Goal: Task Accomplishment & Management: Use online tool/utility

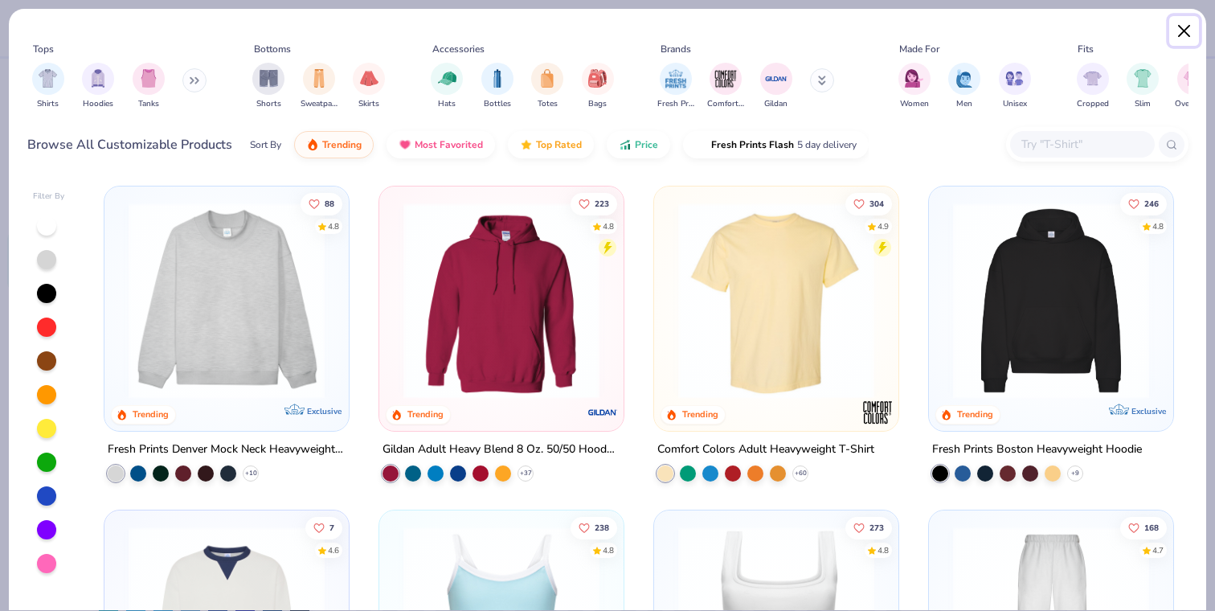
click at [1188, 38] on button "Close" at bounding box center [1185, 31] width 31 height 31
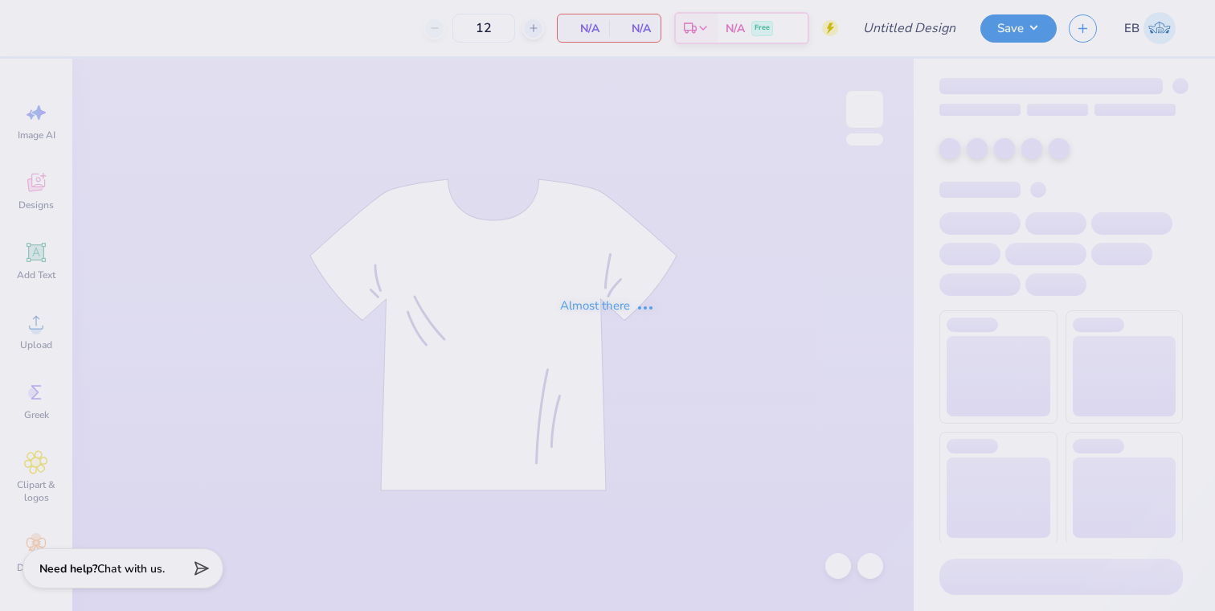
type input "Sydney Brown : Purdue University"
type input "24"
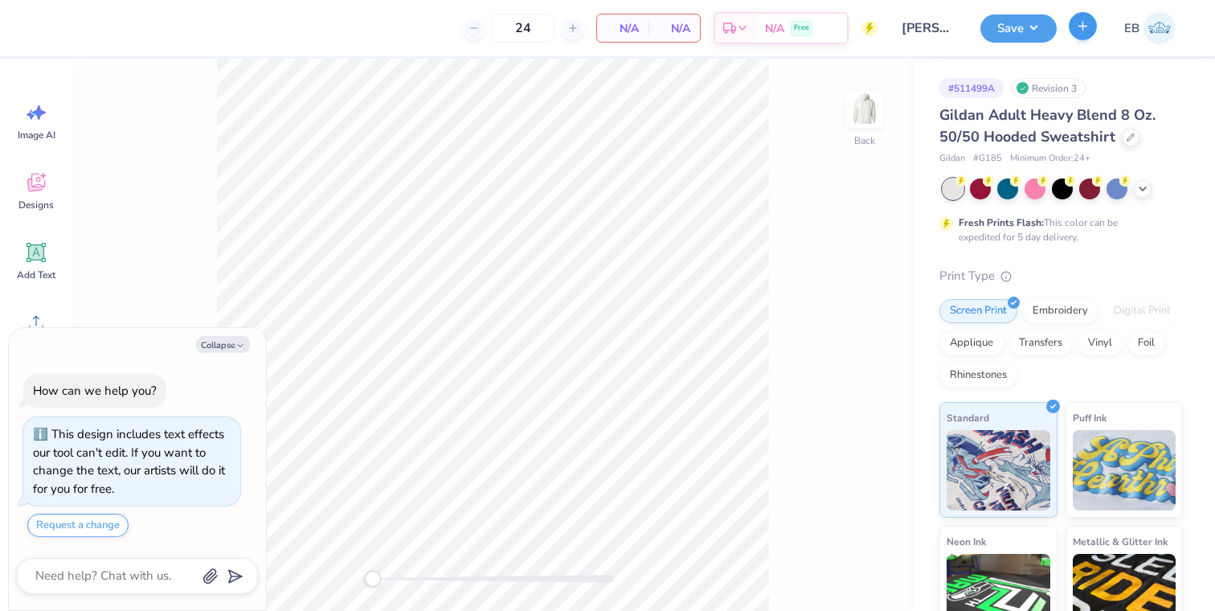
type textarea "x"
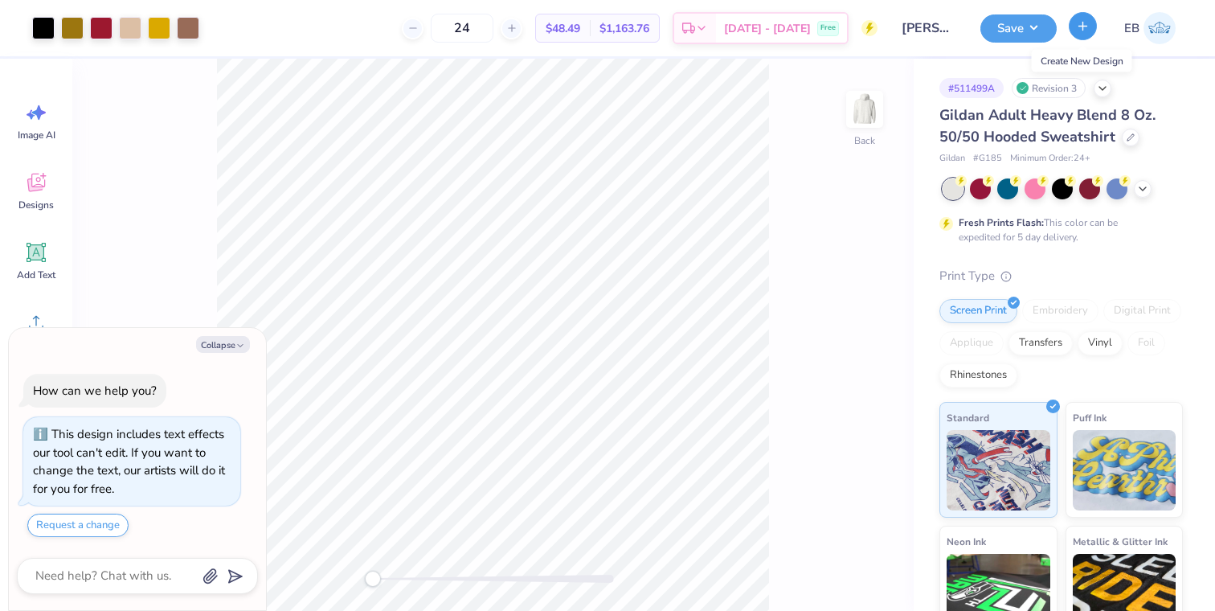
click at [1079, 27] on icon "button" at bounding box center [1083, 26] width 14 height 14
type textarea "x"
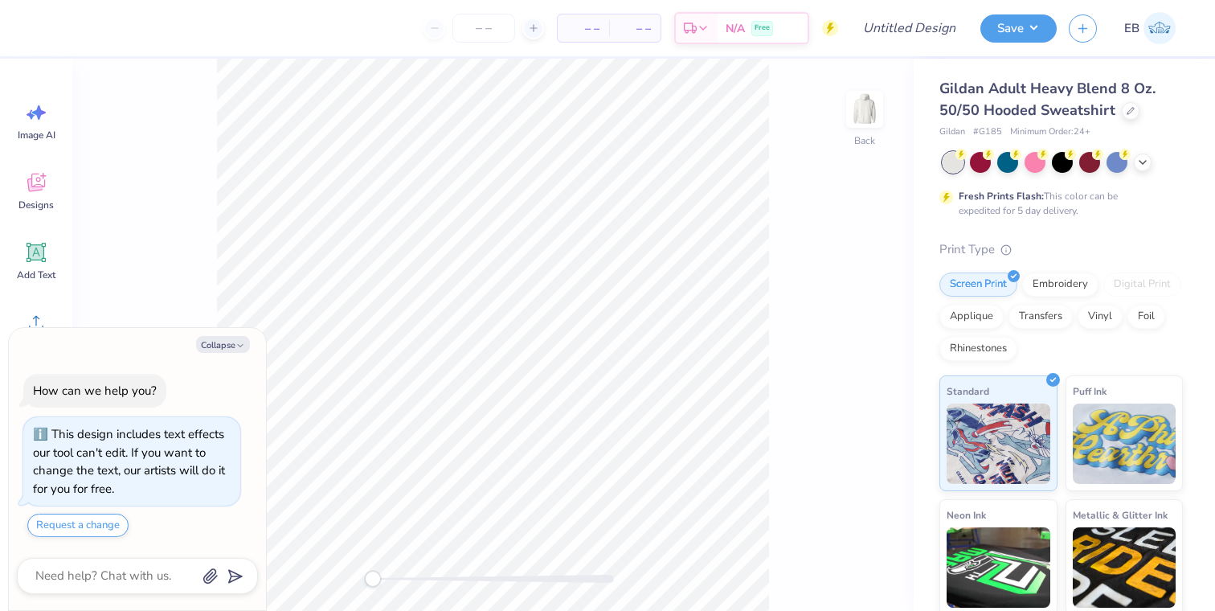
type textarea "x"
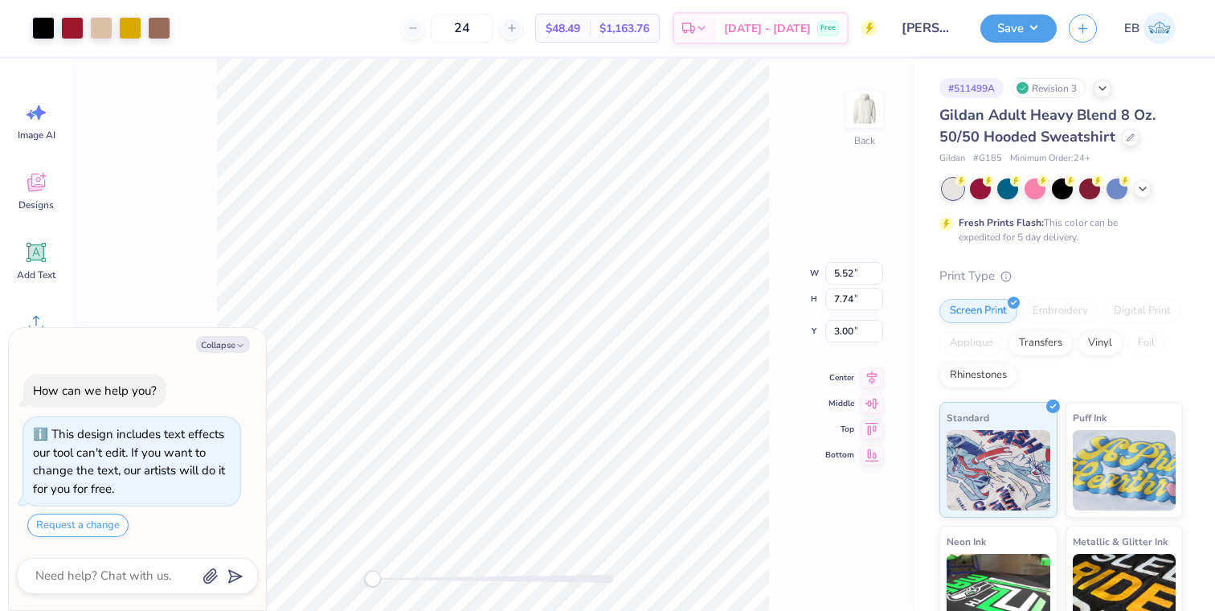
type textarea "x"
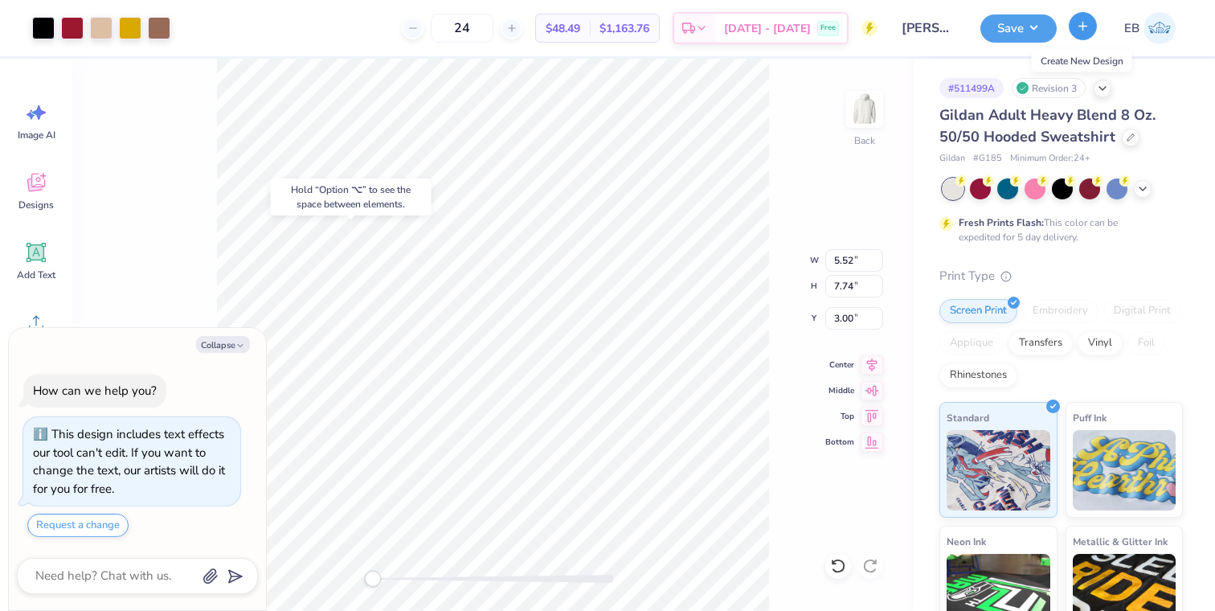
click at [1092, 29] on button "button" at bounding box center [1083, 26] width 28 height 28
click at [840, 554] on div at bounding box center [838, 566] width 26 height 26
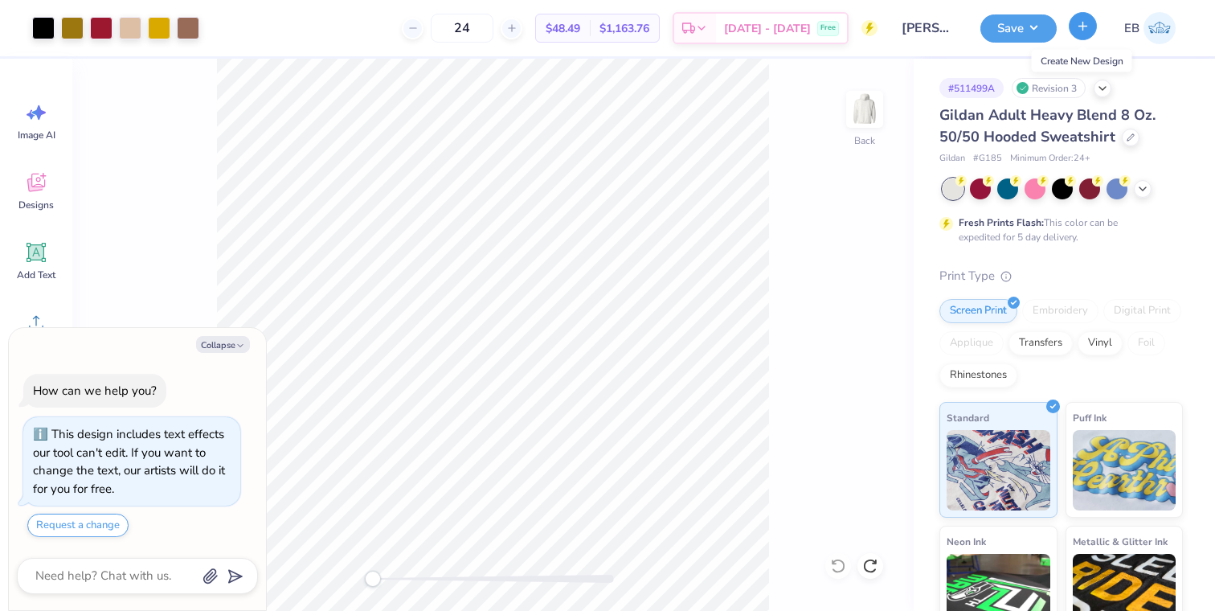
click at [1086, 37] on button "button" at bounding box center [1083, 26] width 28 height 28
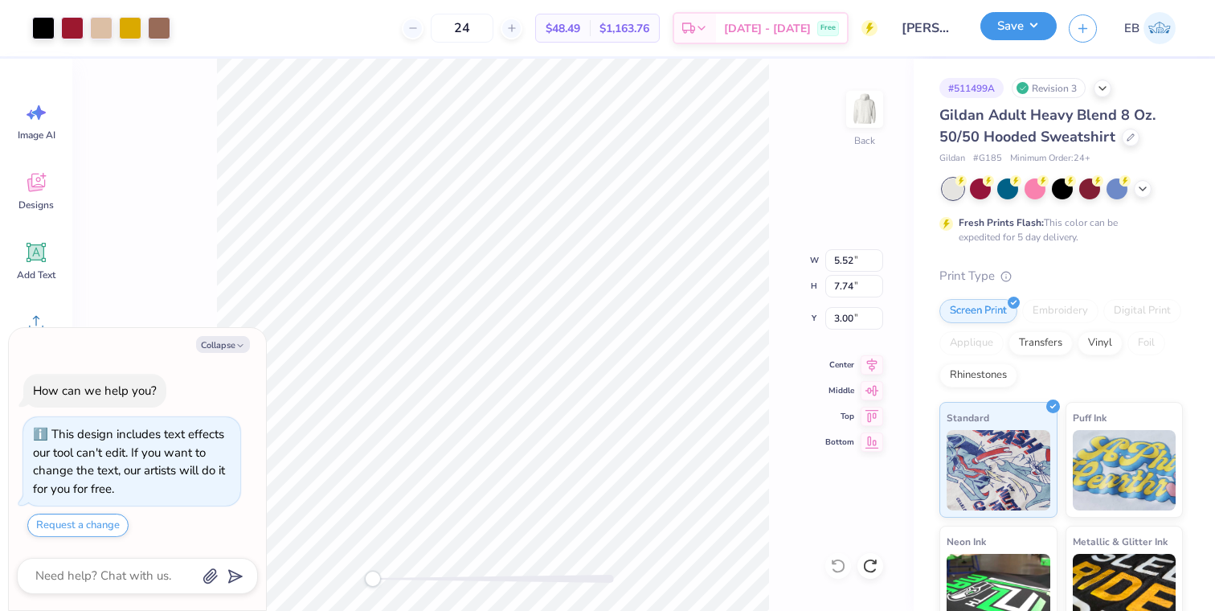
click at [1005, 27] on button "Save" at bounding box center [1019, 26] width 76 height 28
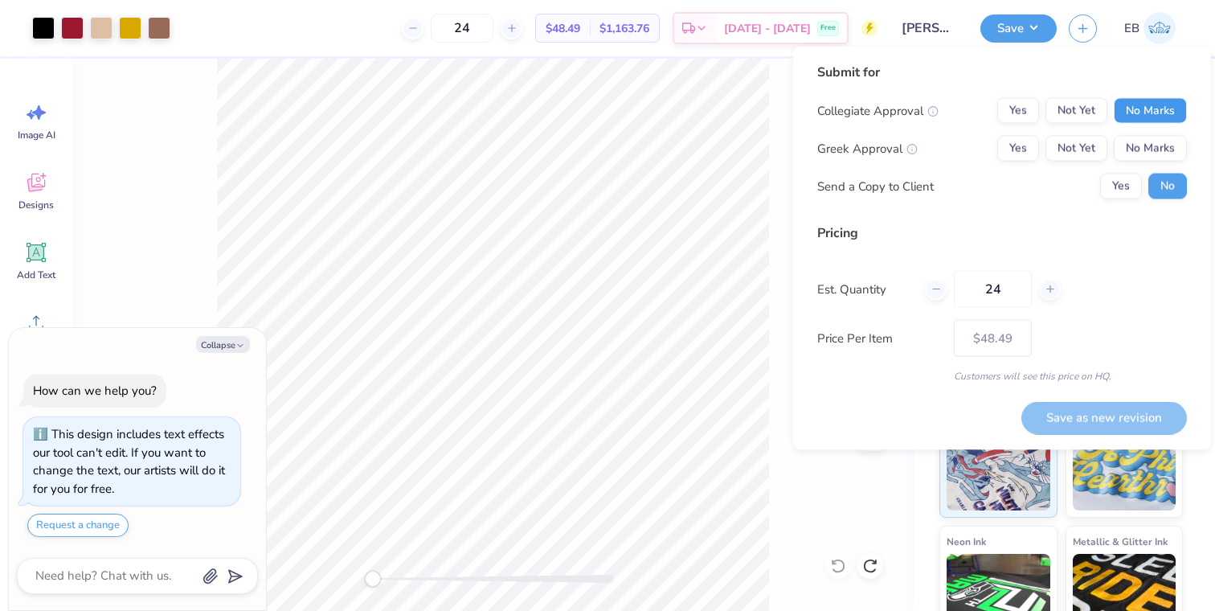
click at [1145, 104] on button "No Marks" at bounding box center [1150, 111] width 73 height 26
click at [1145, 144] on button "No Marks" at bounding box center [1150, 149] width 73 height 26
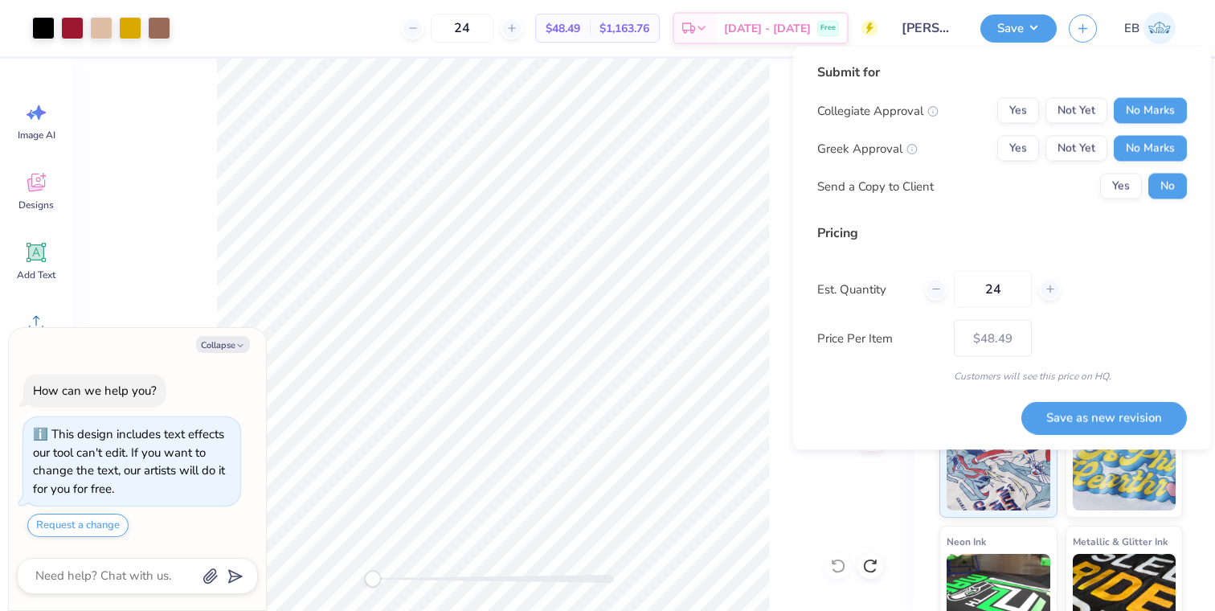
type textarea "x"
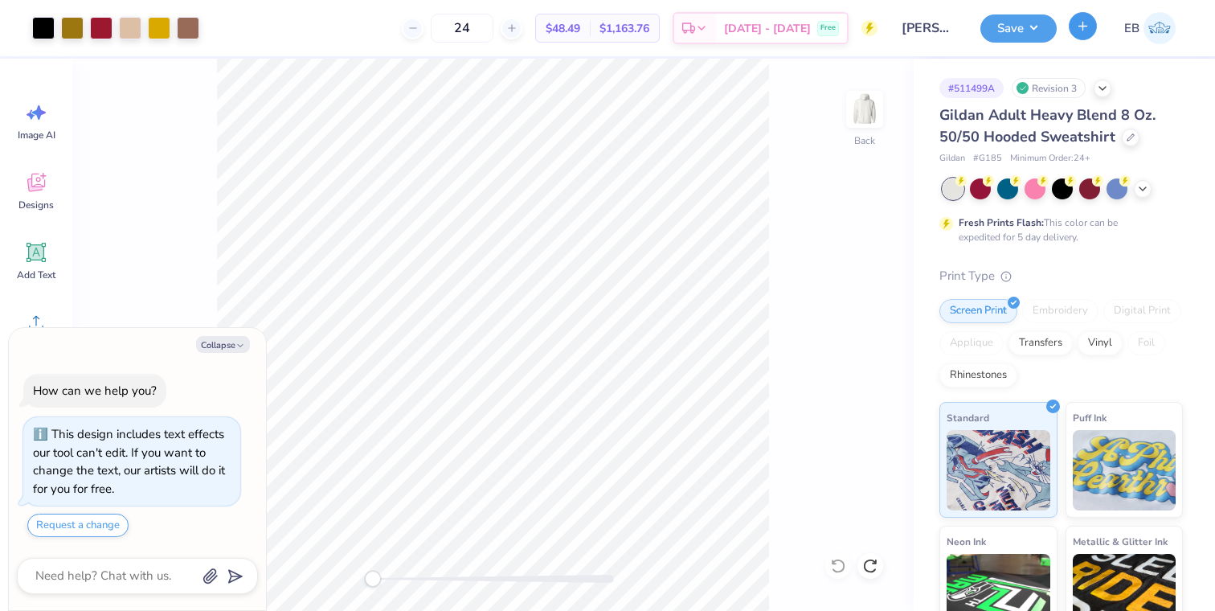
click at [1080, 31] on icon "button" at bounding box center [1083, 26] width 14 height 14
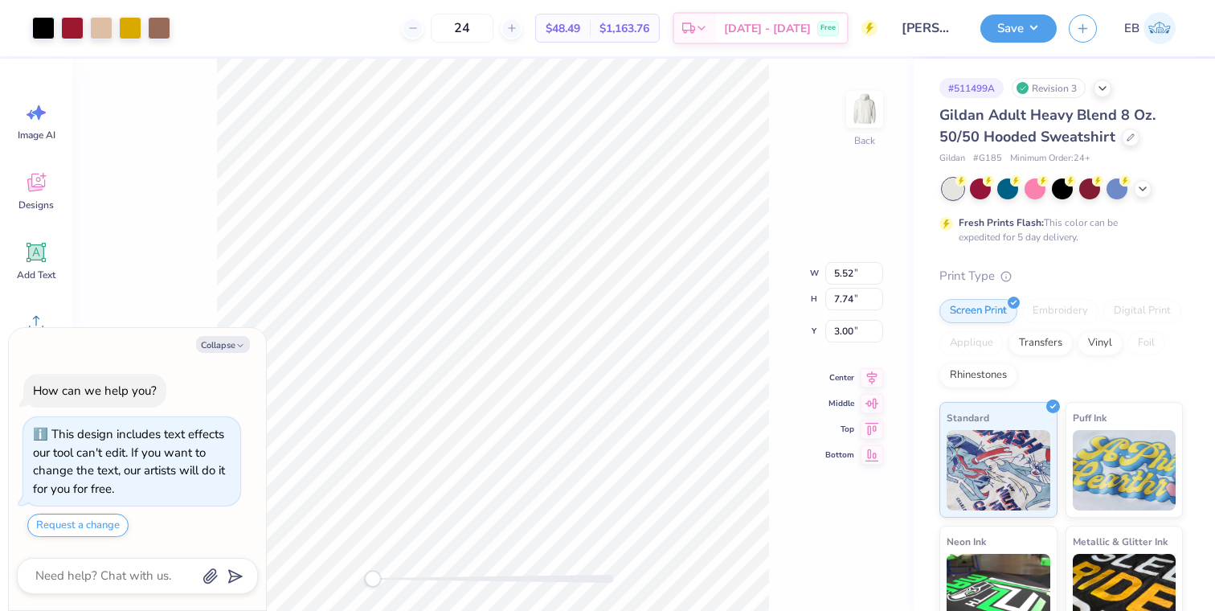
type textarea "x"
click at [1075, 33] on button "button" at bounding box center [1083, 26] width 28 height 28
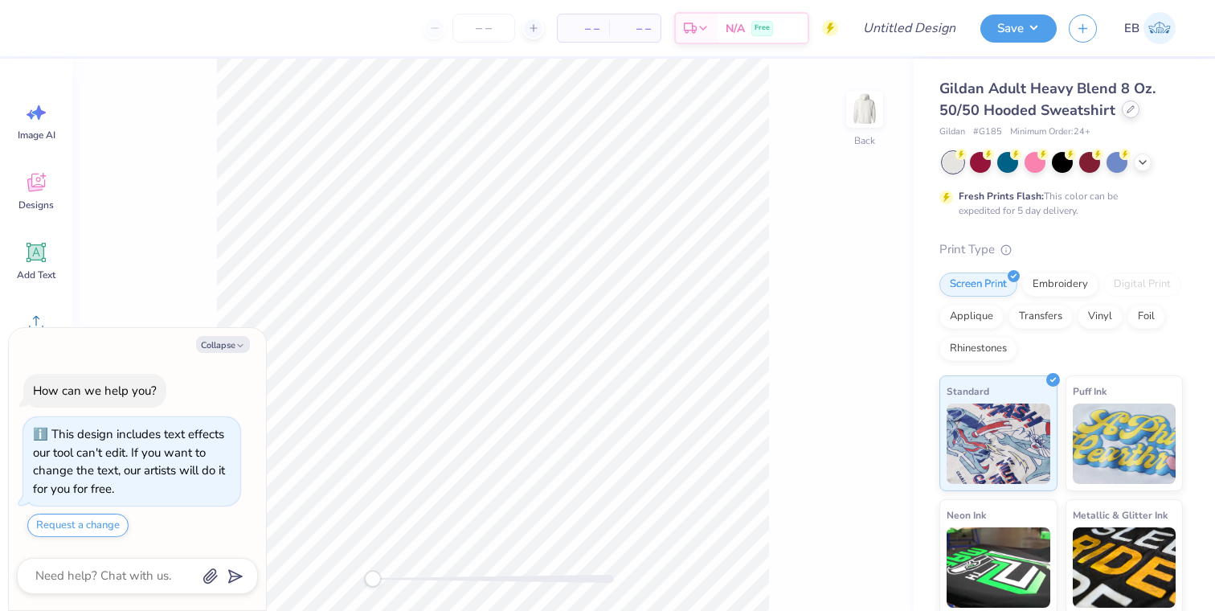
click at [1124, 113] on div at bounding box center [1131, 109] width 18 height 18
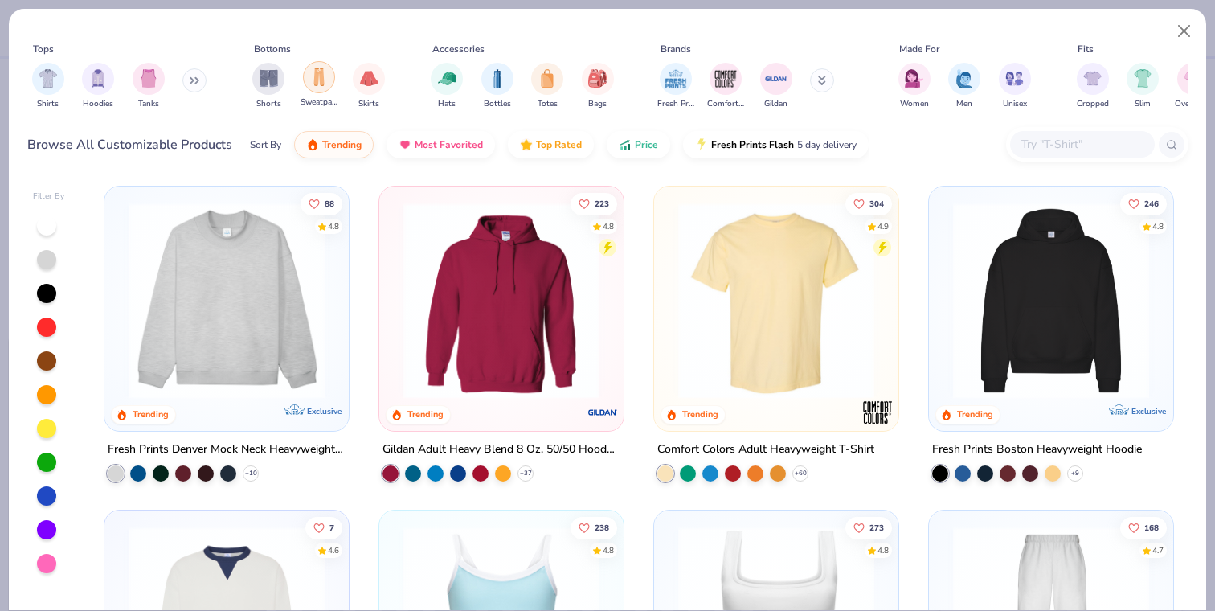
click at [312, 78] on img "filter for Sweatpants" at bounding box center [319, 77] width 18 height 18
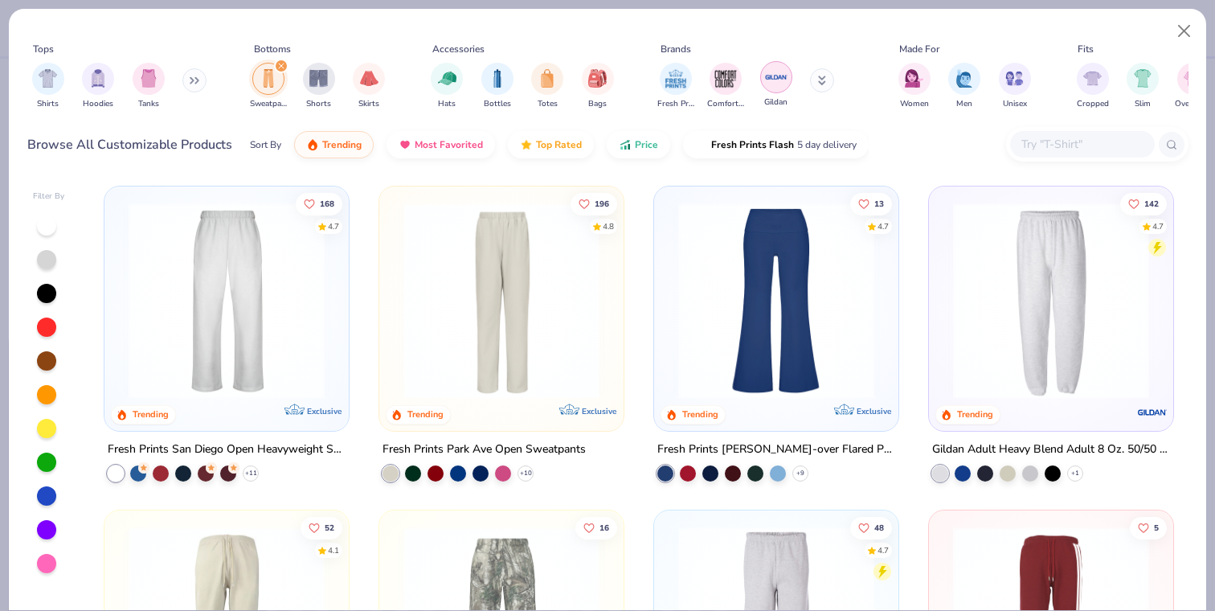
click at [766, 79] on img "filter for Gildan" at bounding box center [776, 77] width 24 height 24
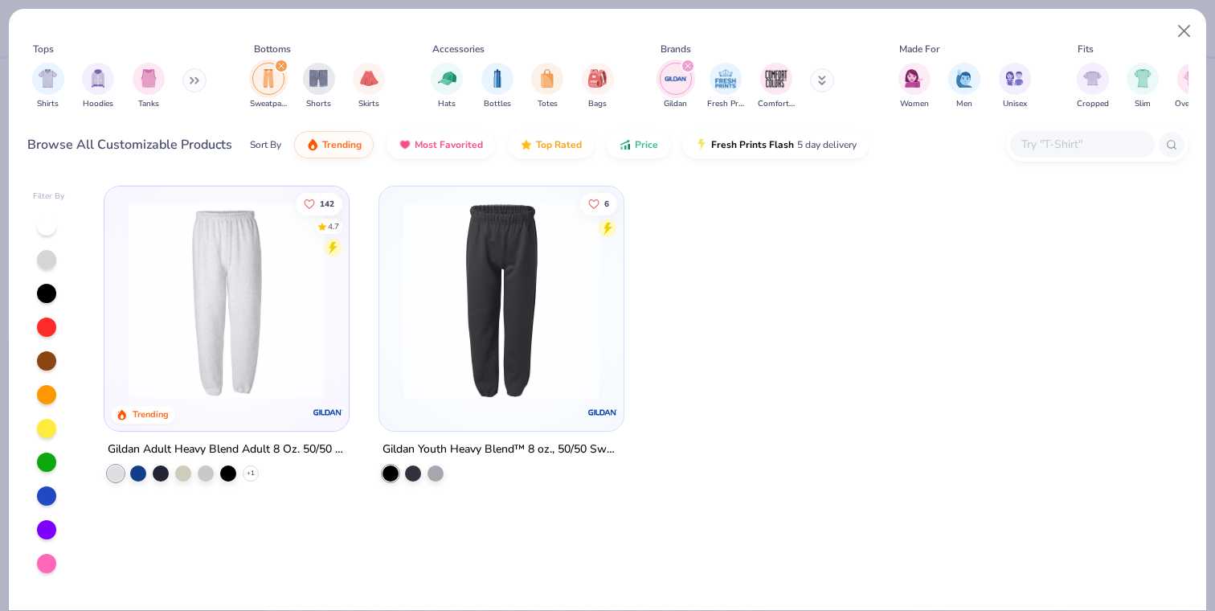
click at [285, 221] on img at bounding box center [227, 301] width 212 height 196
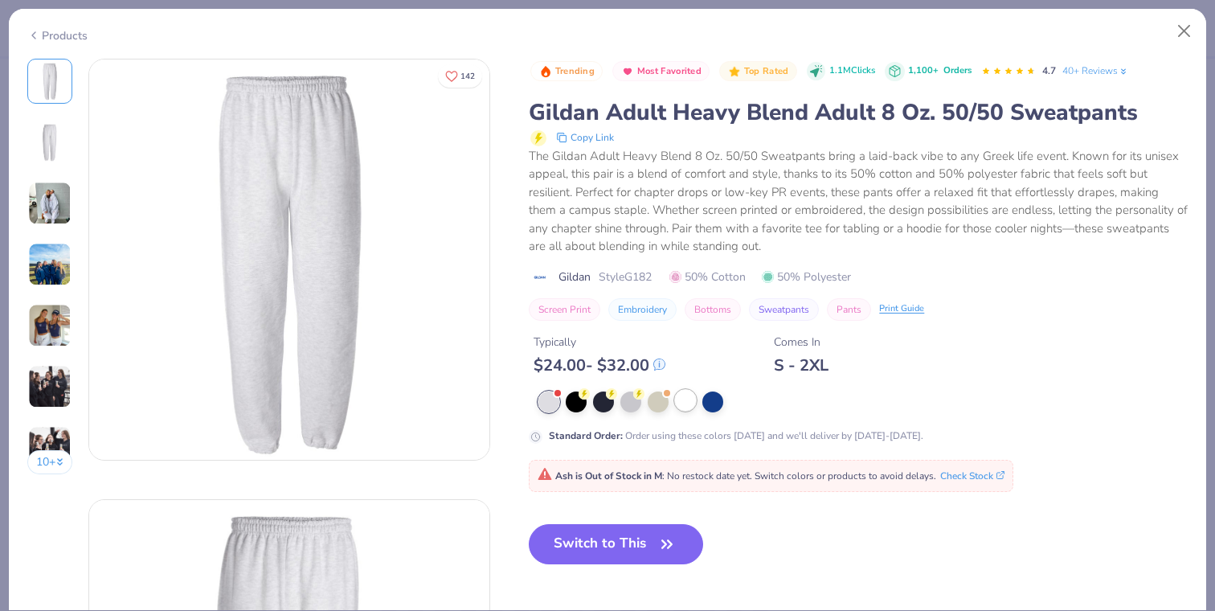
click at [686, 408] on div at bounding box center [685, 400] width 21 height 21
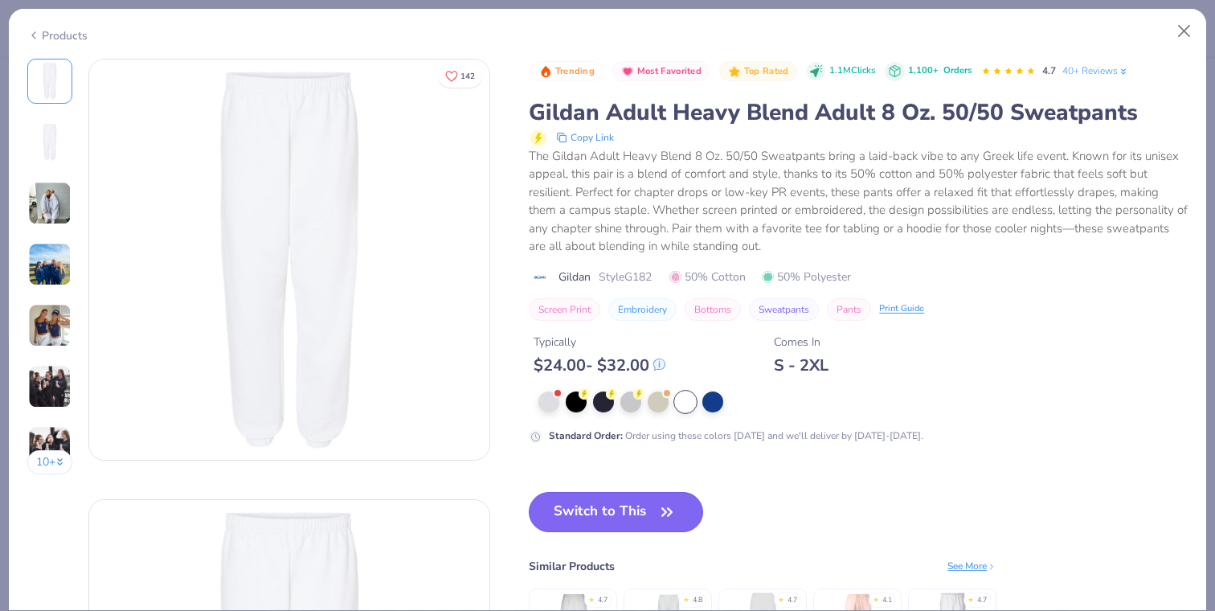
click at [629, 518] on button "Switch to This" at bounding box center [616, 512] width 174 height 40
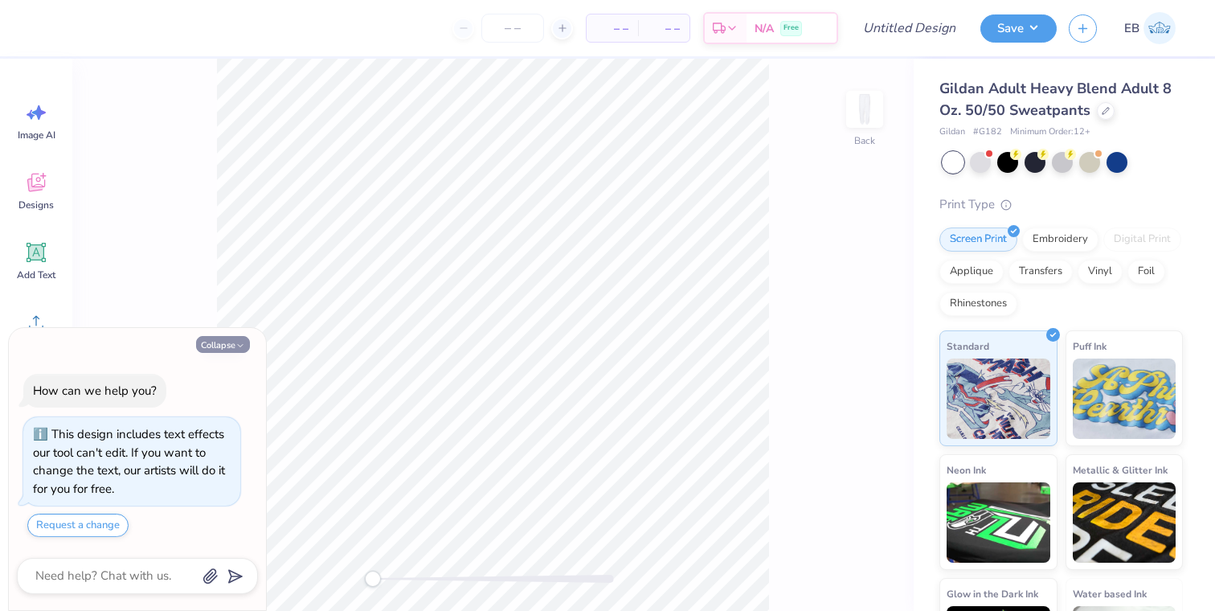
click at [232, 345] on button "Collapse" at bounding box center [223, 344] width 54 height 17
type textarea "x"
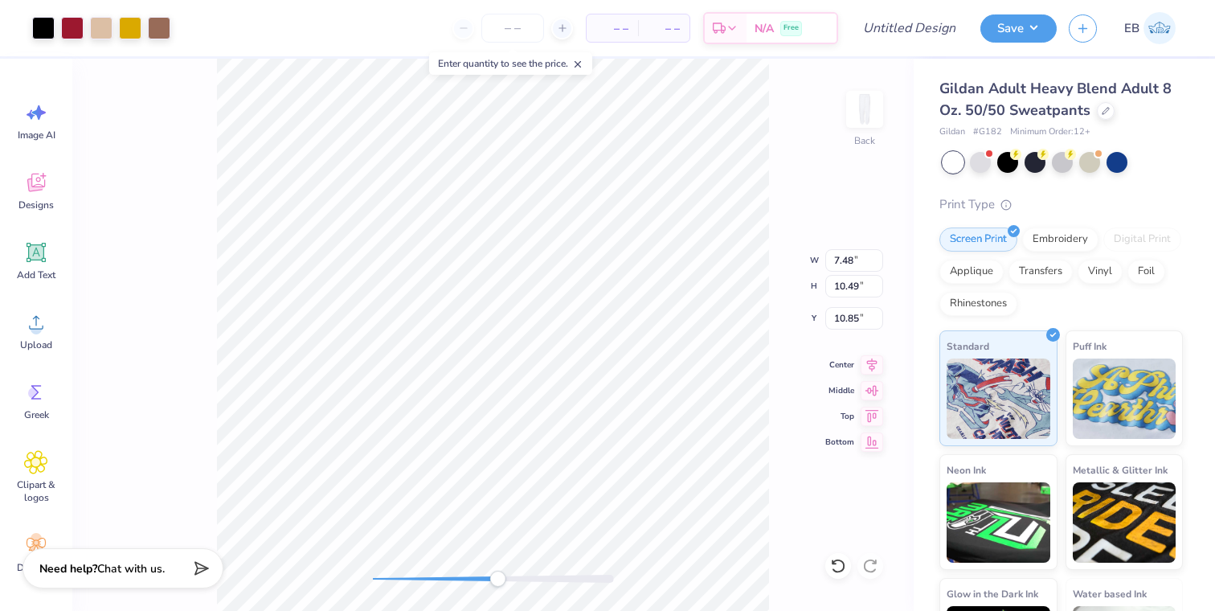
drag, startPoint x: 374, startPoint y: 580, endPoint x: 498, endPoint y: 576, distance: 123.8
click at [498, 576] on div "Accessibility label" at bounding box center [498, 579] width 16 height 16
click at [461, 566] on div "Back W 7.48 7.48 " H 10.49 10.49 " Y 10.85 10.85 " Center Middle Top Bottom" at bounding box center [493, 335] width 842 height 552
type input "0.77"
type input "1.20"
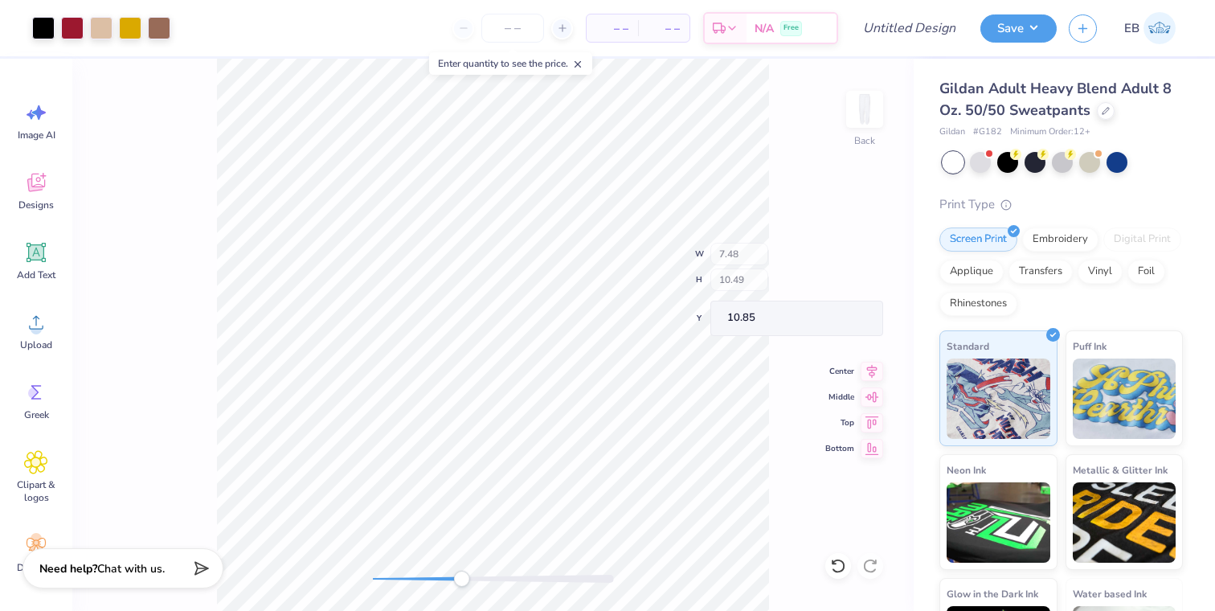
type input "10.88"
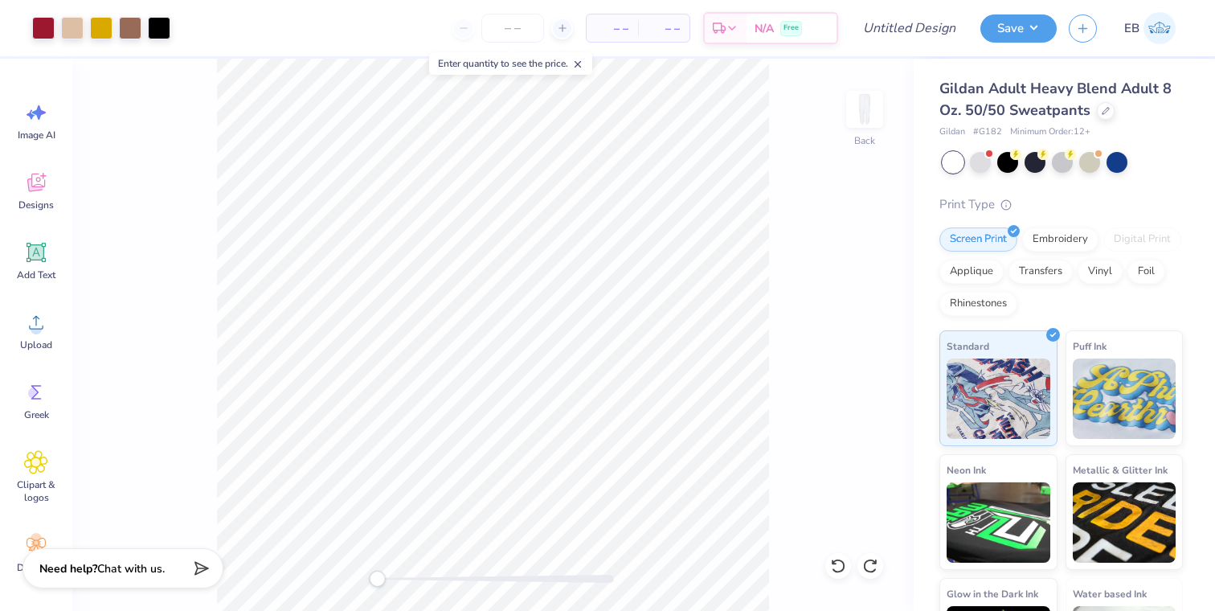
click at [376, 544] on div "Back" at bounding box center [493, 335] width 842 height 552
type input "3.75"
type input "4.45"
type input "3.96"
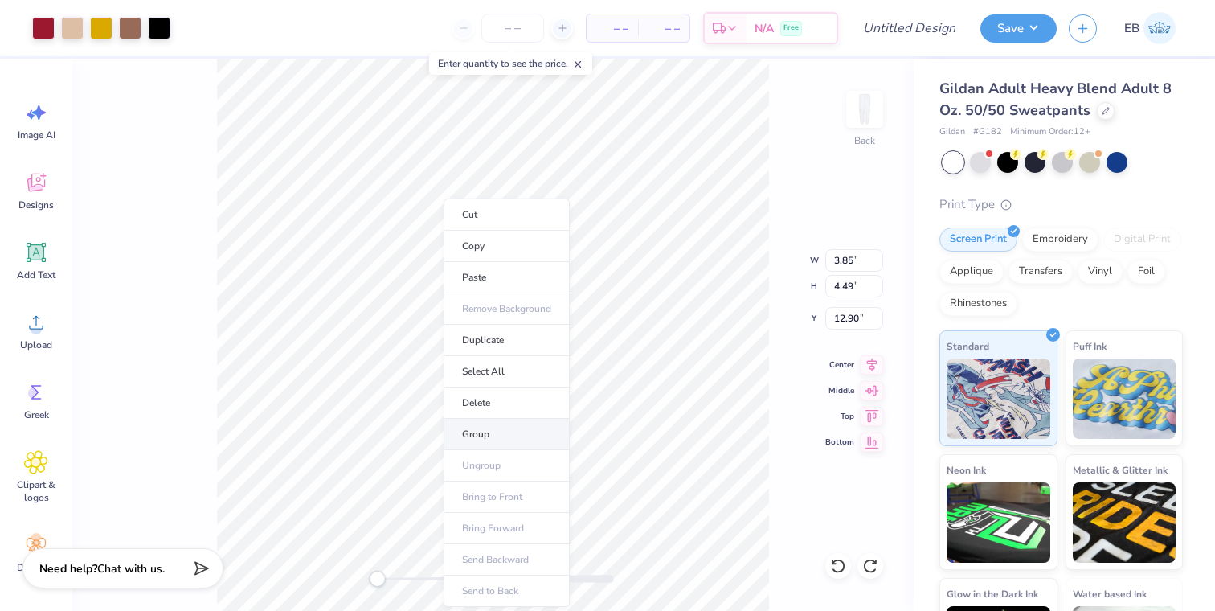
click at [489, 429] on li "Group" at bounding box center [507, 434] width 126 height 31
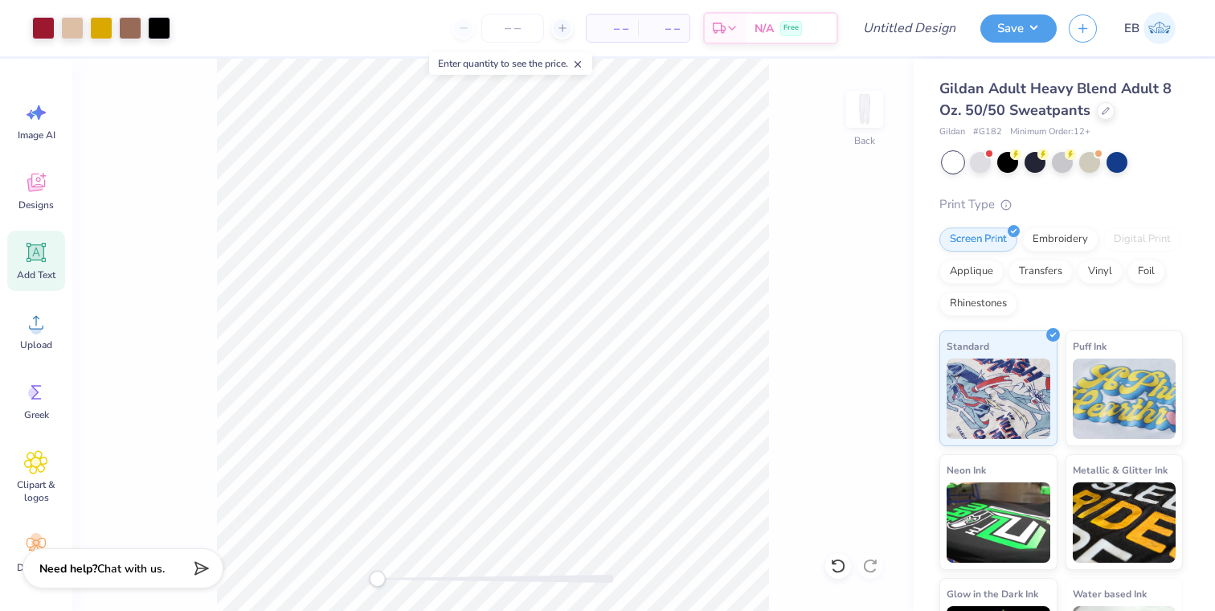
click at [27, 268] on div "Add Text" at bounding box center [36, 261] width 58 height 60
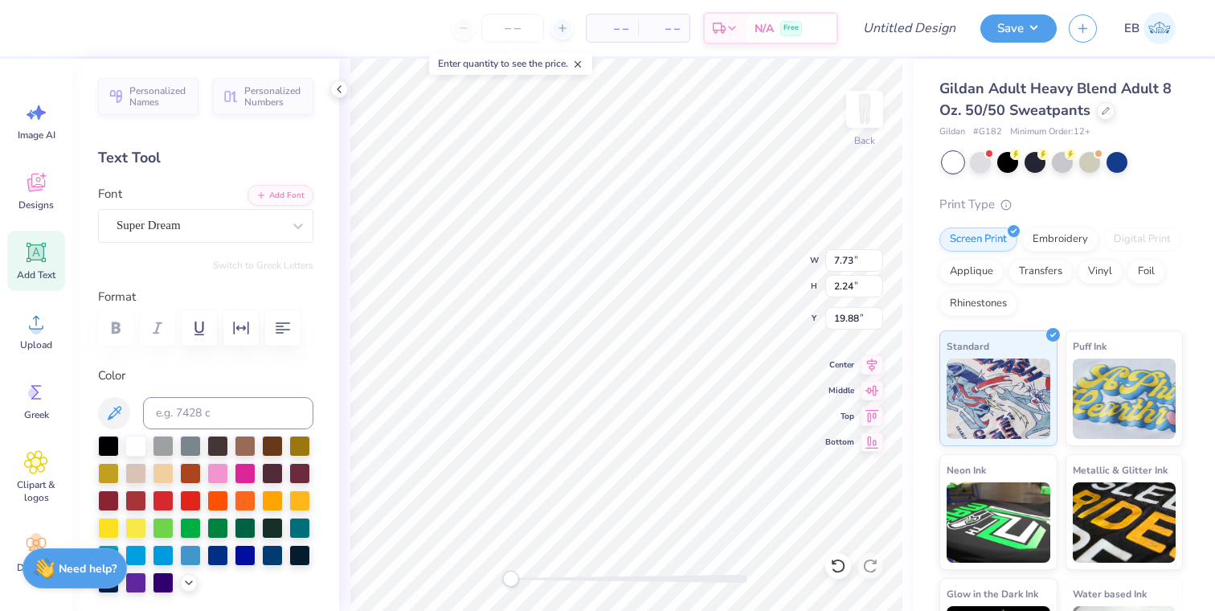
type textarea "2025"
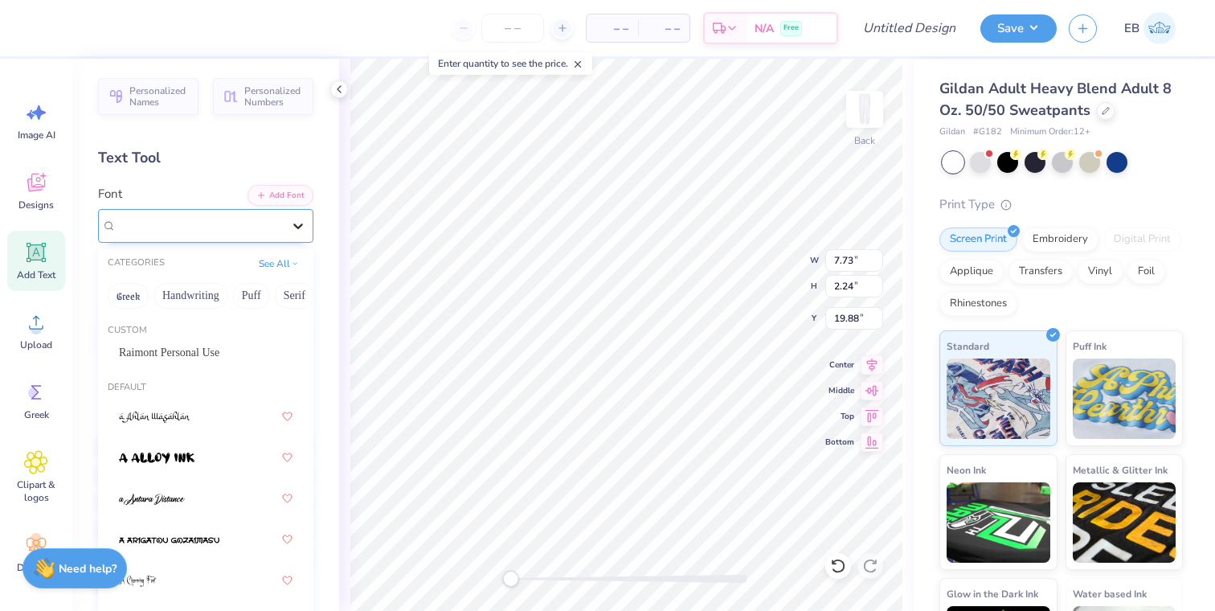
click at [291, 226] on icon at bounding box center [298, 226] width 16 height 16
click at [182, 350] on div "Raimont Personal Use" at bounding box center [206, 352] width 174 height 17
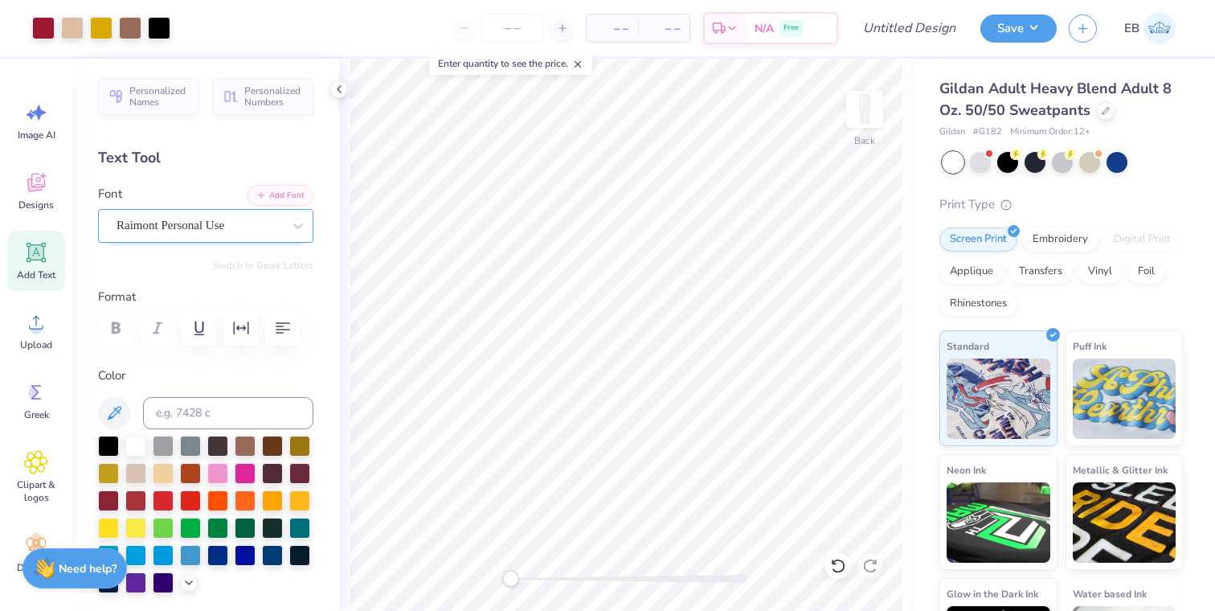
click at [190, 223] on div "Raimont Personal Use" at bounding box center [199, 225] width 169 height 25
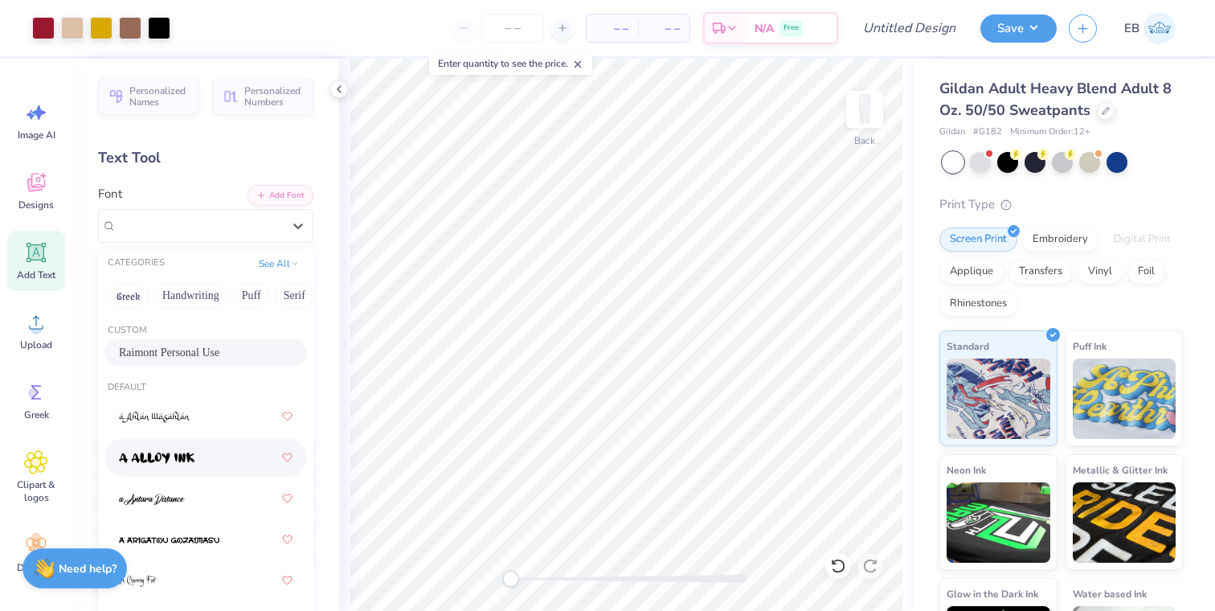
click at [191, 470] on div at bounding box center [206, 457] width 174 height 29
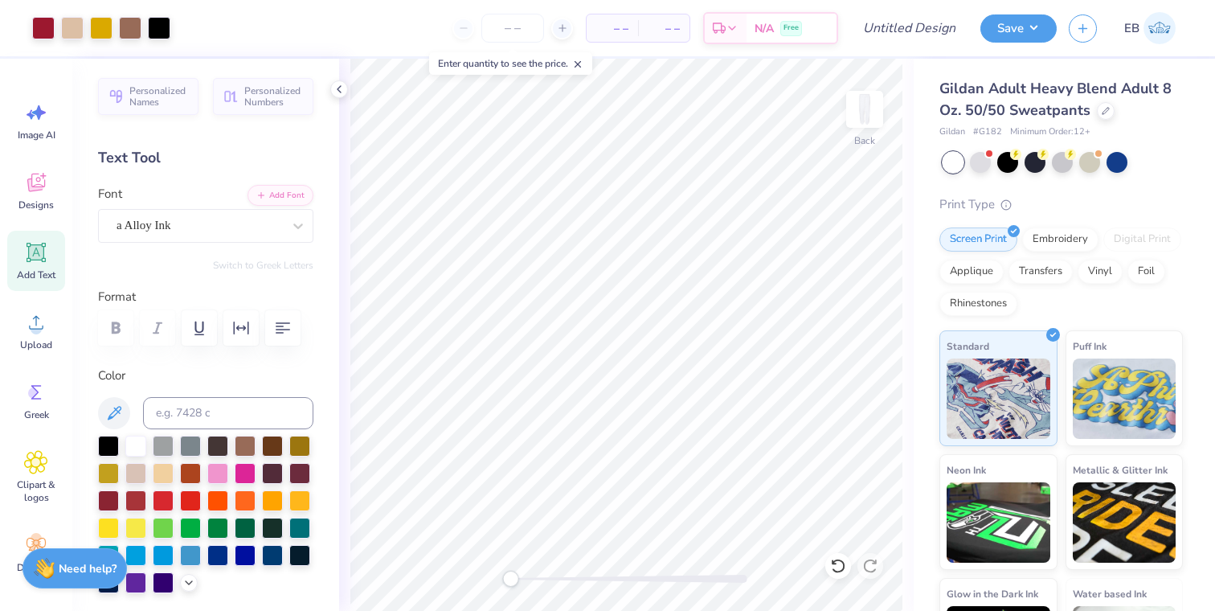
click at [50, 251] on div "Add Text" at bounding box center [36, 261] width 58 height 60
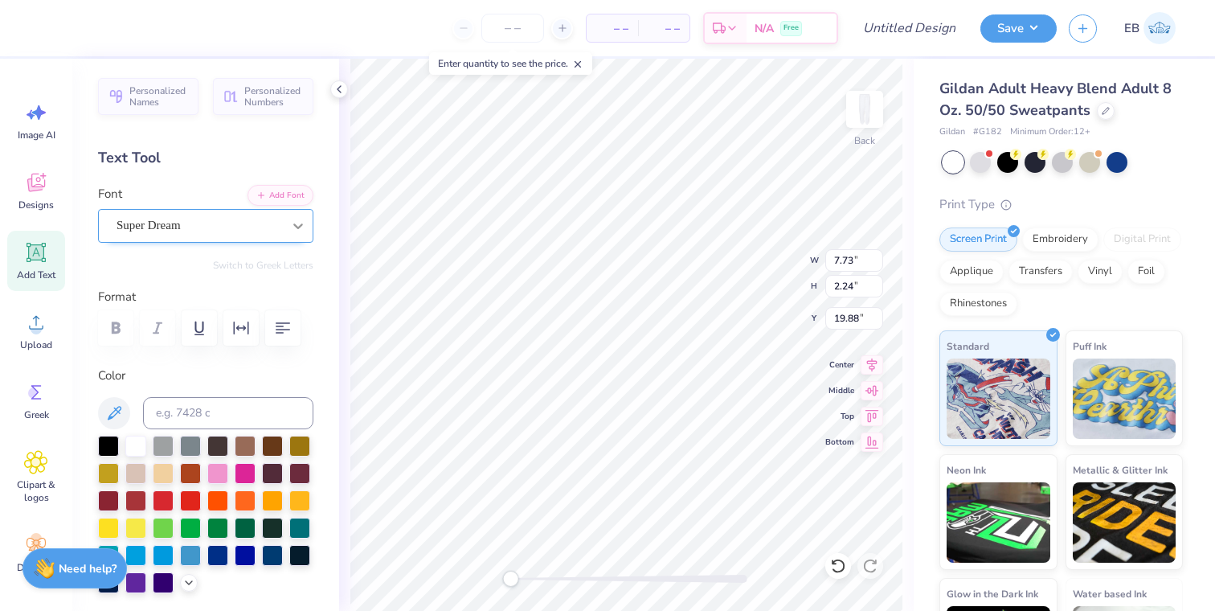
type textarea "2025"
click at [294, 221] on icon at bounding box center [298, 226] width 16 height 16
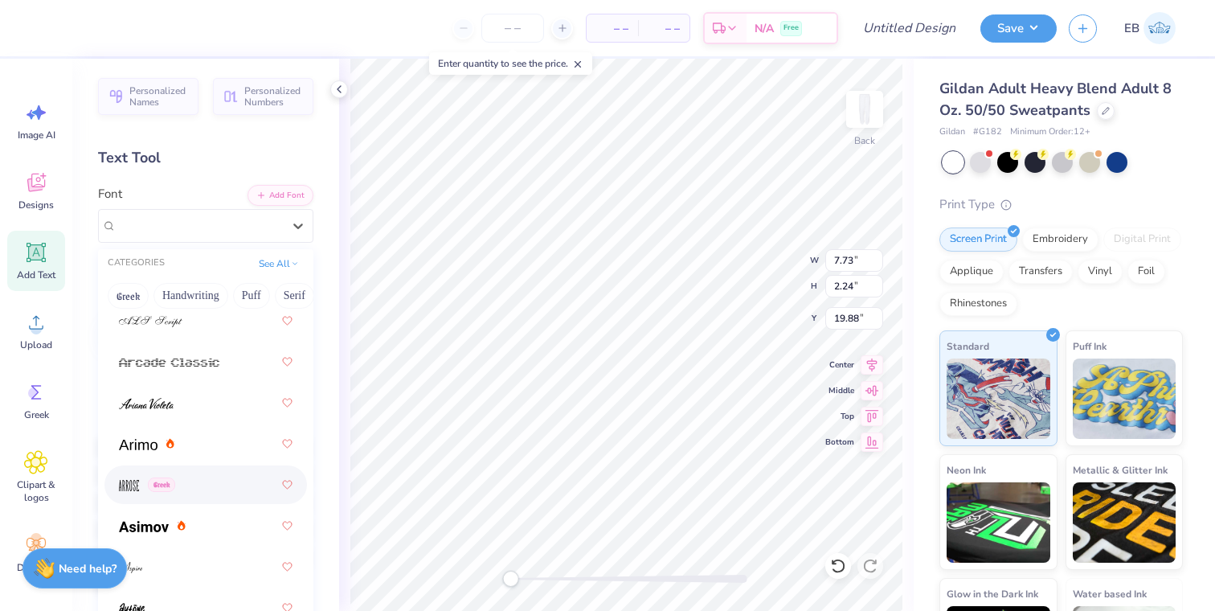
scroll to position [714, 0]
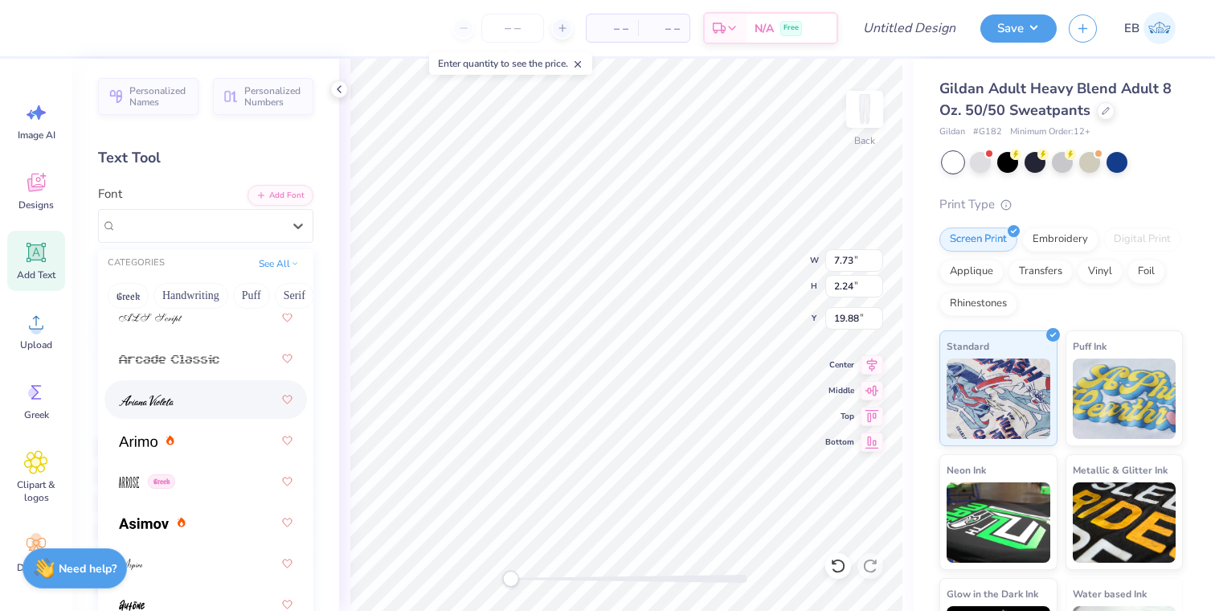
click at [207, 399] on div at bounding box center [206, 399] width 174 height 29
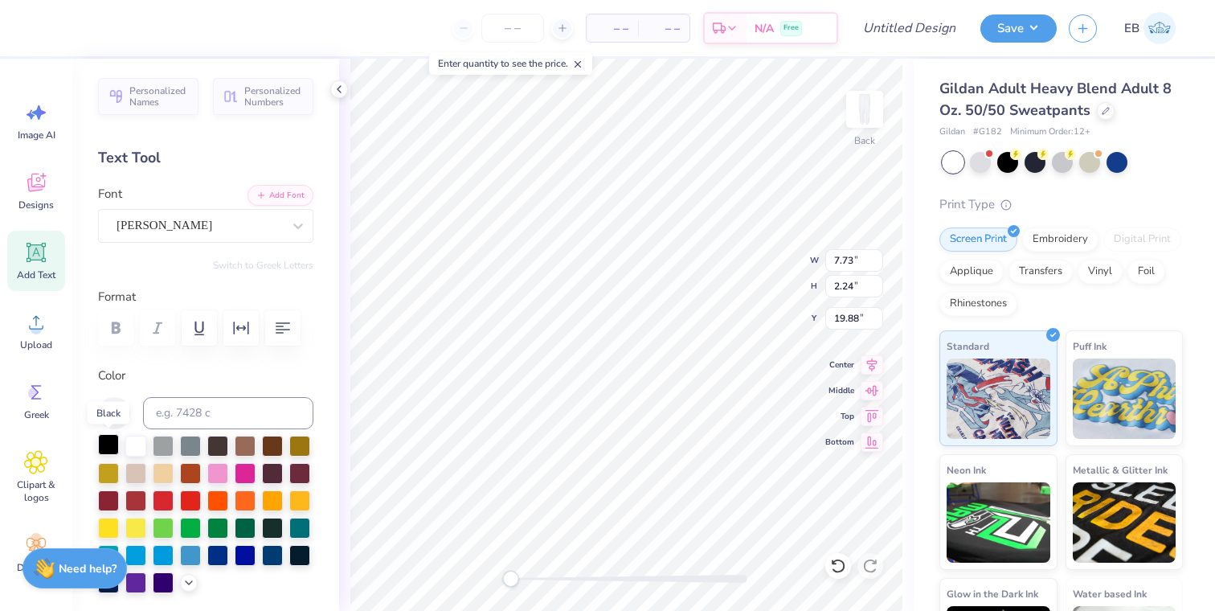
click at [111, 440] on div at bounding box center [108, 444] width 21 height 21
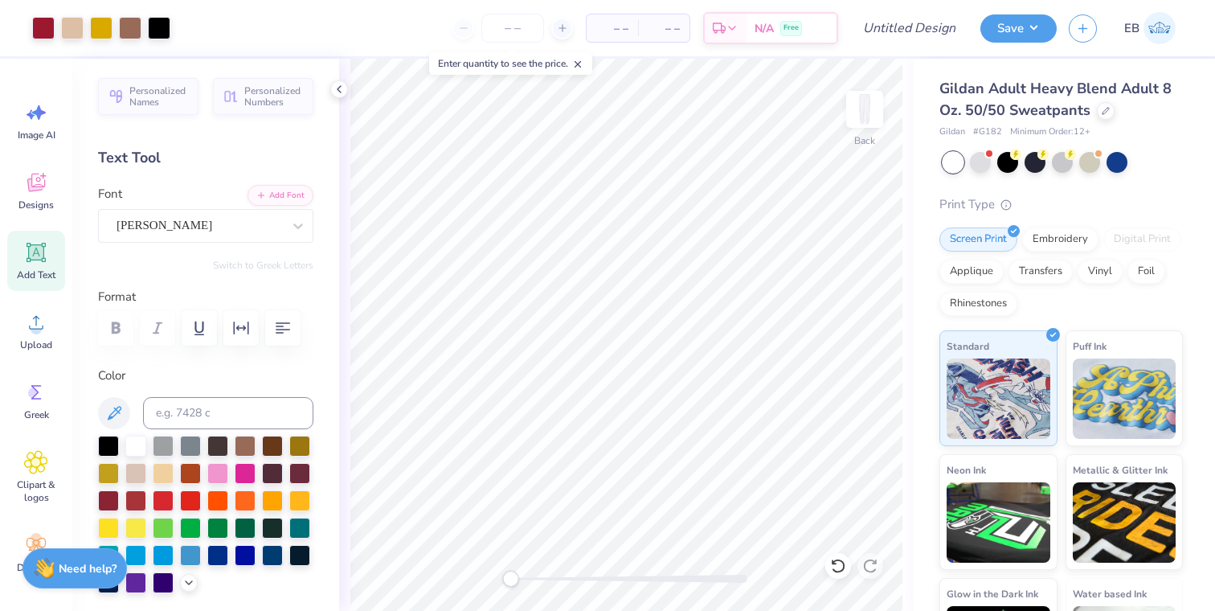
click at [332, 80] on div "Personalized Names Personalized Numbers Text Tool Add Font Font Ariana Violeta …" at bounding box center [205, 335] width 267 height 552
click at [341, 88] on icon at bounding box center [339, 89] width 13 height 13
click at [495, 18] on input "number" at bounding box center [512, 28] width 63 height 29
type input "24"
click at [943, 25] on input "Design Title" at bounding box center [929, 28] width 79 height 32
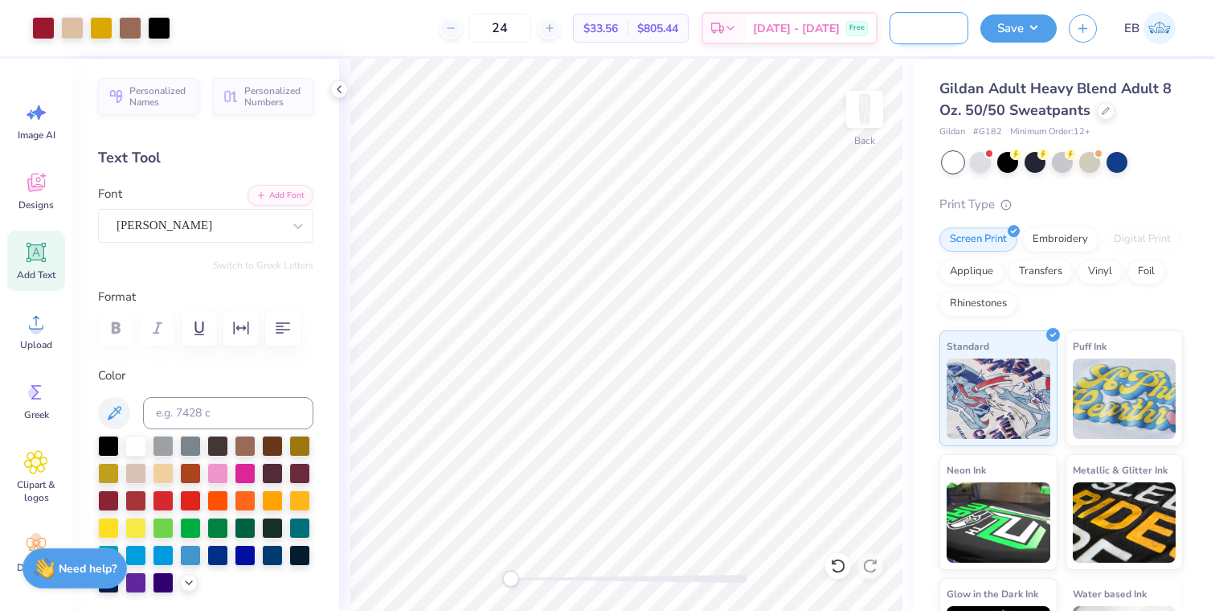
scroll to position [0, 100]
click at [943, 28] on input "Purdue vs. IU Sweatpants" at bounding box center [929, 28] width 79 height 32
type input "Purdue vs. IU Sweatpants"
click at [1022, 23] on button "Save" at bounding box center [1019, 26] width 76 height 28
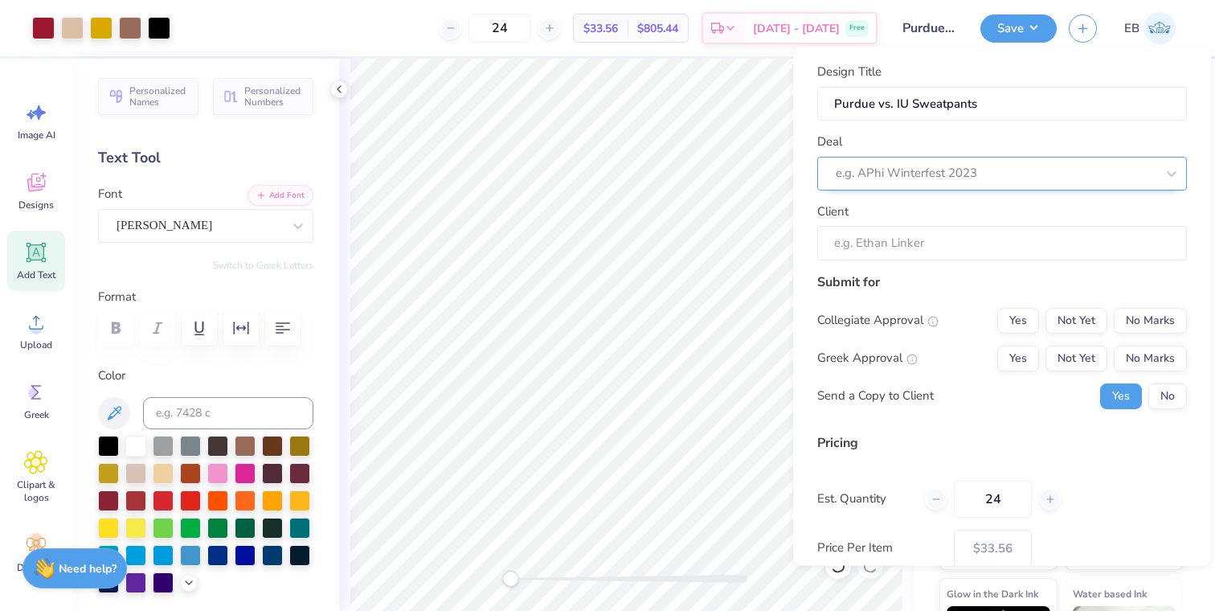
click at [1026, 177] on div at bounding box center [996, 173] width 320 height 22
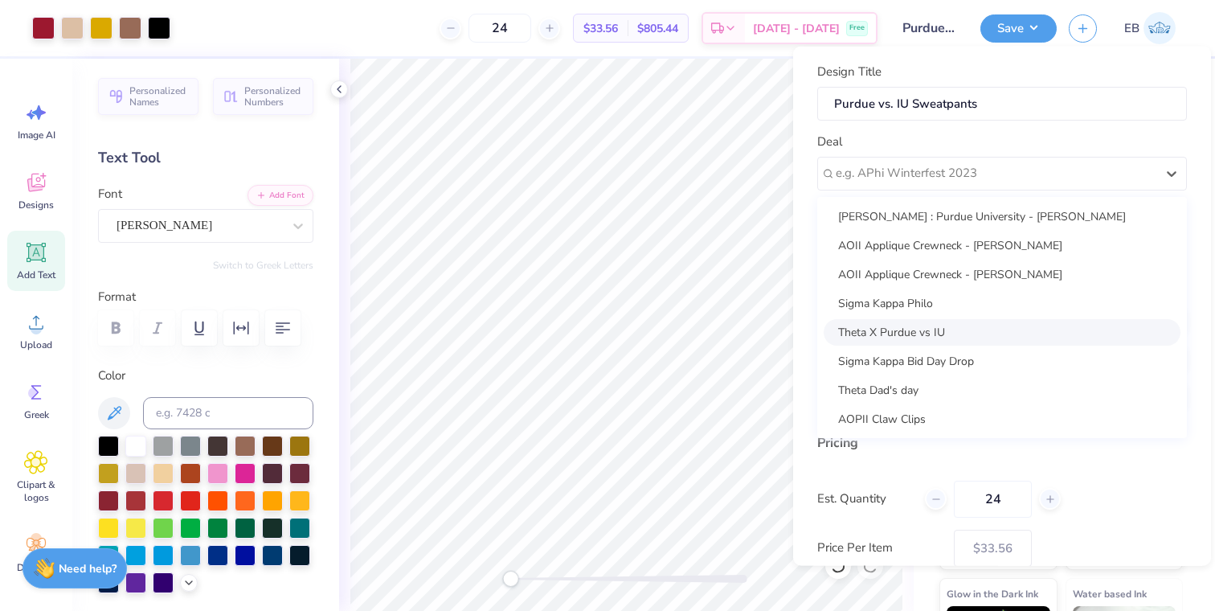
click at [977, 333] on div "Theta X Purdue vs IU" at bounding box center [1002, 331] width 357 height 27
type input "Sydney Brown"
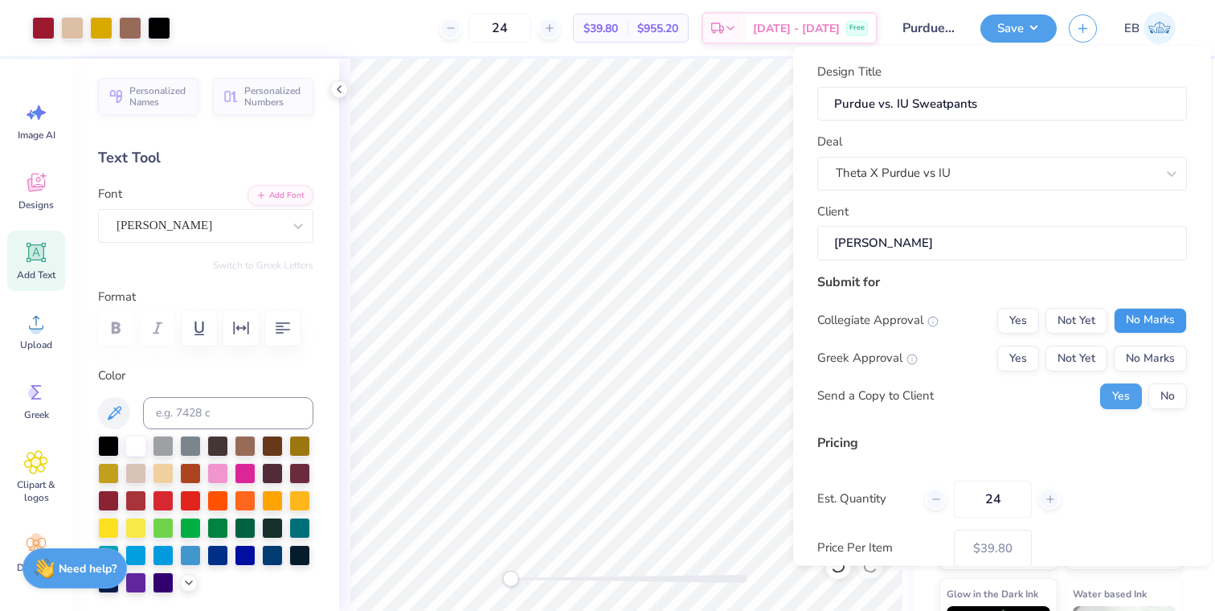
click at [1170, 318] on button "No Marks" at bounding box center [1150, 320] width 73 height 26
click at [1029, 363] on button "Yes" at bounding box center [1019, 358] width 42 height 26
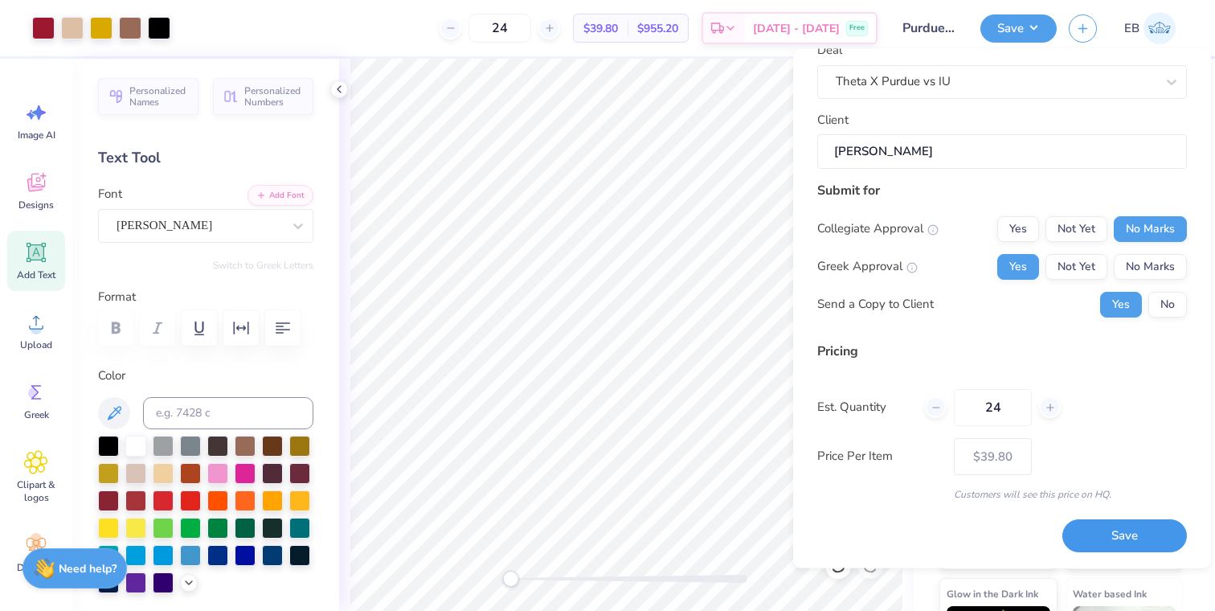
click at [1124, 529] on button "Save" at bounding box center [1125, 536] width 125 height 33
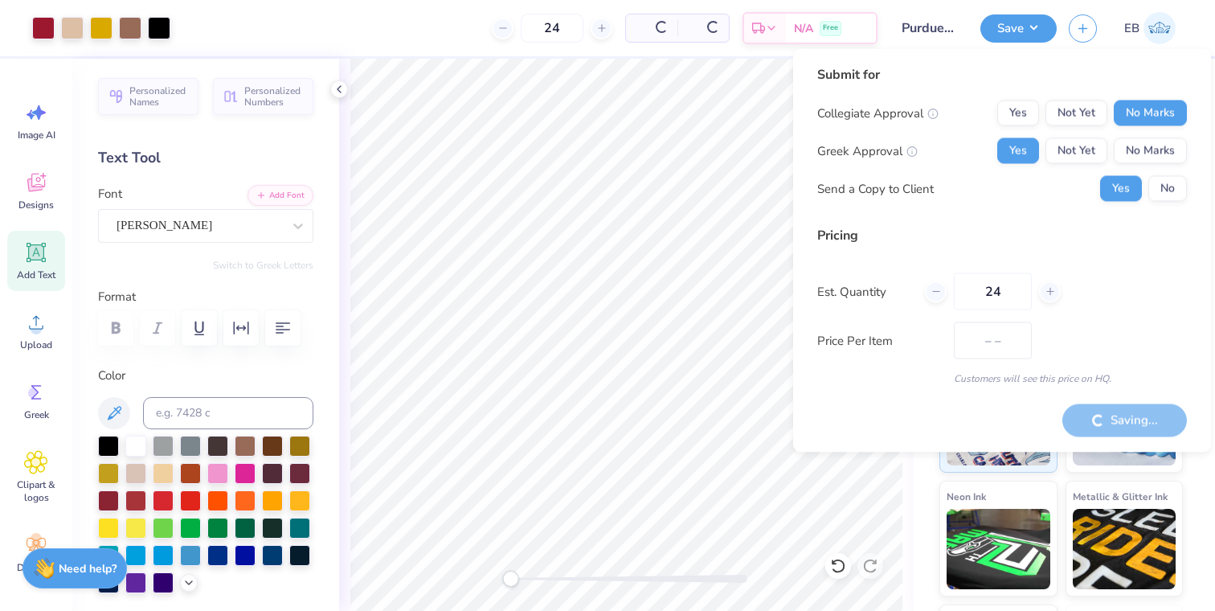
type input "$39.80"
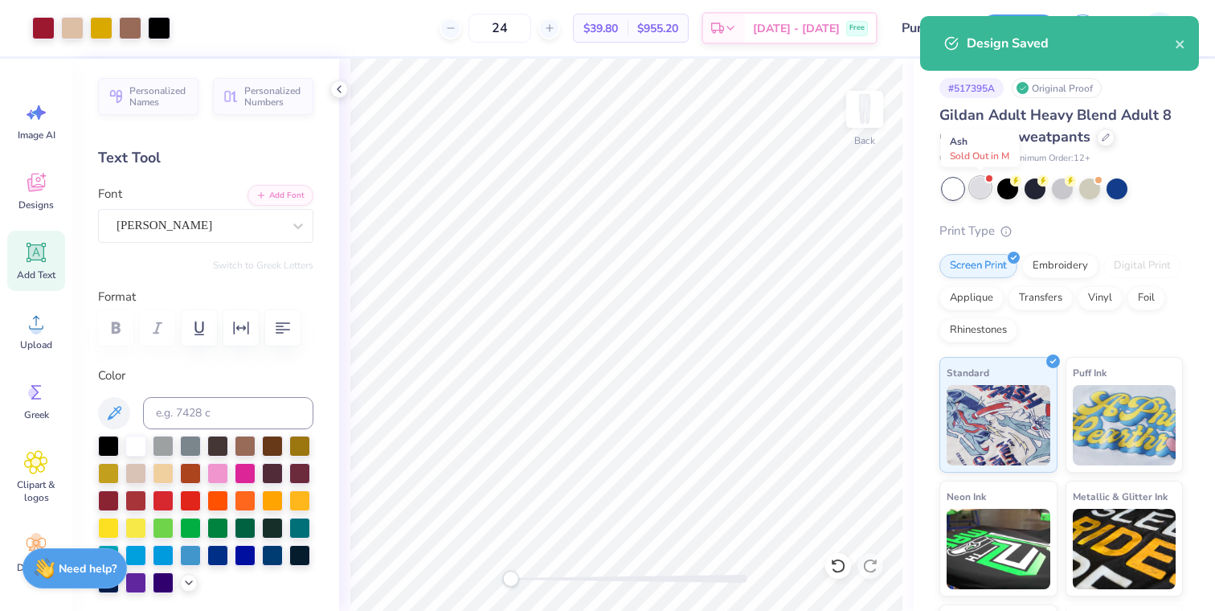
click at [984, 190] on div at bounding box center [980, 187] width 21 height 21
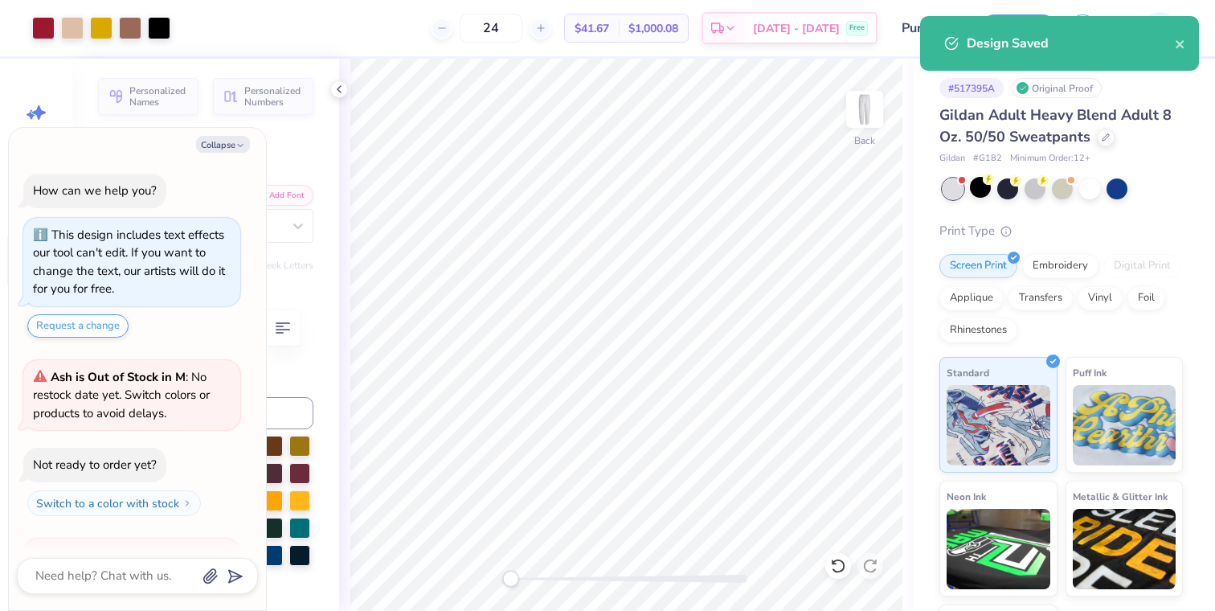
scroll to position [157, 0]
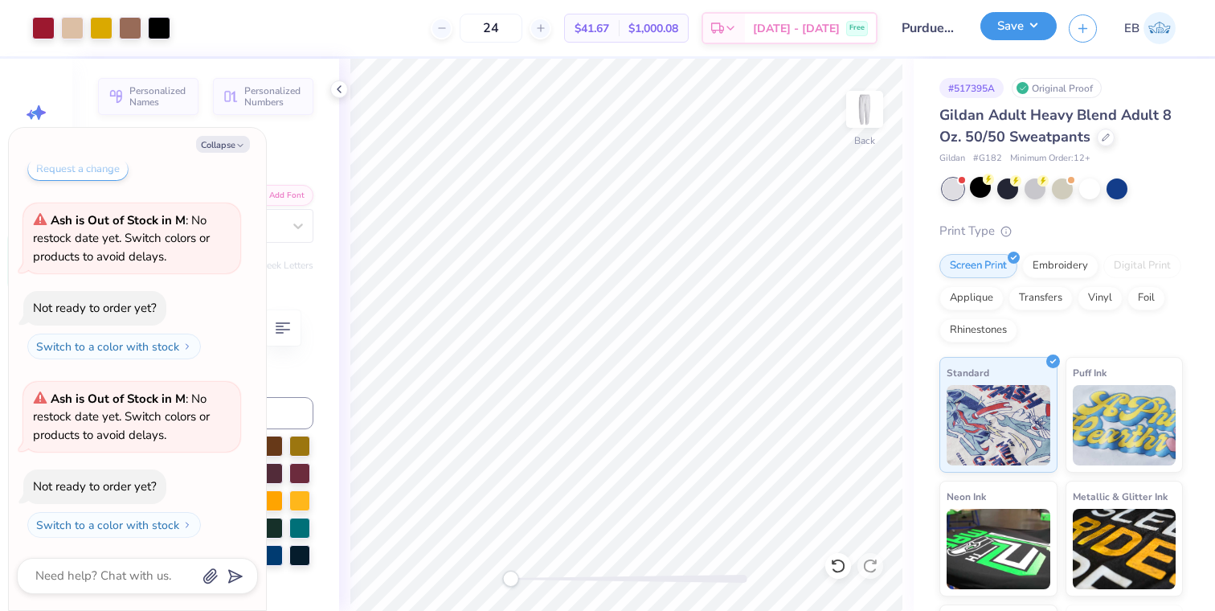
click at [1025, 33] on button "Save" at bounding box center [1019, 26] width 76 height 28
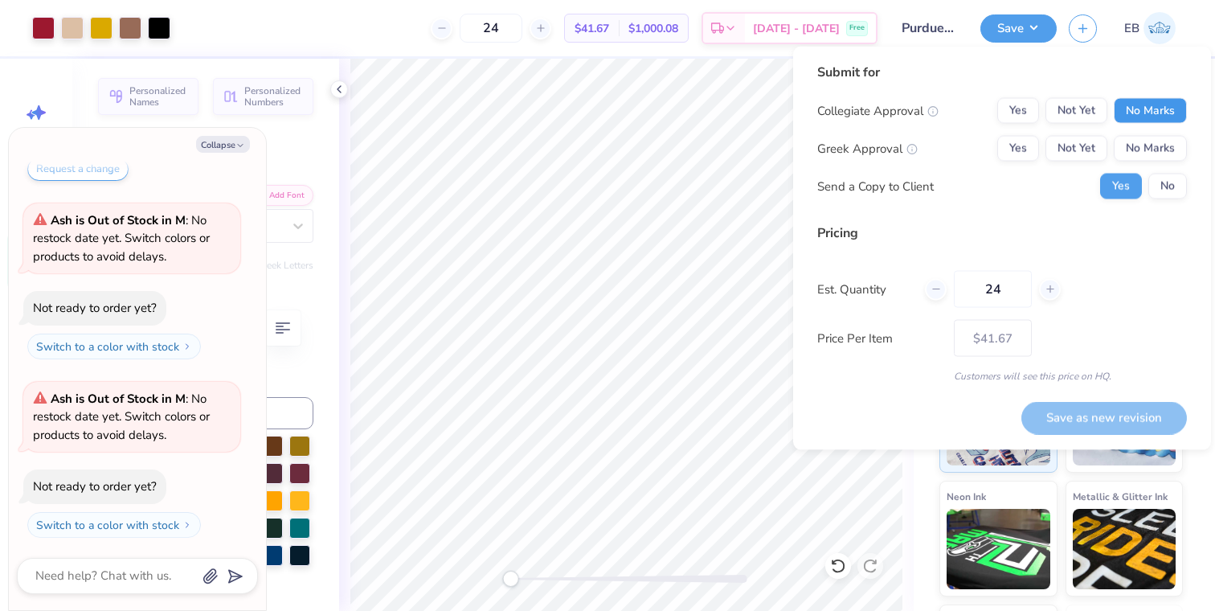
click at [1149, 107] on button "No Marks" at bounding box center [1150, 111] width 73 height 26
click at [1028, 147] on button "Yes" at bounding box center [1019, 149] width 42 height 26
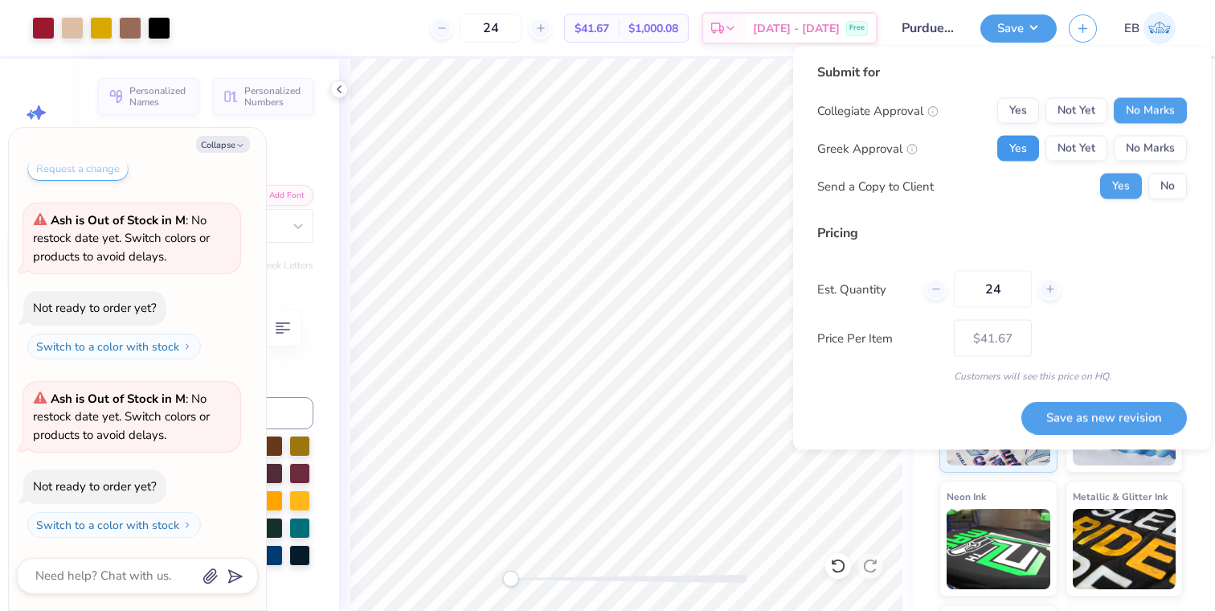
click at [1029, 152] on button "Yes" at bounding box center [1019, 149] width 42 height 26
click at [1170, 154] on button "No Marks" at bounding box center [1150, 149] width 73 height 26
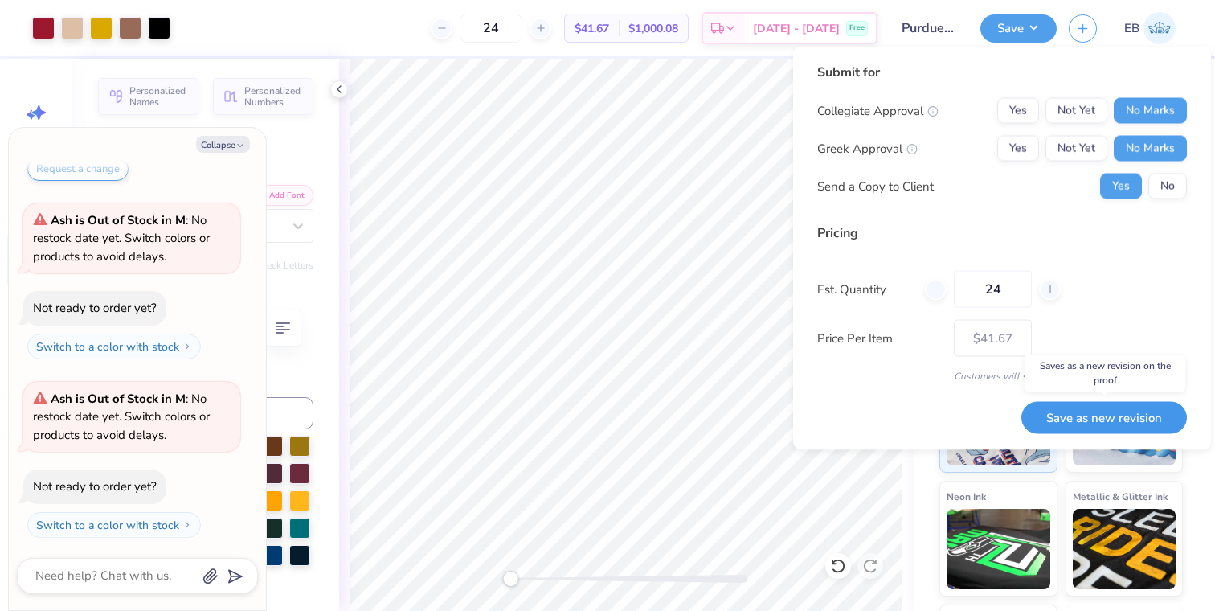
click at [1071, 422] on button "Save as new revision" at bounding box center [1105, 417] width 166 height 33
type textarea "x"
type input "– –"
type textarea "x"
type input "$41.67"
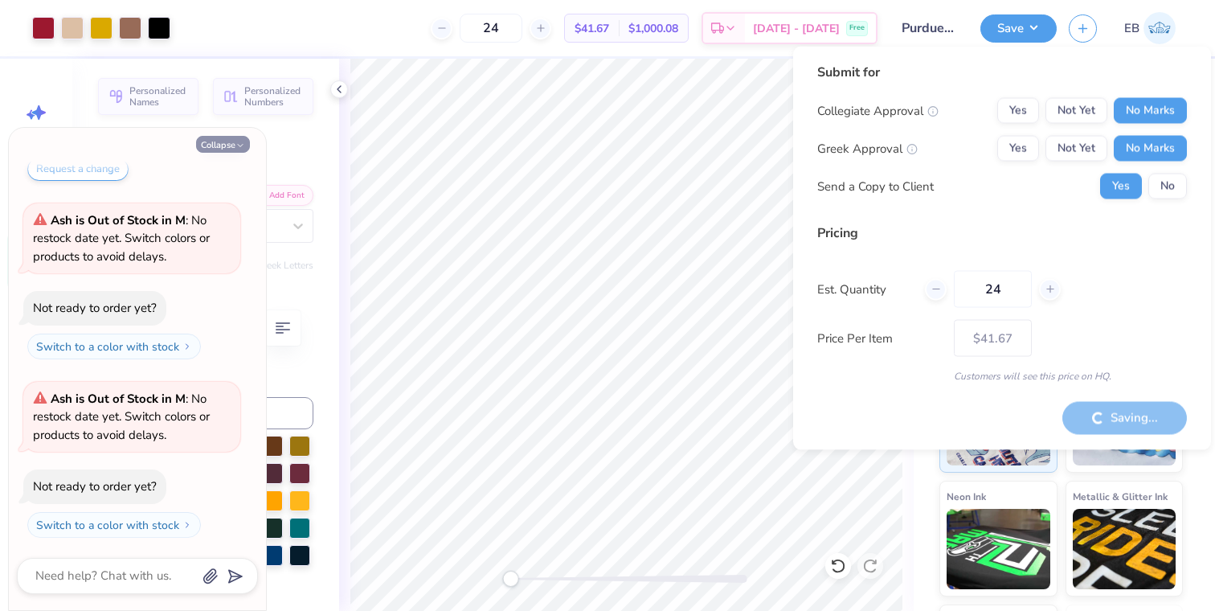
click at [223, 146] on button "Collapse" at bounding box center [223, 144] width 54 height 17
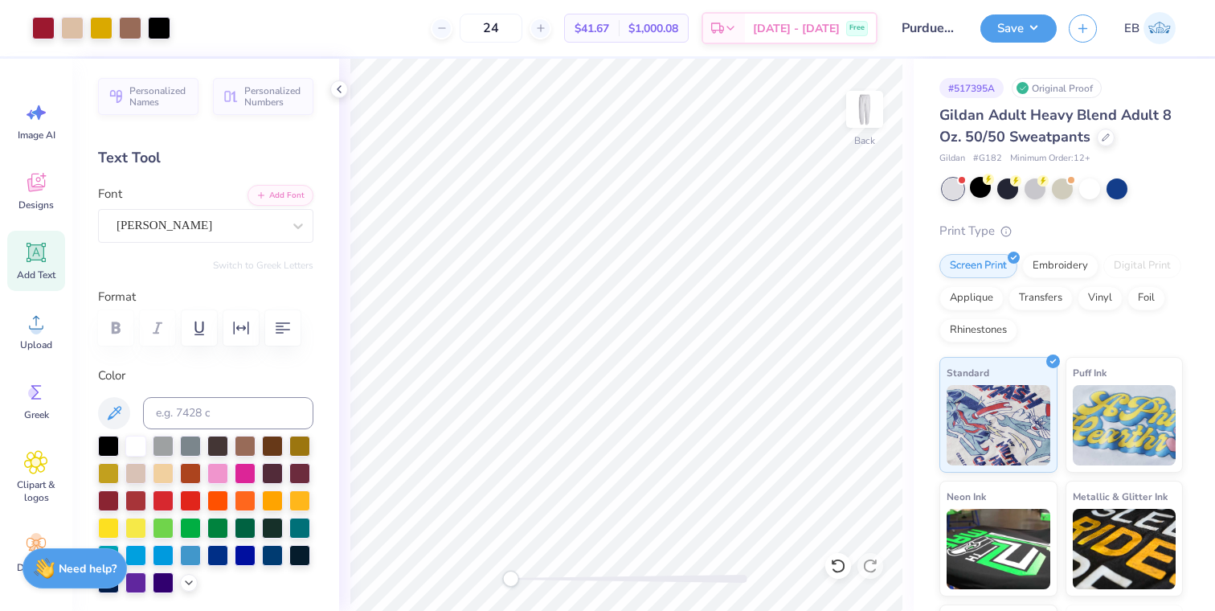
type textarea "x"
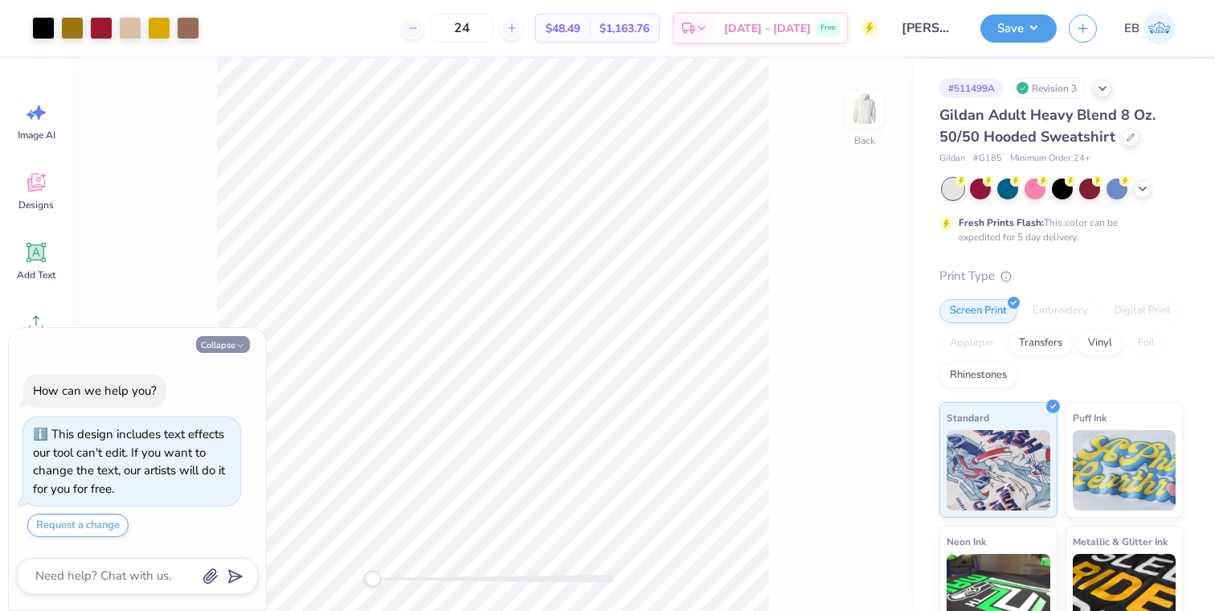
click at [214, 342] on button "Collapse" at bounding box center [223, 344] width 54 height 17
type textarea "x"
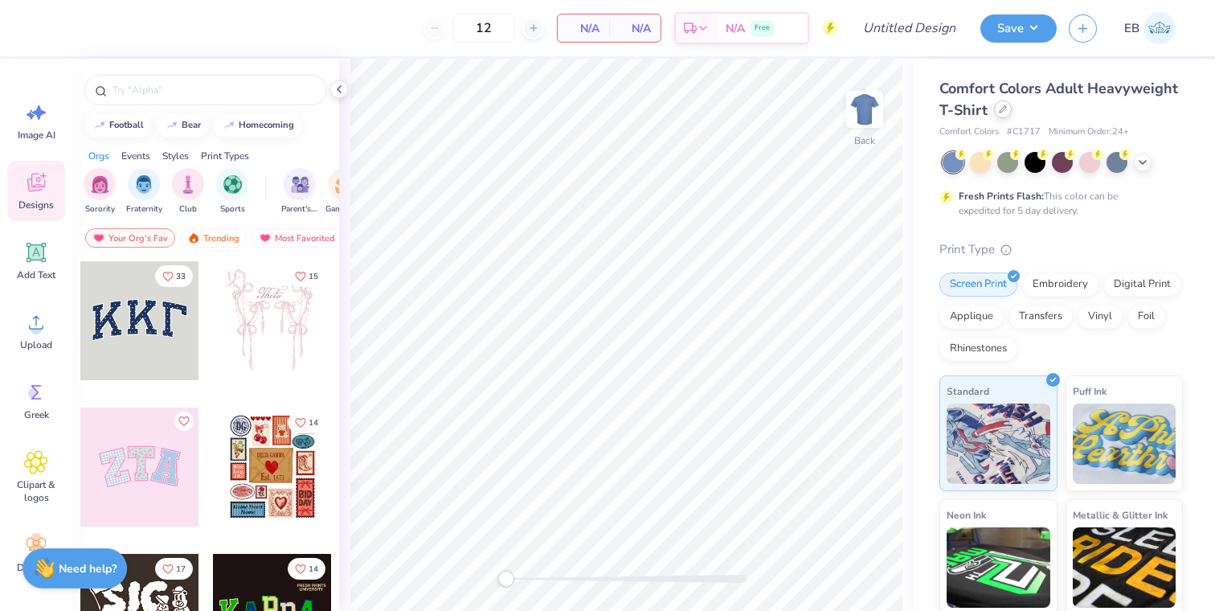
click at [1005, 109] on icon at bounding box center [1003, 109] width 8 height 8
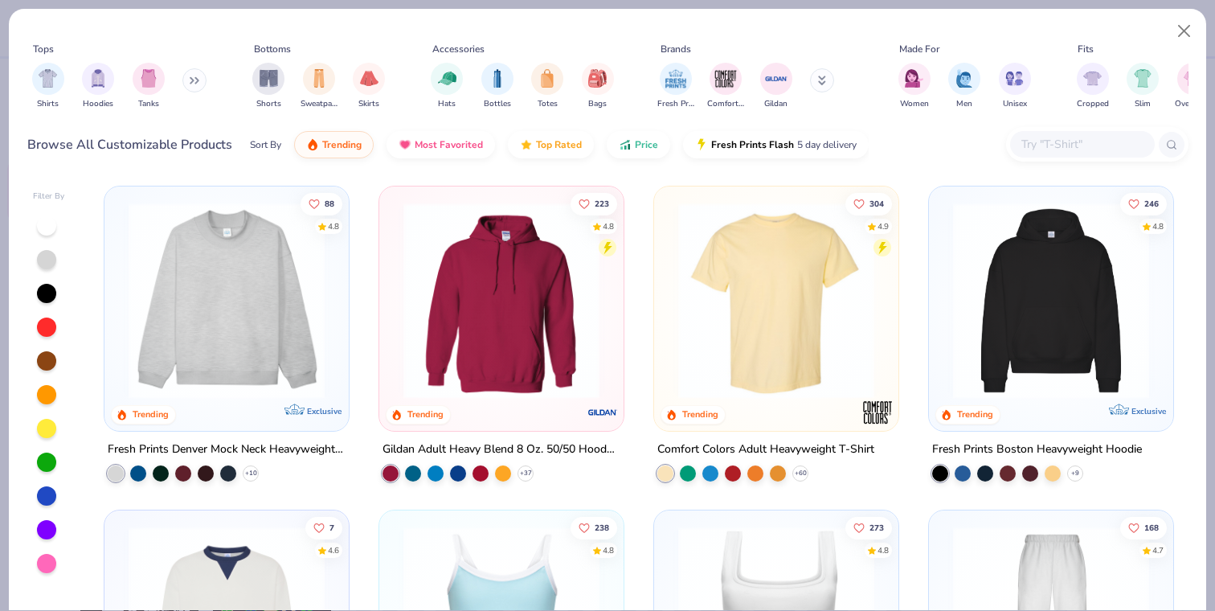
click at [193, 83] on icon at bounding box center [191, 81] width 2 height 6
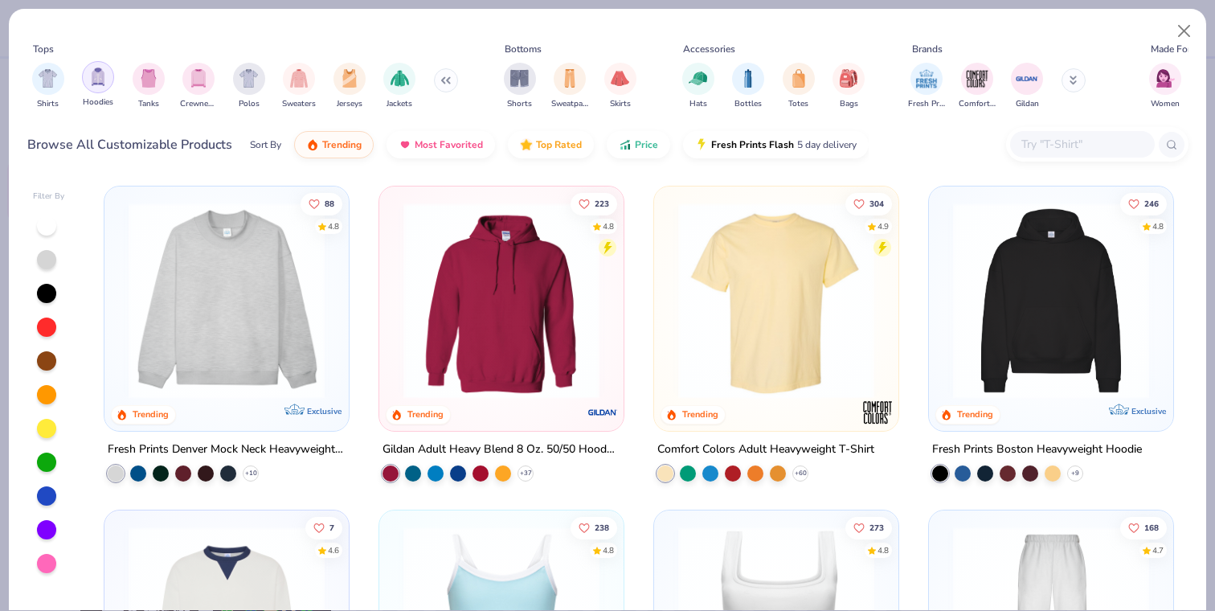
click at [88, 80] on div "filter for Hoodies" at bounding box center [98, 77] width 32 height 32
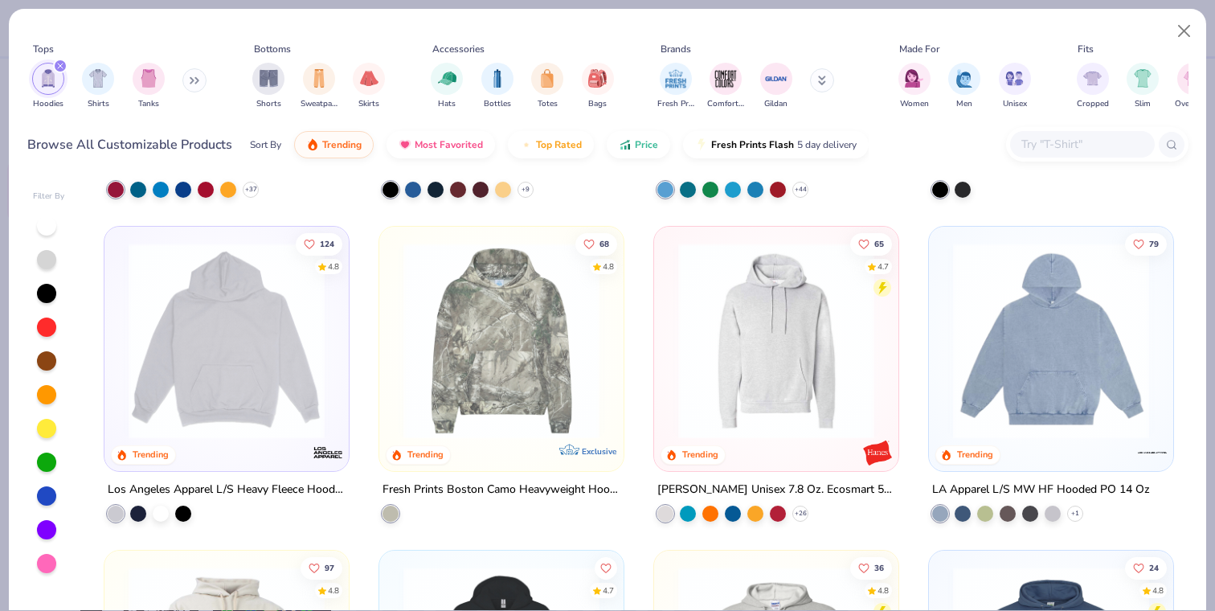
scroll to position [287, 0]
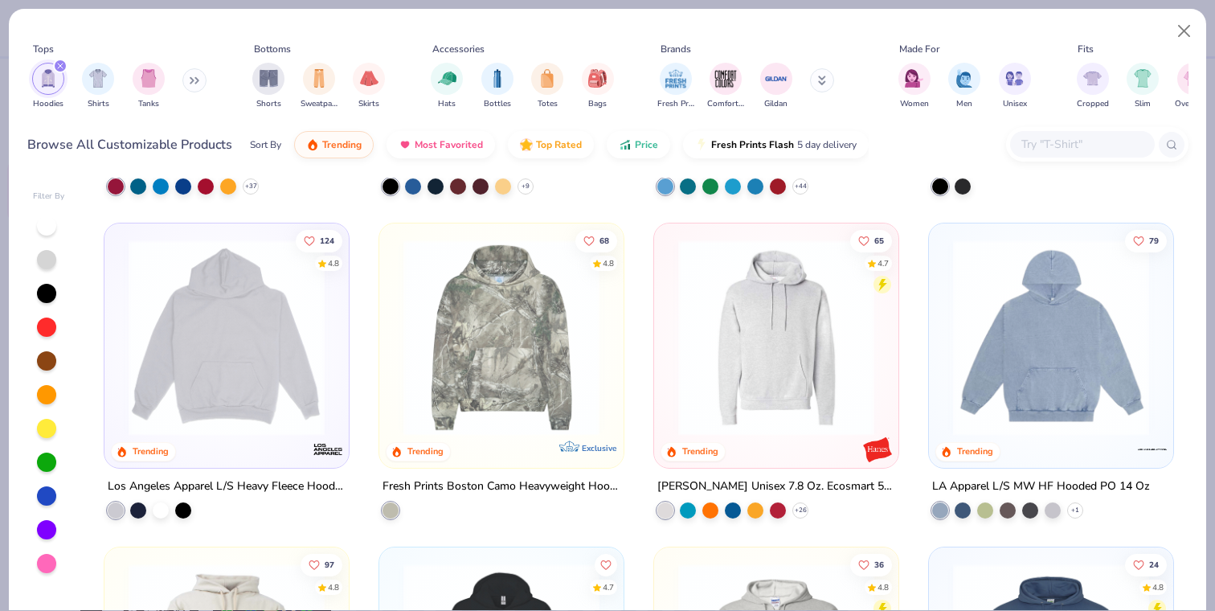
click at [273, 409] on img at bounding box center [227, 338] width 212 height 196
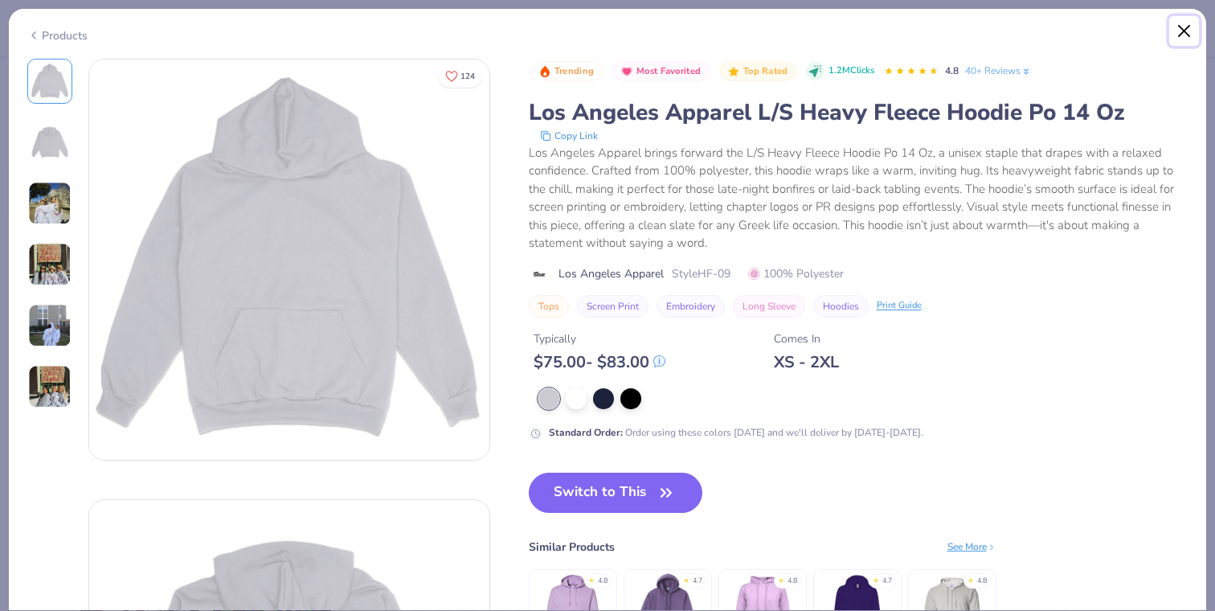
click at [1185, 27] on button "Close" at bounding box center [1185, 31] width 31 height 31
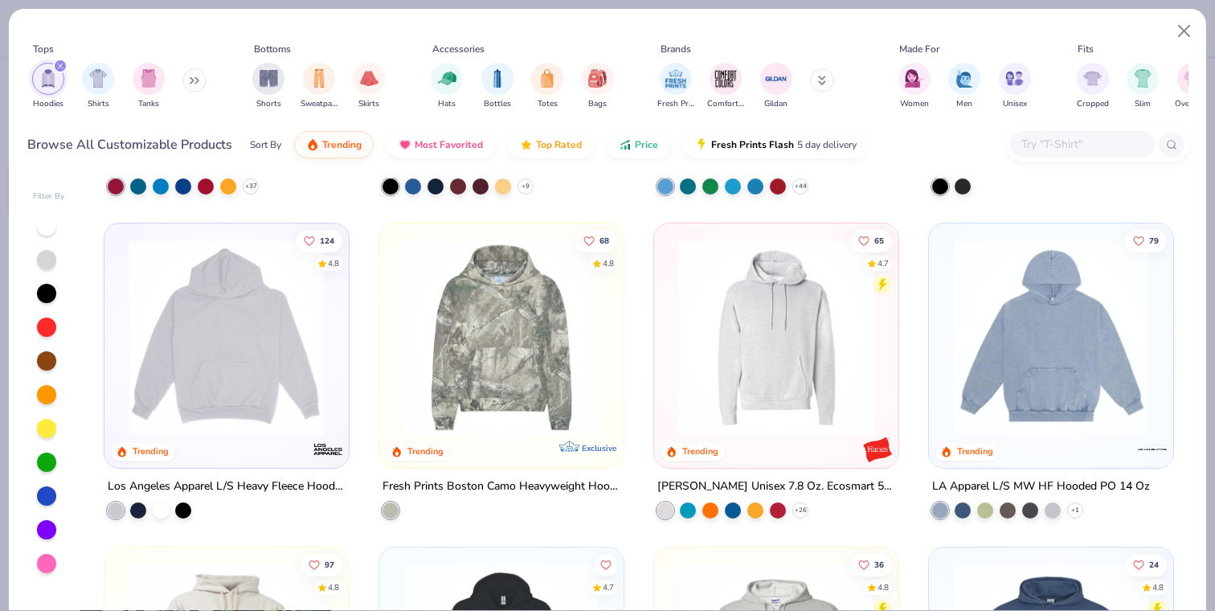
click at [1025, 415] on img at bounding box center [1051, 338] width 212 height 196
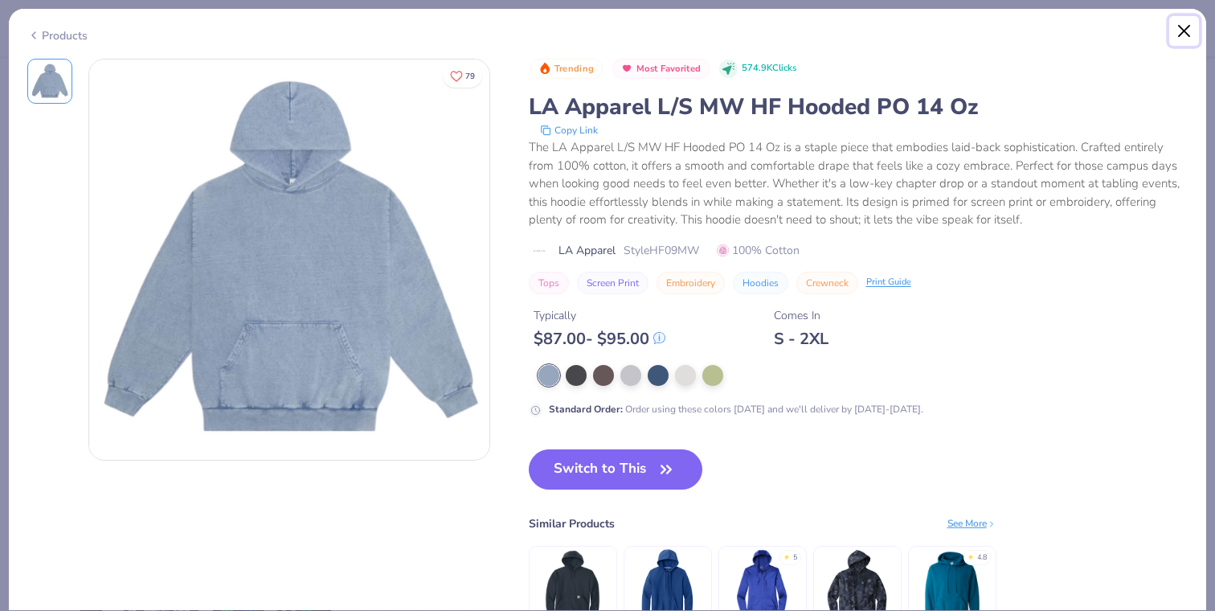
click at [1188, 25] on button "Close" at bounding box center [1185, 31] width 31 height 31
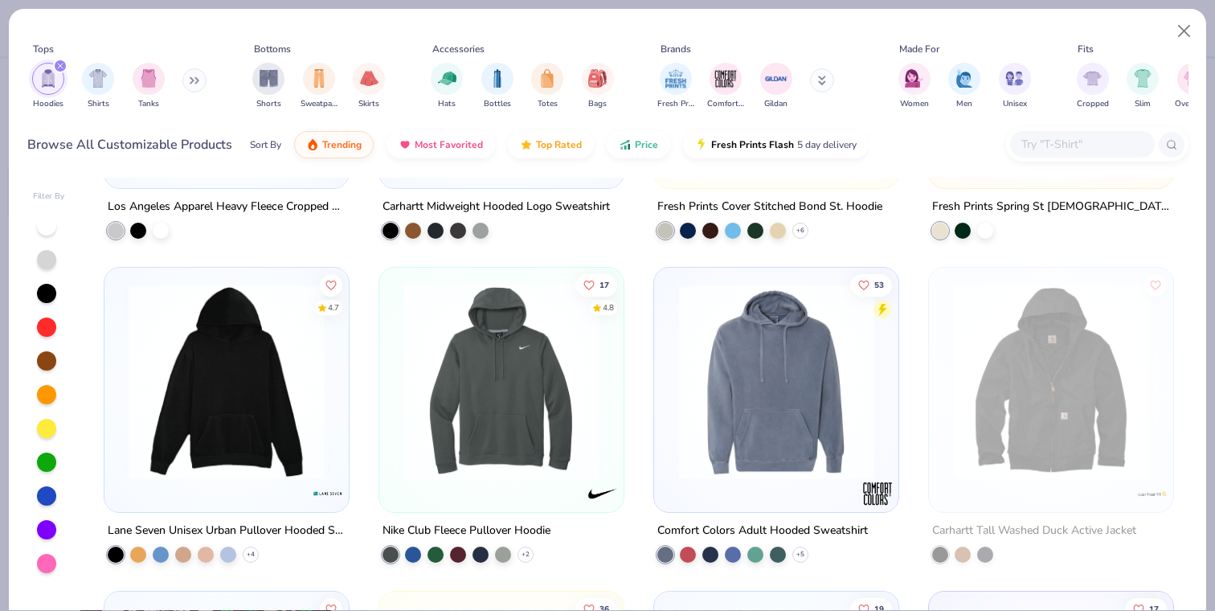
scroll to position [1543, 0]
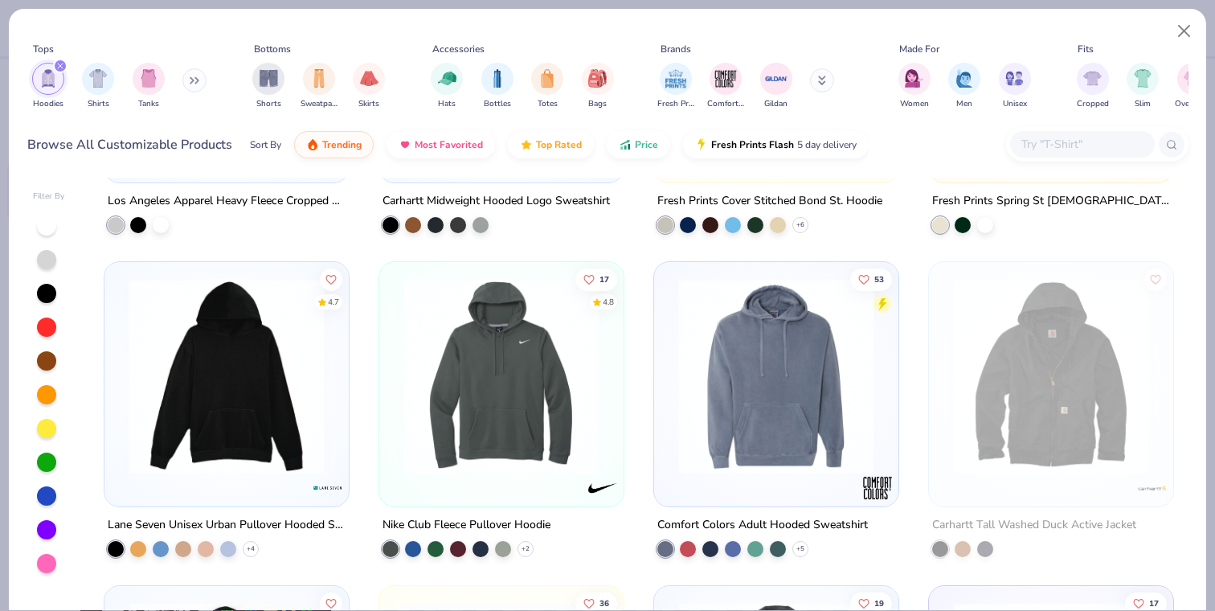
click at [757, 388] on img at bounding box center [776, 376] width 212 height 196
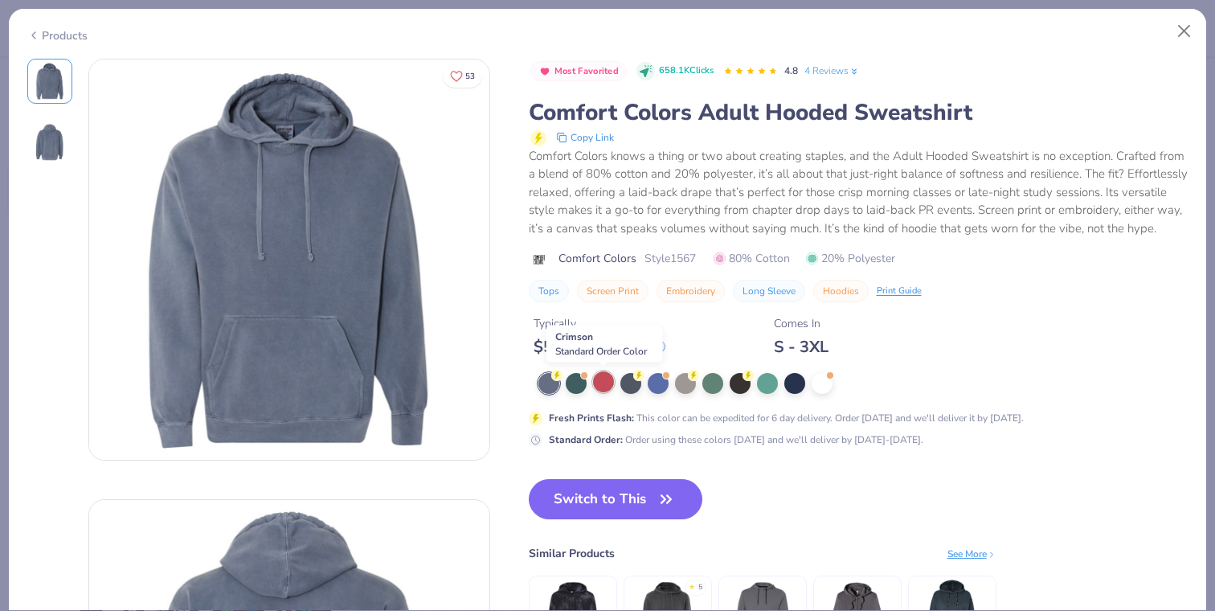
click at [601, 384] on div at bounding box center [603, 381] width 21 height 21
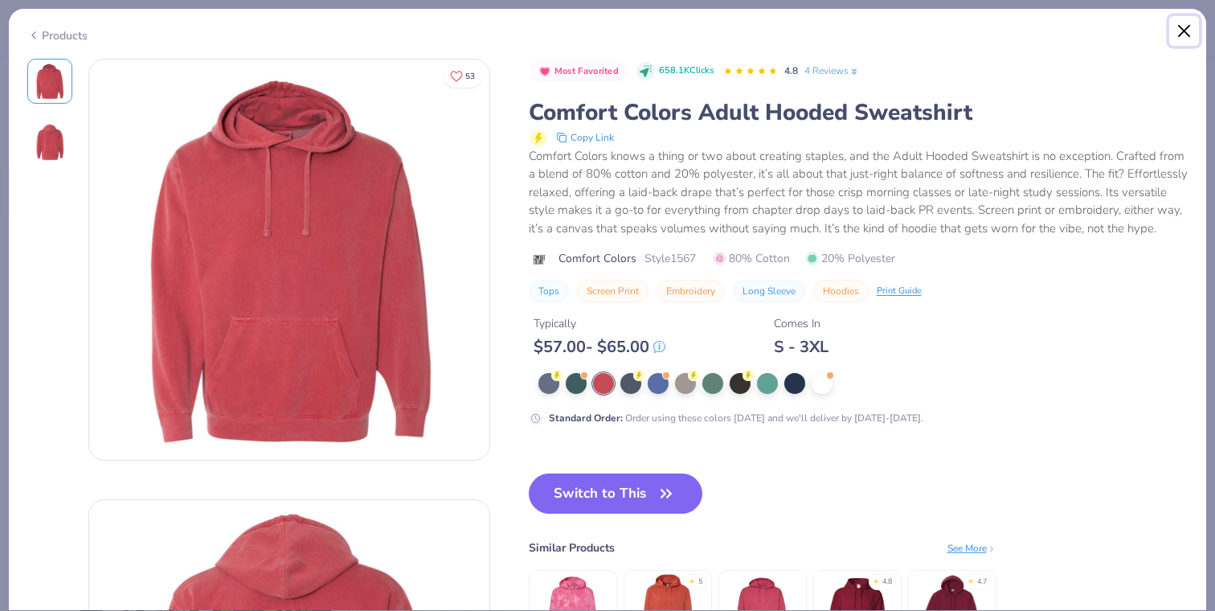
click at [1186, 27] on button "Close" at bounding box center [1185, 31] width 31 height 31
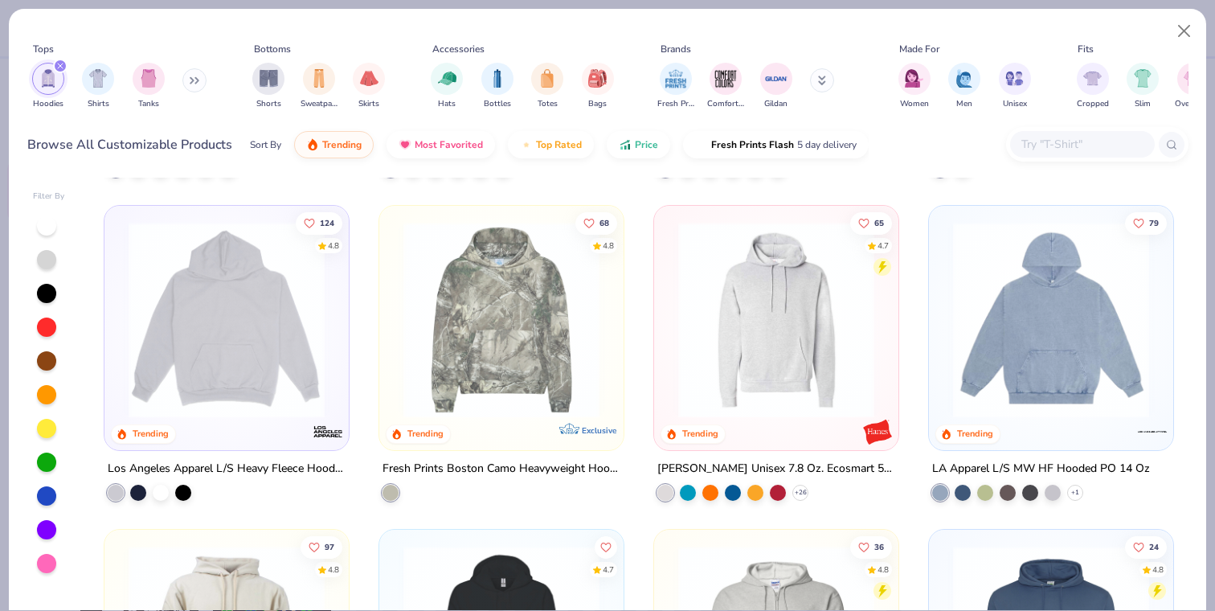
scroll to position [276, 0]
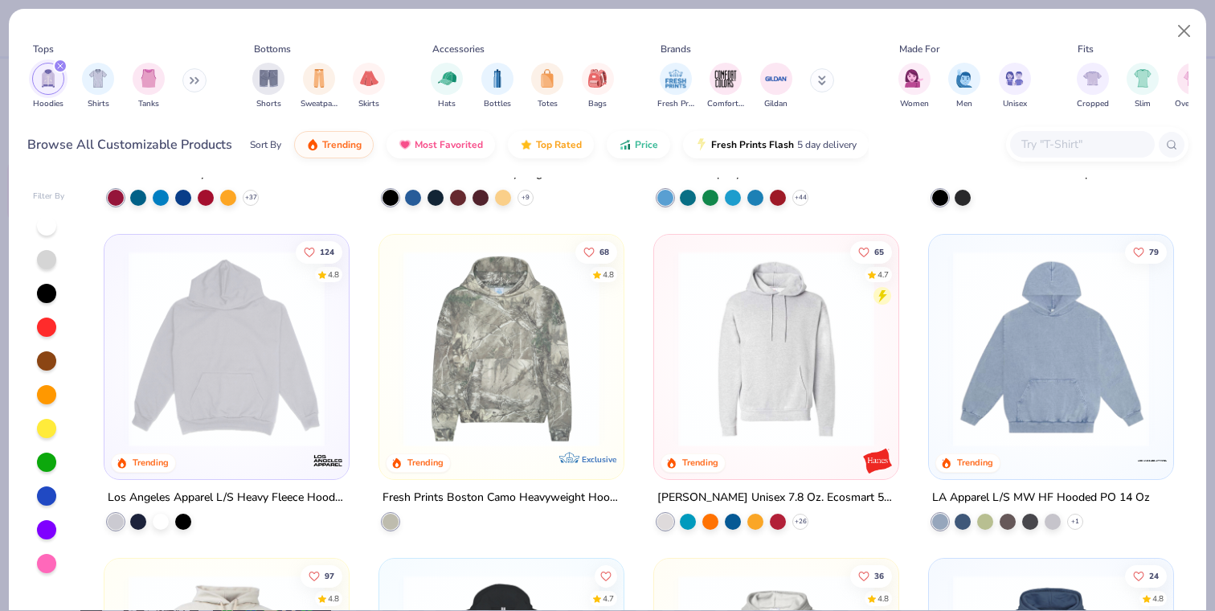
click at [507, 327] on img at bounding box center [501, 349] width 212 height 196
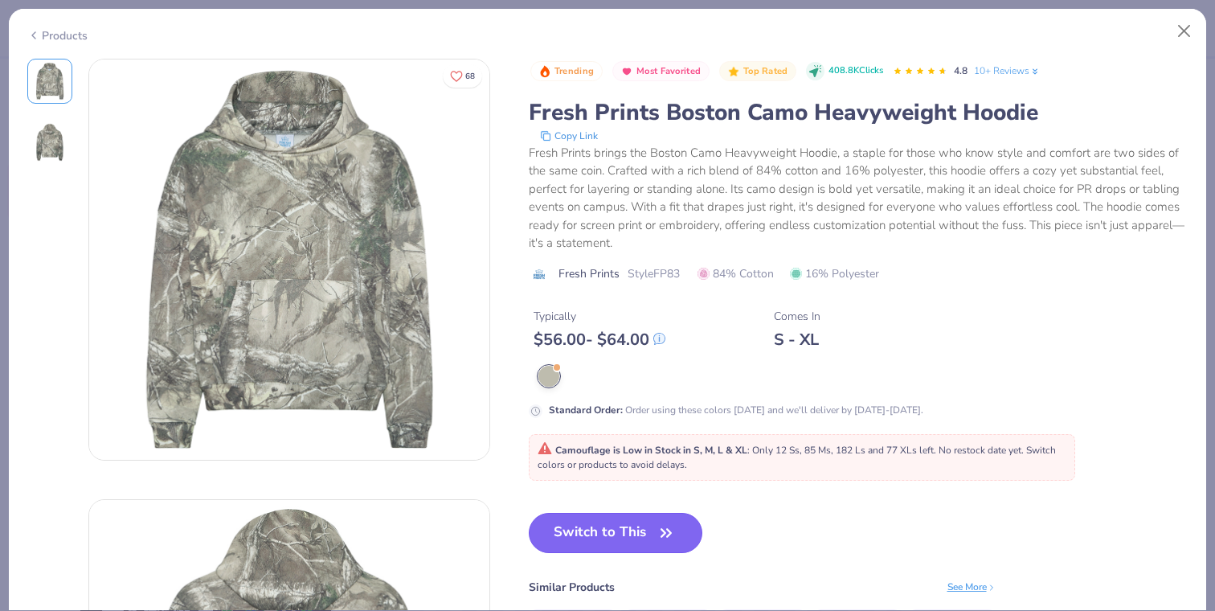
click at [599, 524] on button "Switch to This" at bounding box center [616, 533] width 174 height 40
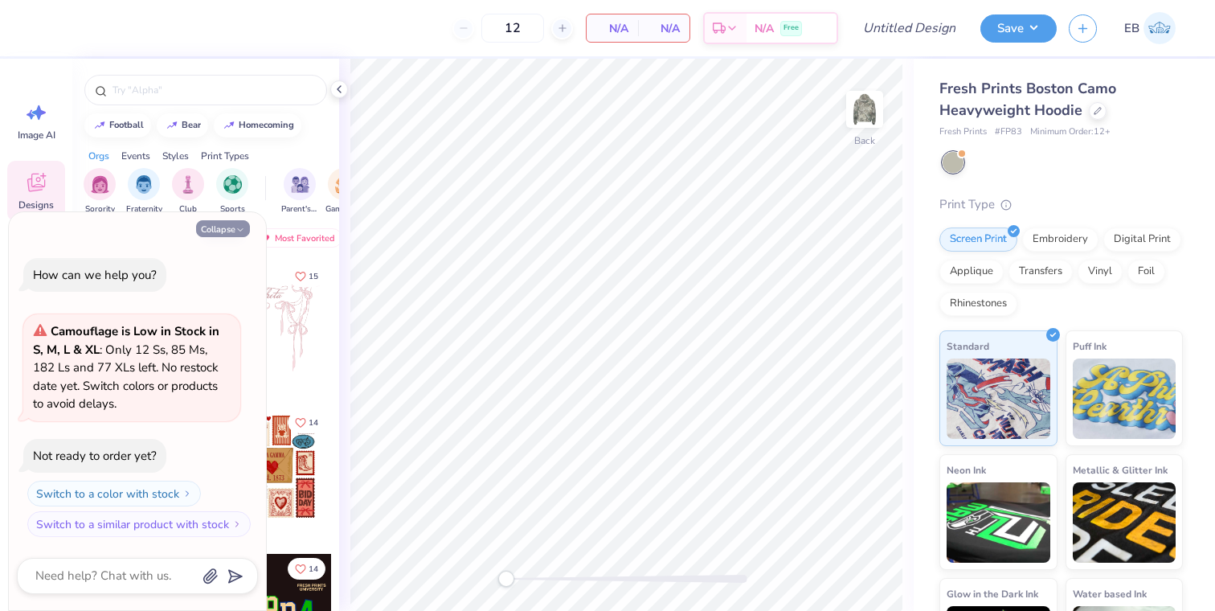
click at [233, 220] on button "Collapse" at bounding box center [223, 228] width 54 height 17
type textarea "x"
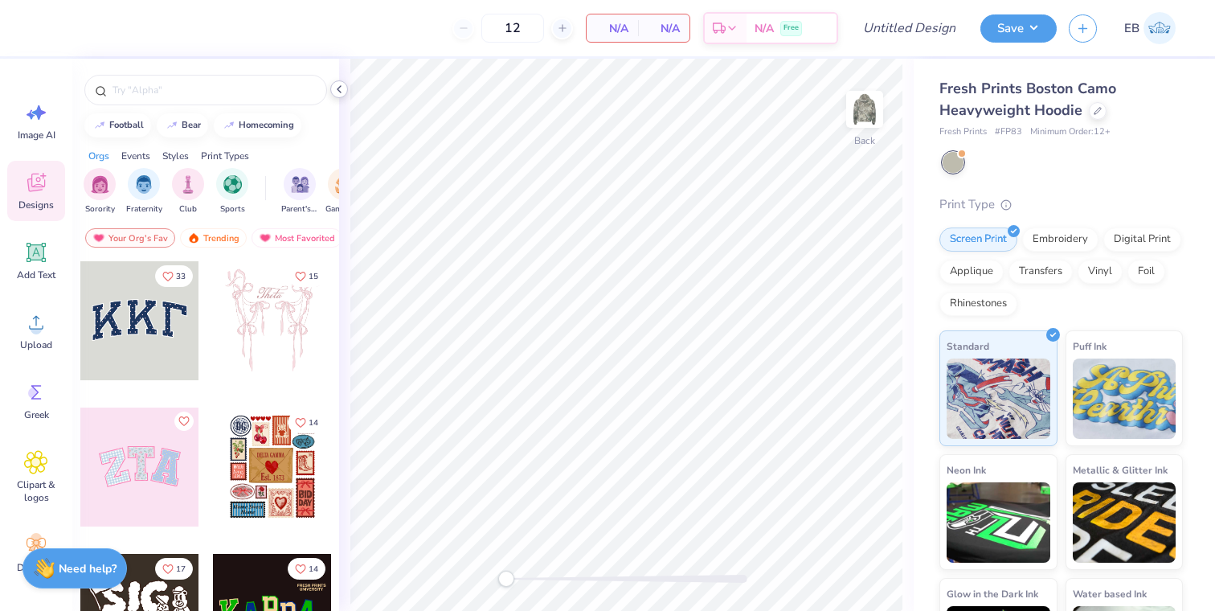
click at [346, 86] on div at bounding box center [339, 89] width 18 height 18
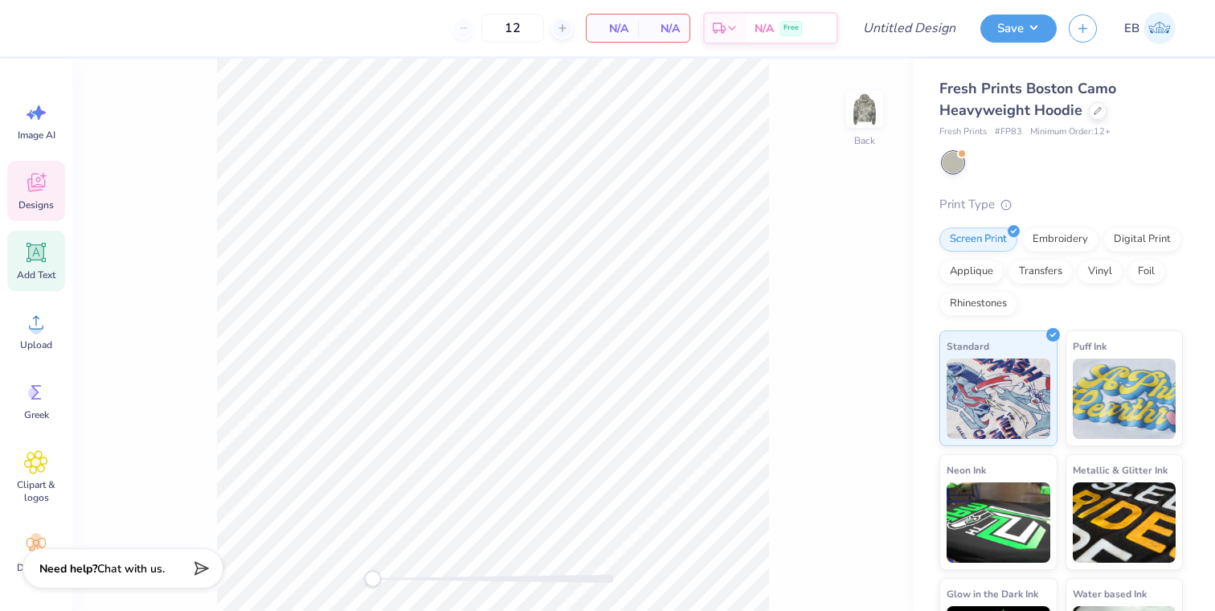
click at [42, 270] on span "Add Text" at bounding box center [36, 274] width 39 height 13
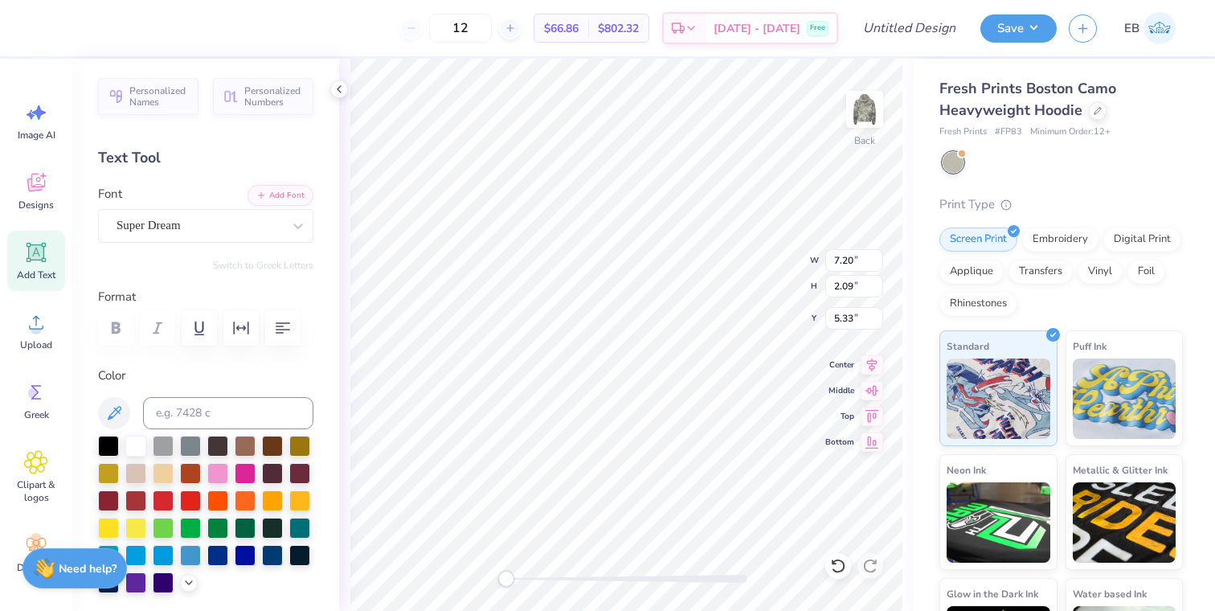
scroll to position [2, 2]
type textarea "ALL WE NEED IS SIG KAP"
click at [241, 334] on icon "button" at bounding box center [240, 327] width 19 height 19
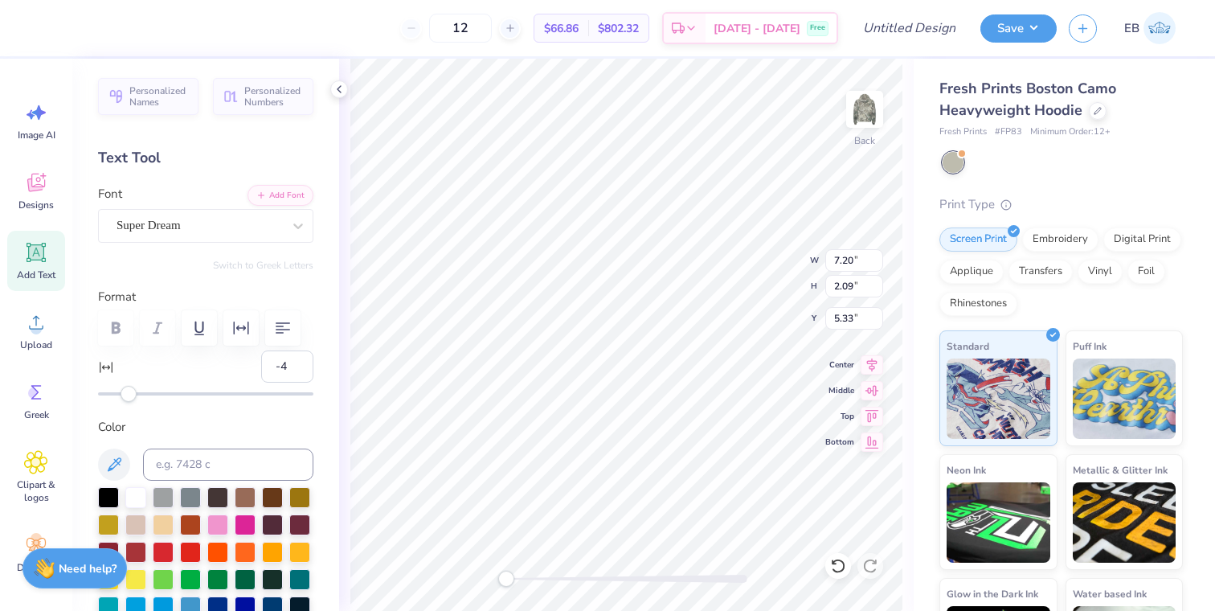
type input "-5"
drag, startPoint x: 137, startPoint y: 394, endPoint x: 125, endPoint y: 393, distance: 11.3
click at [125, 393] on div "Accessibility label" at bounding box center [129, 394] width 16 height 16
type input "2"
drag, startPoint x: 125, startPoint y: 393, endPoint x: 138, endPoint y: 395, distance: 13.1
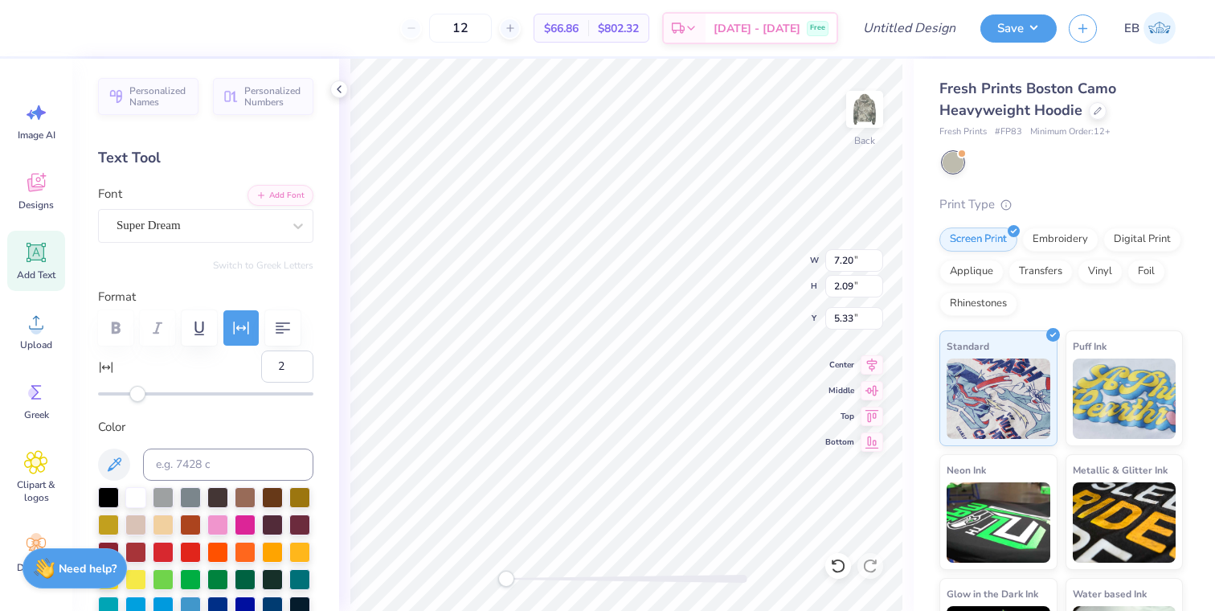
click at [138, 395] on div "Accessibility label" at bounding box center [137, 394] width 16 height 16
type input "0"
click at [134, 395] on div "Accessibility label" at bounding box center [134, 394] width 16 height 16
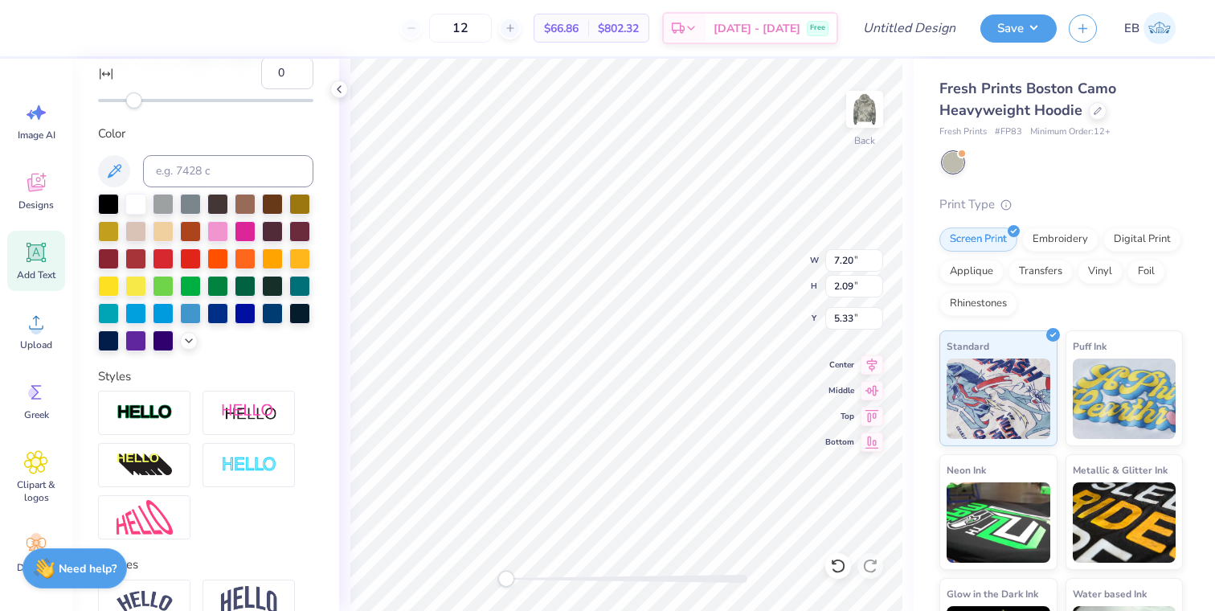
scroll to position [0, 0]
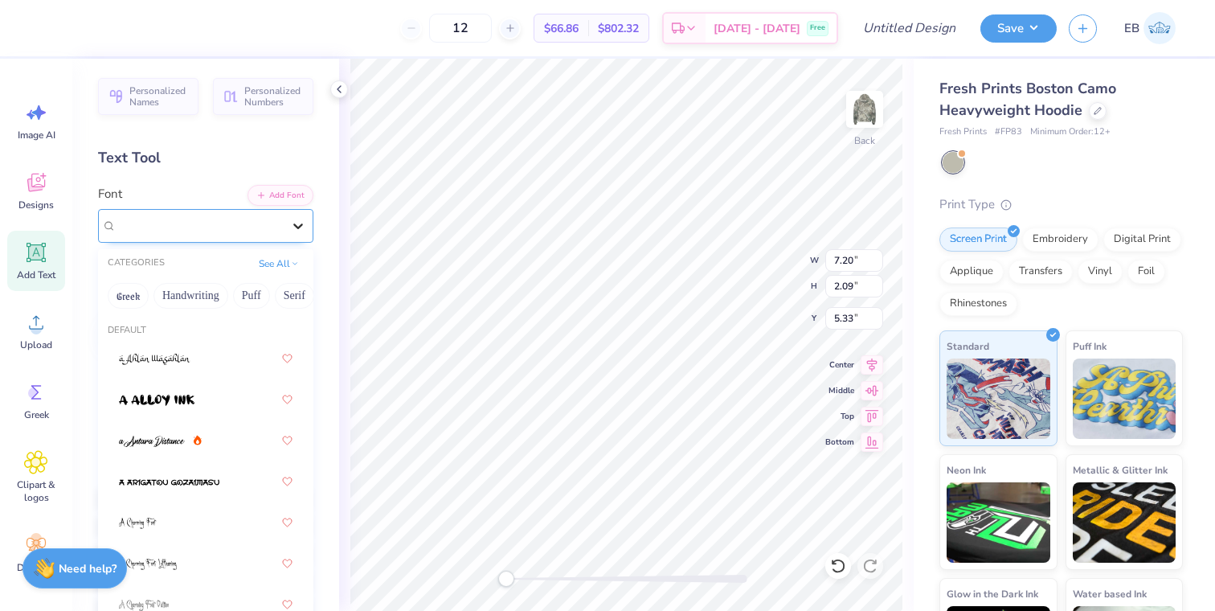
click at [301, 221] on icon at bounding box center [298, 226] width 16 height 16
click at [253, 298] on button "Puff" at bounding box center [251, 296] width 37 height 26
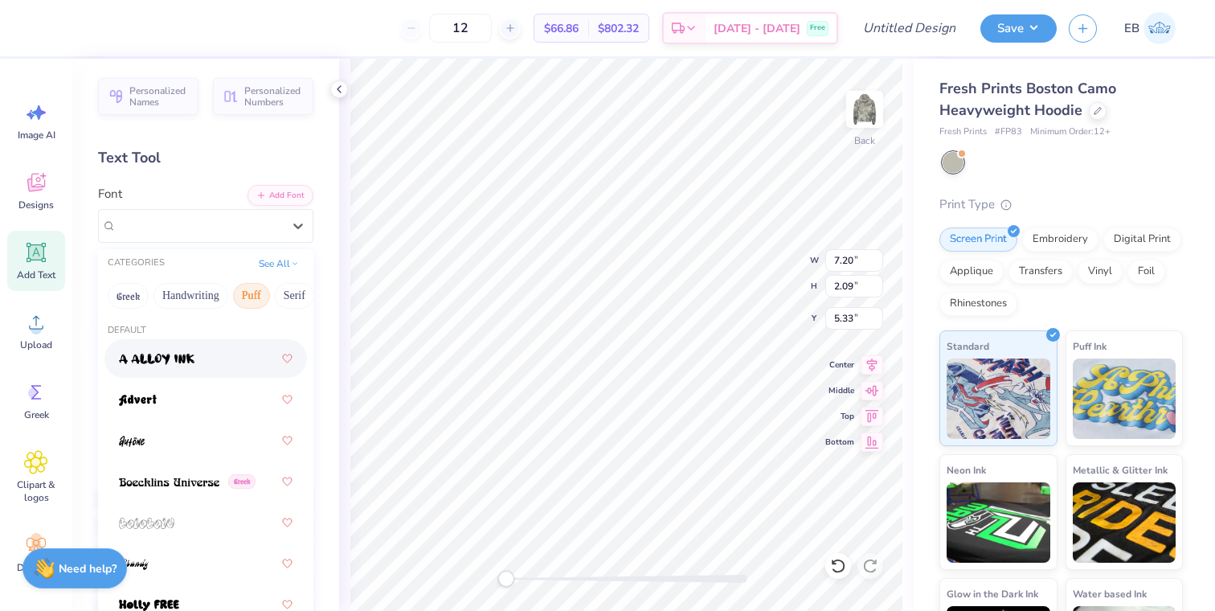
click at [226, 358] on div at bounding box center [206, 358] width 174 height 29
click at [290, 215] on div at bounding box center [298, 225] width 29 height 29
click at [190, 418] on div at bounding box center [205, 399] width 203 height 39
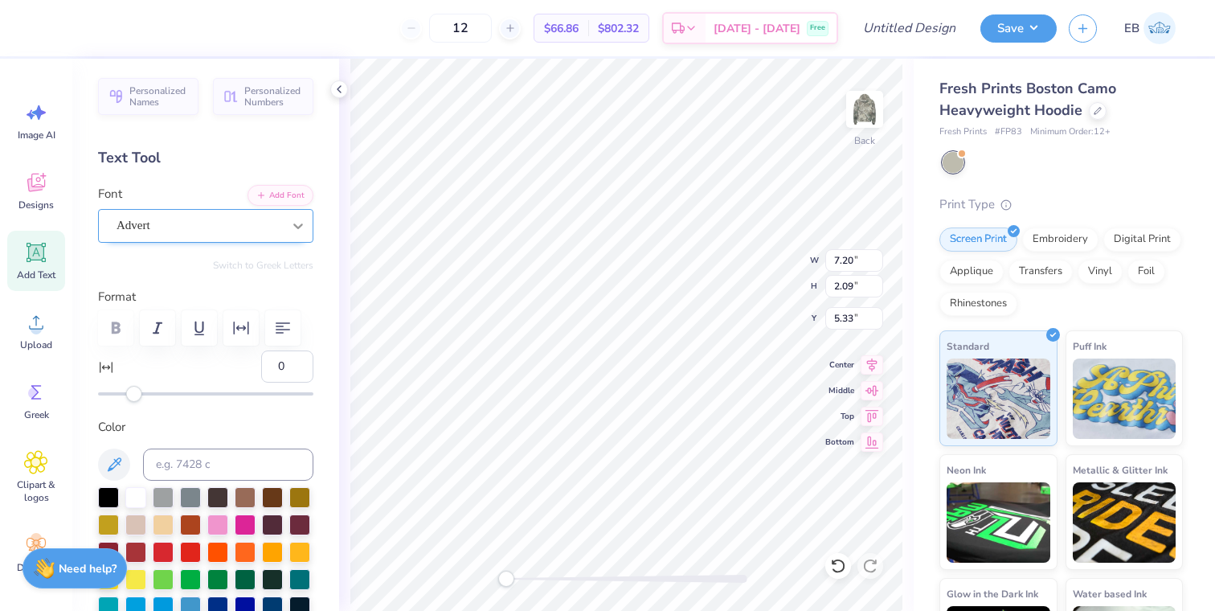
click at [302, 219] on icon at bounding box center [298, 226] width 16 height 16
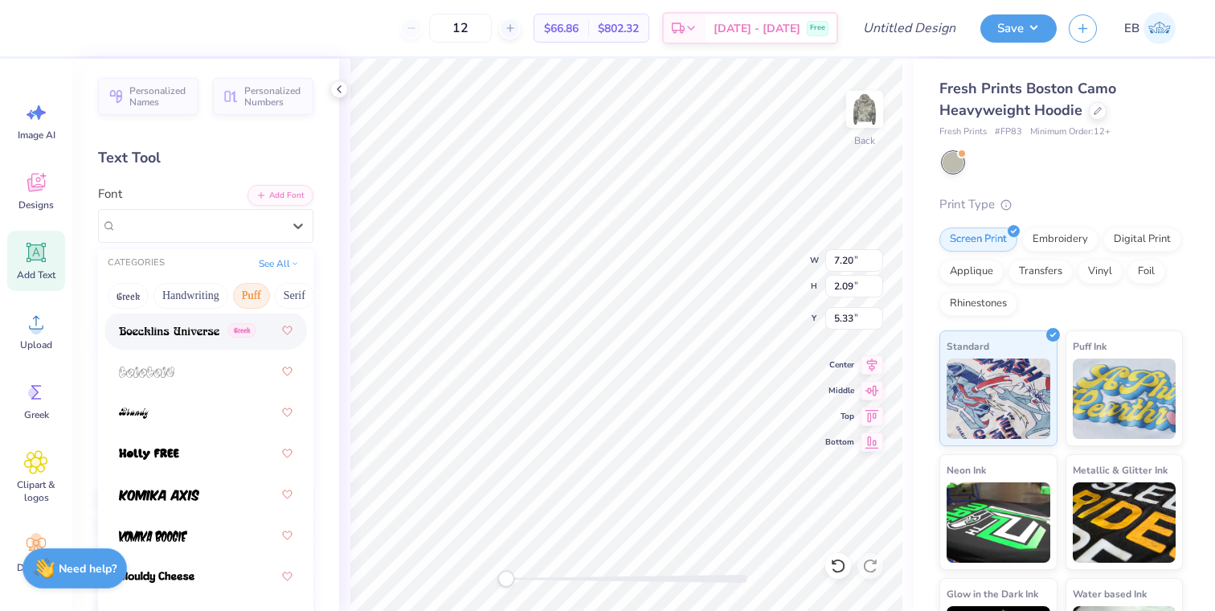
scroll to position [159, 0]
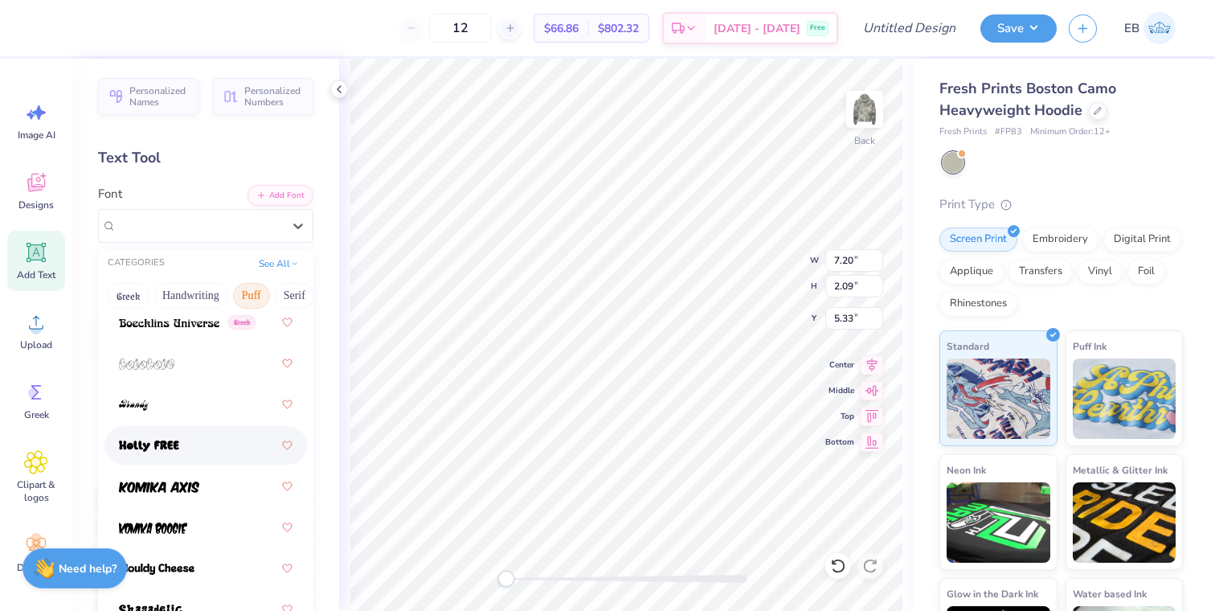
click at [181, 442] on div at bounding box center [206, 445] width 174 height 29
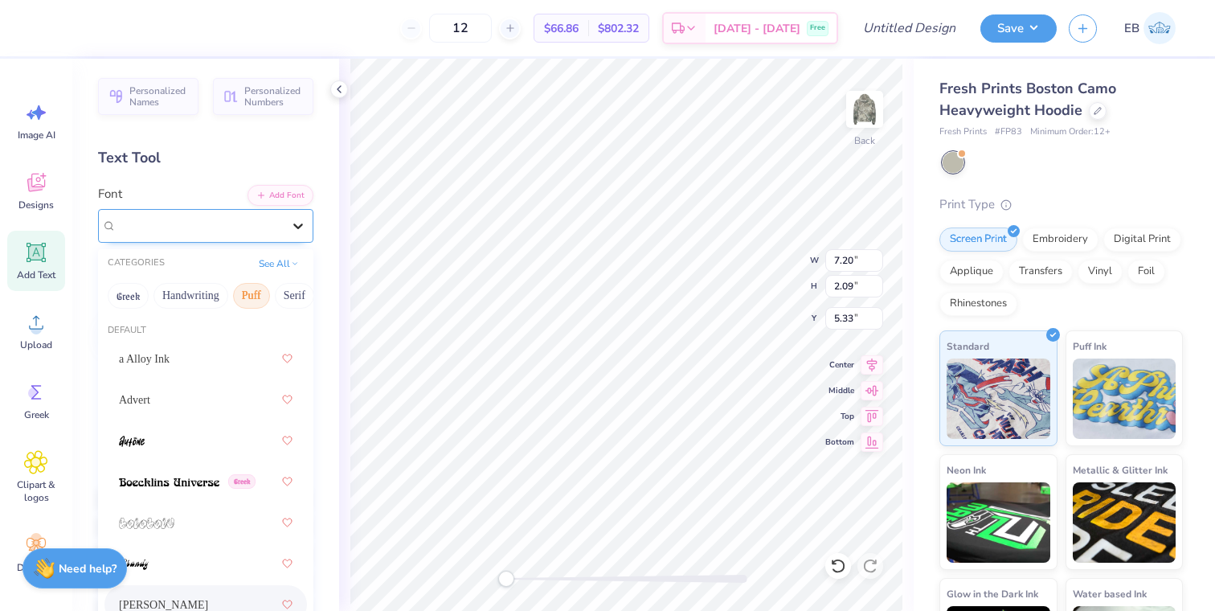
click at [293, 222] on icon at bounding box center [298, 226] width 16 height 16
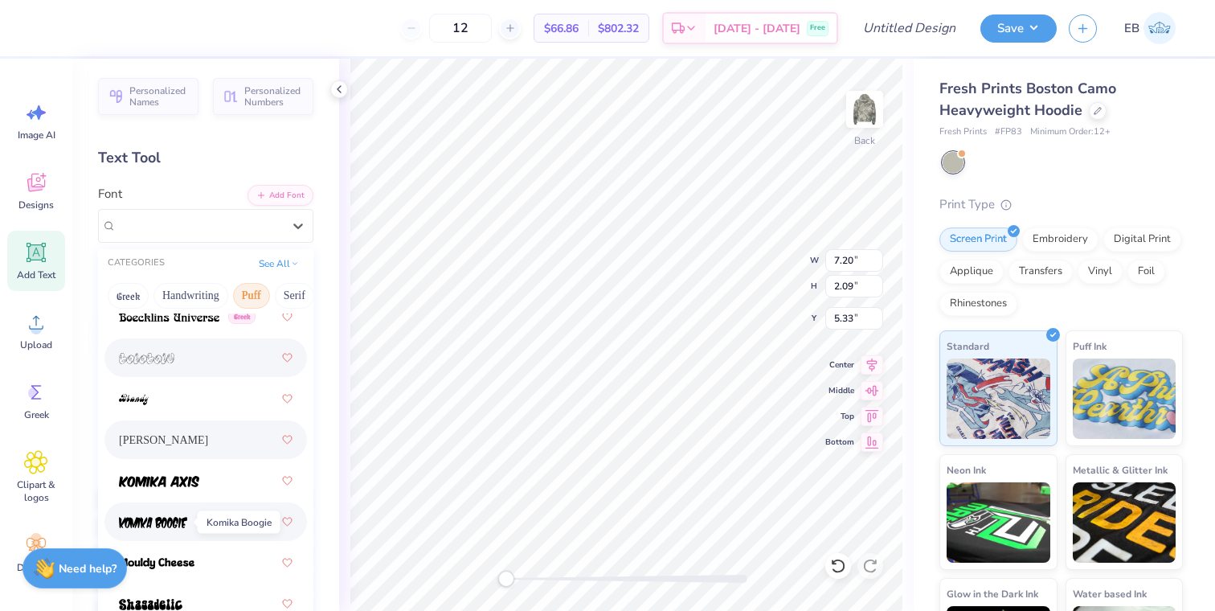
scroll to position [170, 0]
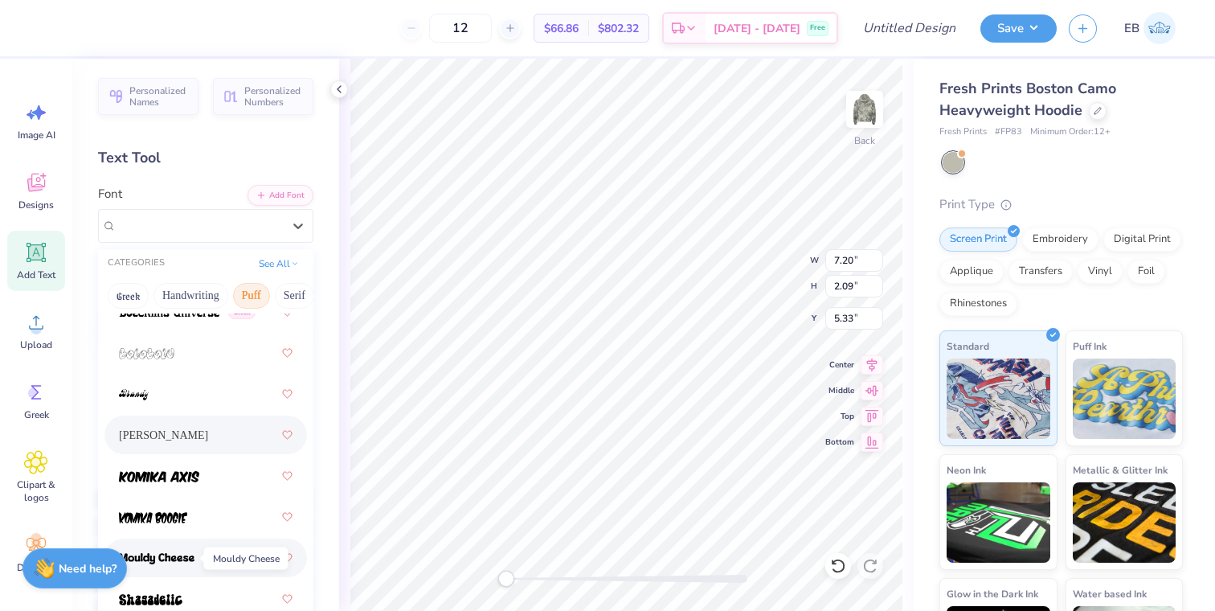
click at [166, 551] on span at bounding box center [157, 558] width 76 height 17
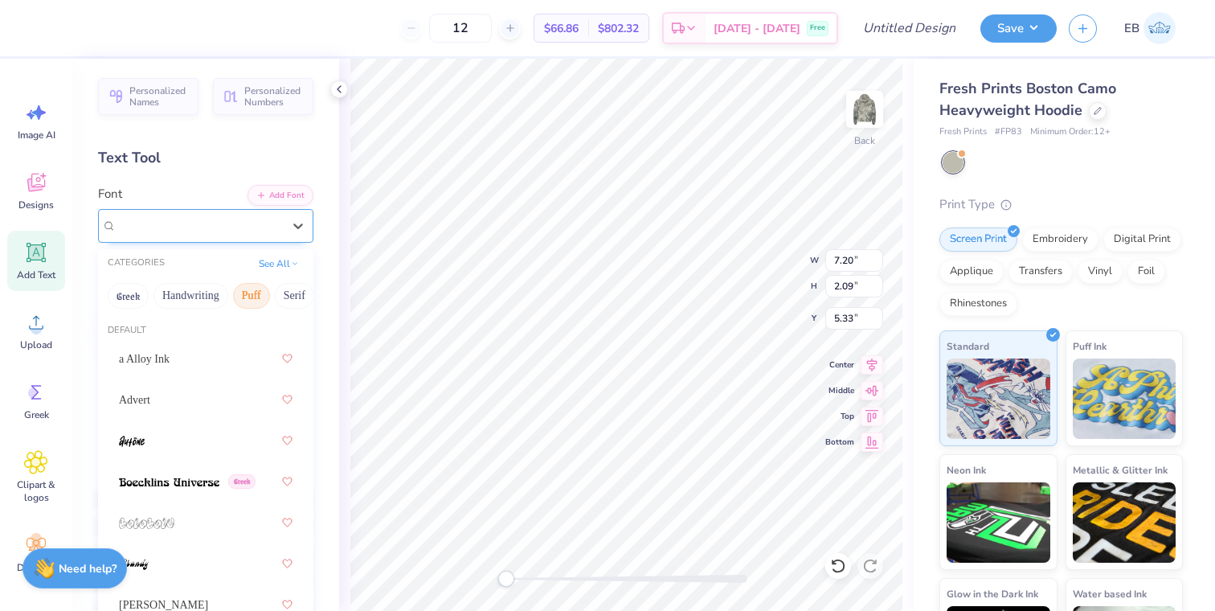
click at [283, 231] on div "Mouldy Cheese" at bounding box center [199, 225] width 169 height 25
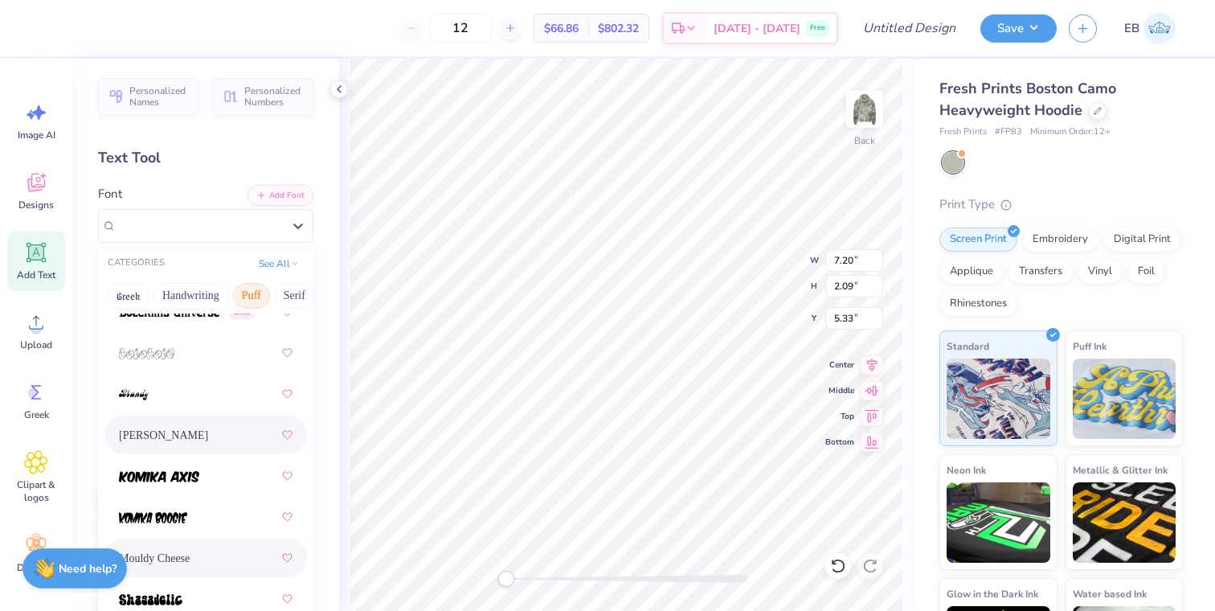
click at [195, 436] on div "[PERSON_NAME]" at bounding box center [206, 434] width 174 height 29
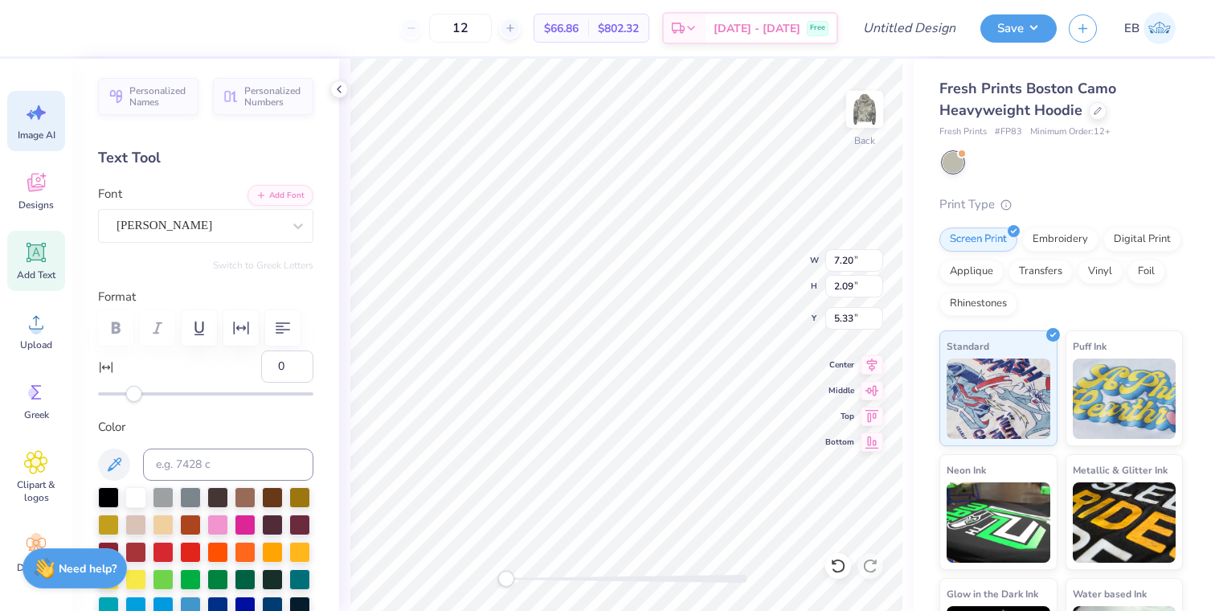
click at [32, 137] on span "Image AI" at bounding box center [37, 135] width 38 height 13
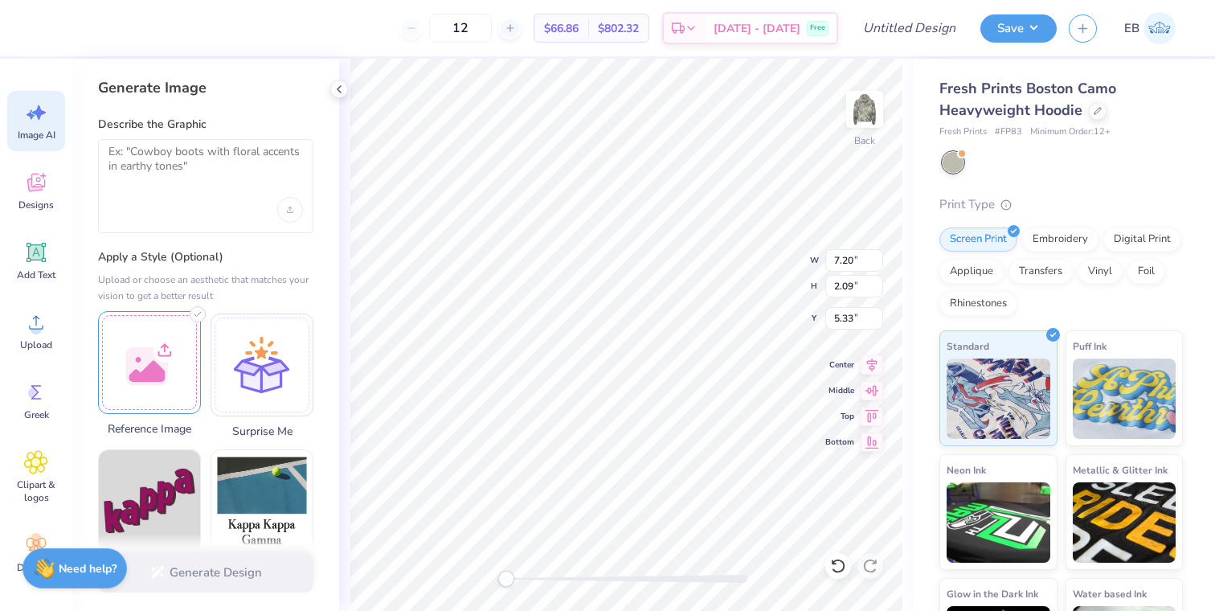
click at [142, 346] on div at bounding box center [149, 362] width 103 height 103
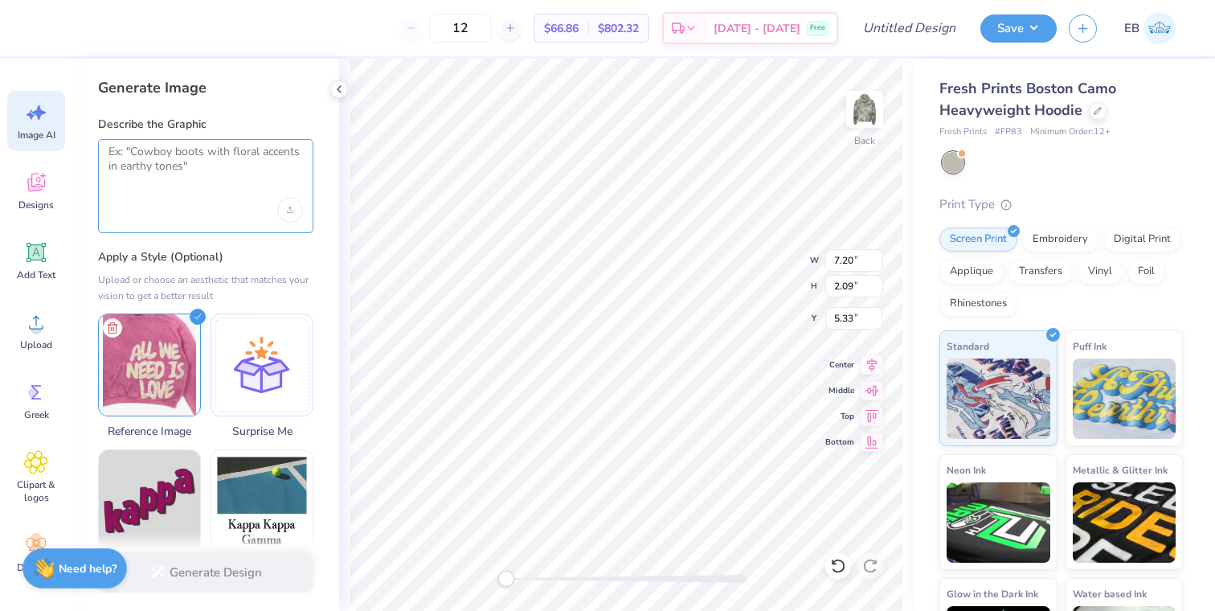
click at [183, 158] on textarea at bounding box center [206, 165] width 195 height 40
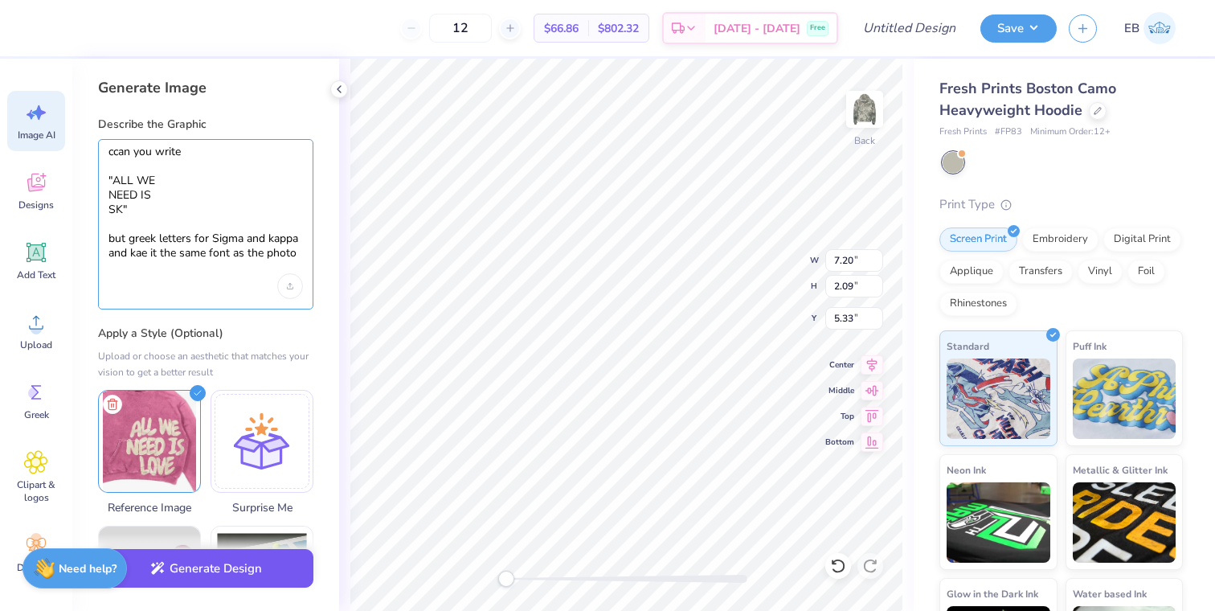
type textarea "ccan you write "ALL WE NEED IS SK" but greek letters for Sigma and kappa and ka…"
click at [200, 563] on button "Generate Design" at bounding box center [205, 568] width 215 height 39
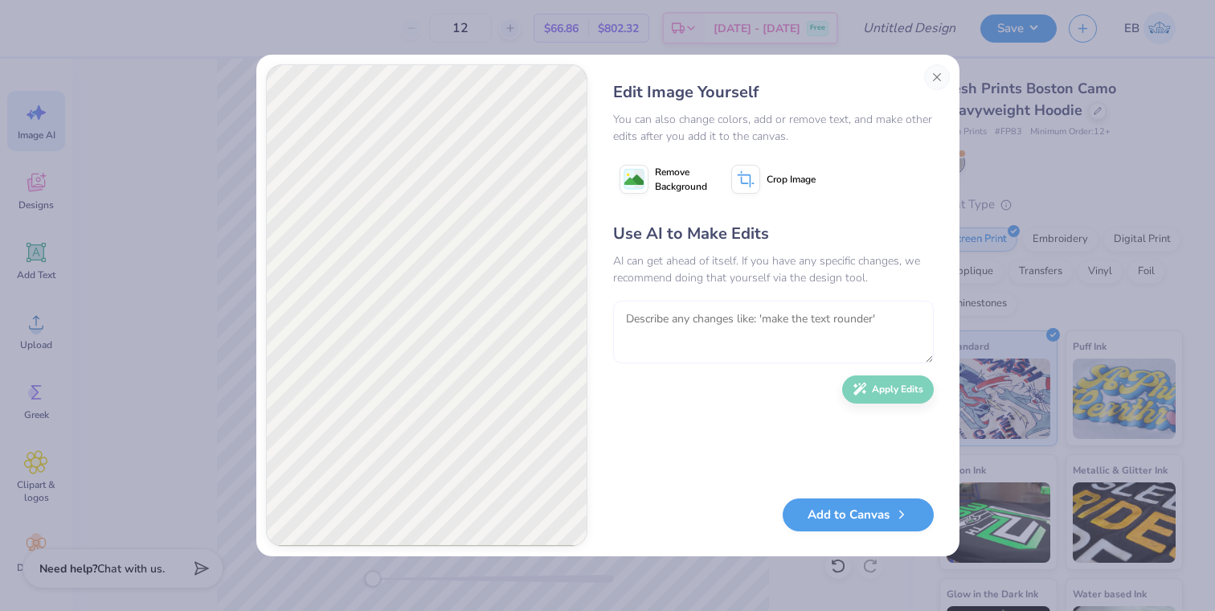
click at [703, 326] on textarea at bounding box center [773, 332] width 321 height 63
type textarea "That looks nothing like the photo. I need it to be all white and it needs to be…"
click at [875, 391] on button "Apply Edits" at bounding box center [888, 385] width 92 height 28
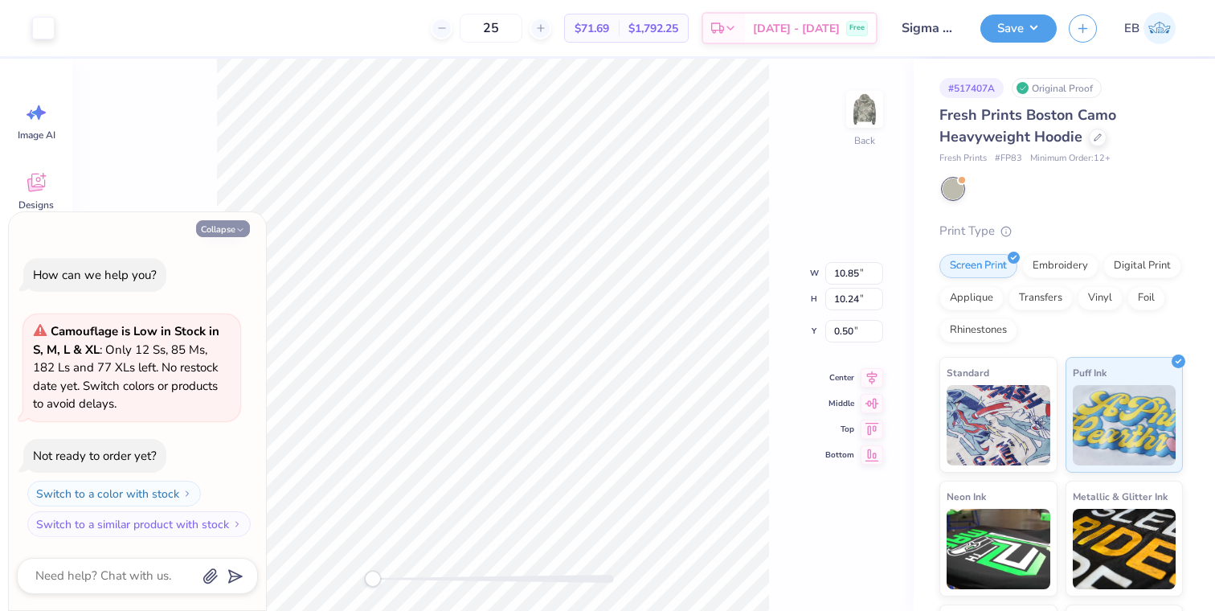
click at [225, 227] on button "Collapse" at bounding box center [223, 228] width 54 height 17
type textarea "x"
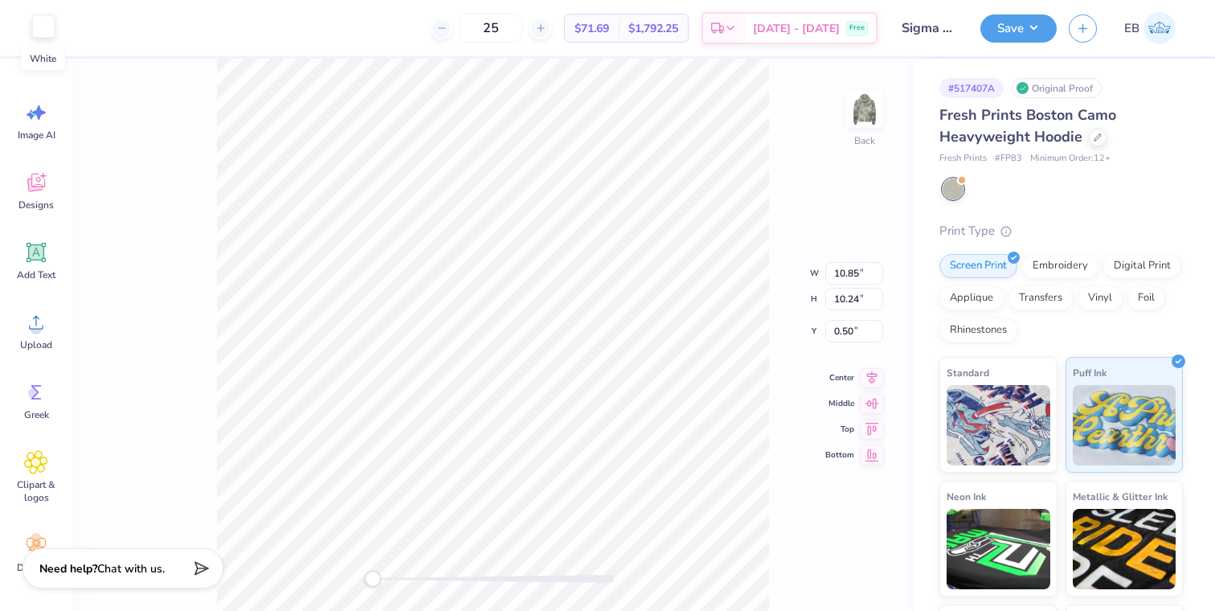
click at [47, 26] on div at bounding box center [43, 26] width 23 height 23
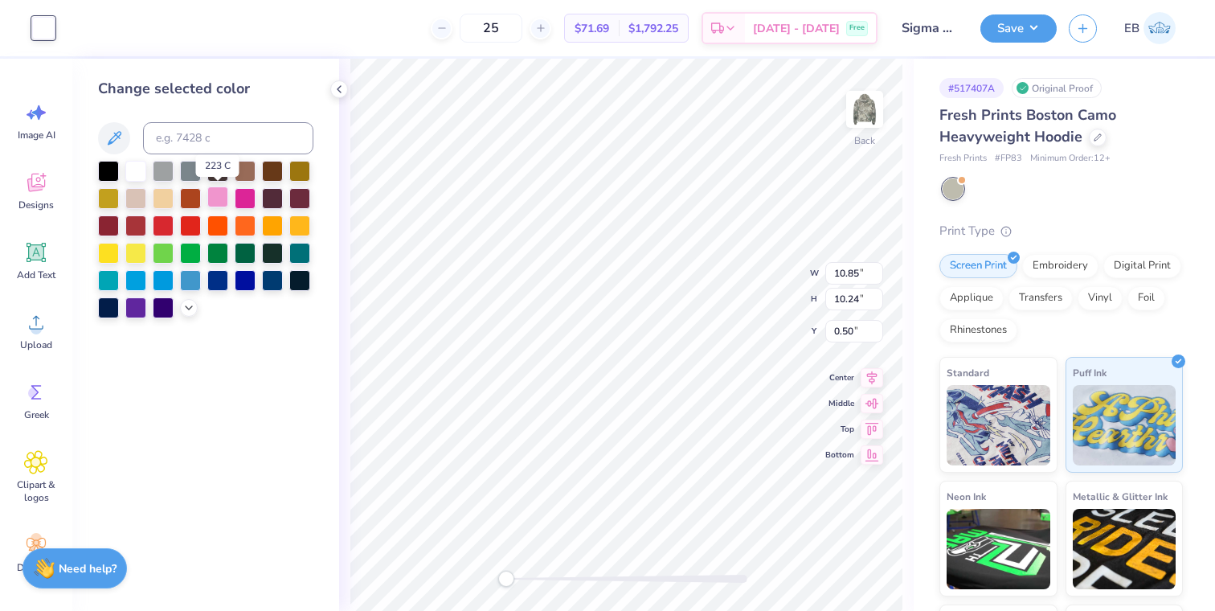
click at [218, 198] on div at bounding box center [217, 196] width 21 height 21
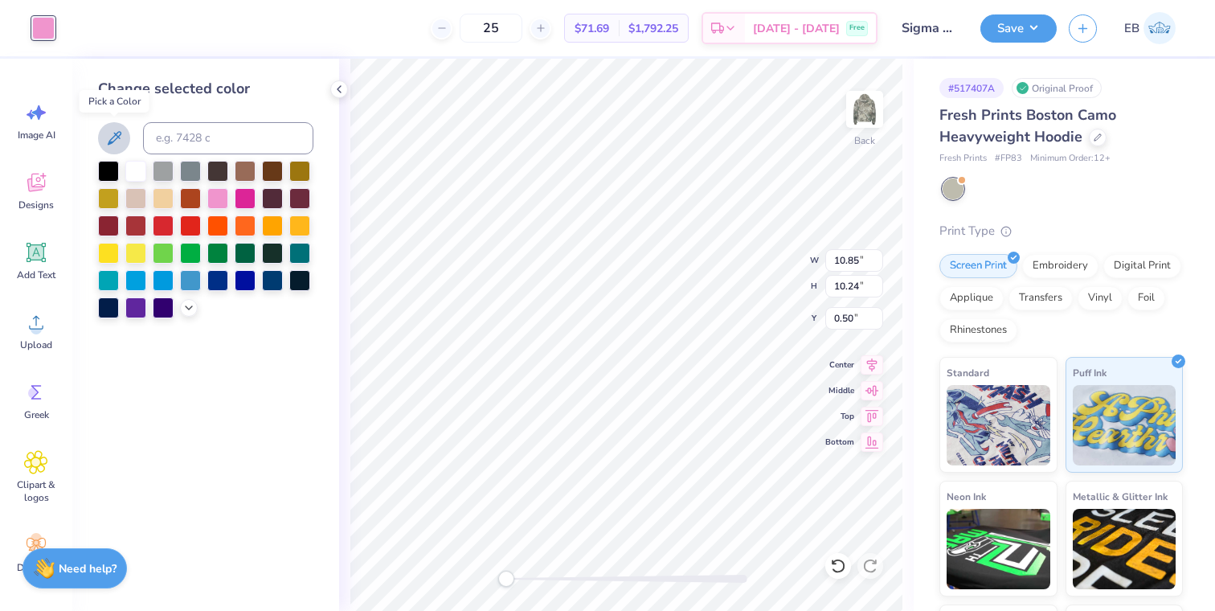
click at [116, 146] on icon at bounding box center [113, 138] width 19 height 19
click at [189, 314] on div at bounding box center [189, 306] width 18 height 18
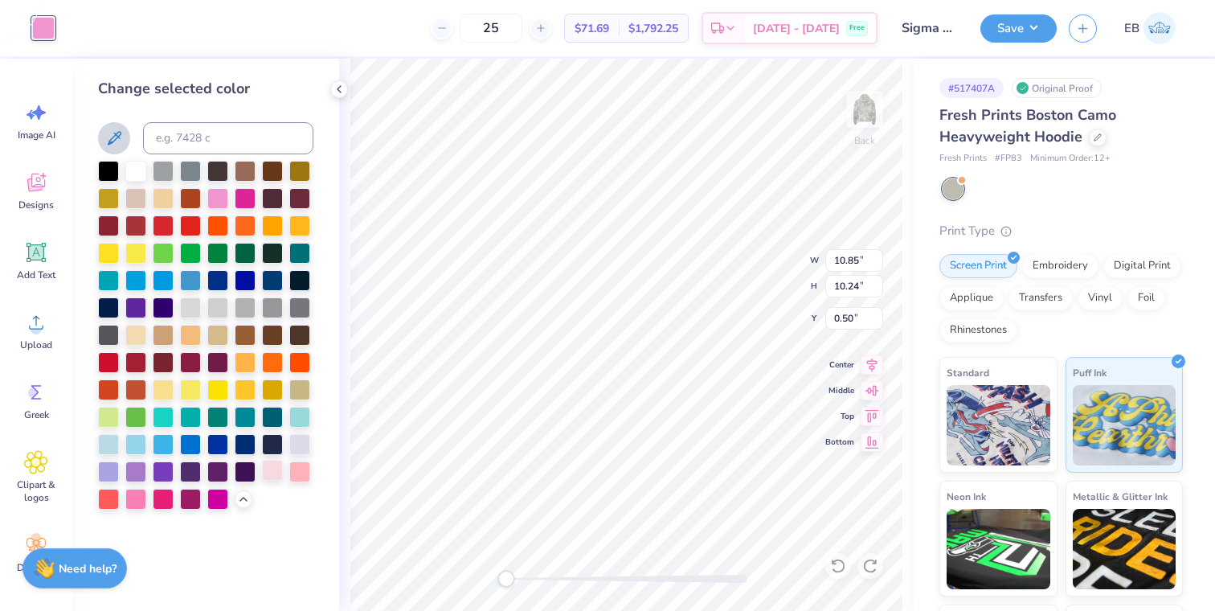
click at [272, 481] on div at bounding box center [272, 470] width 21 height 21
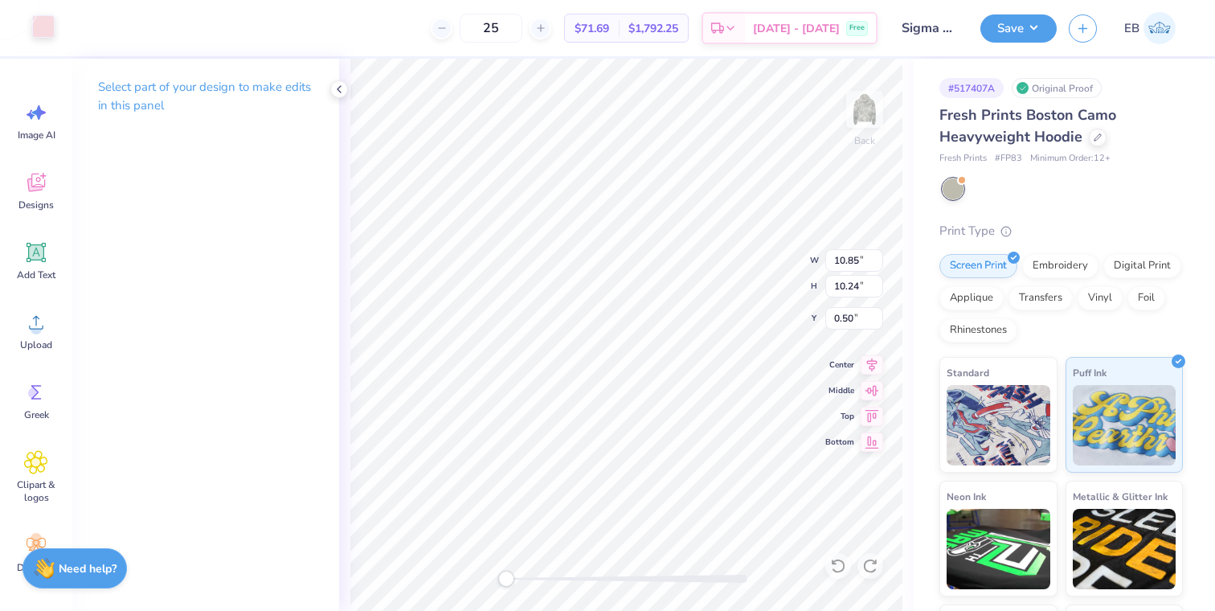
click at [44, 32] on div at bounding box center [43, 26] width 23 height 23
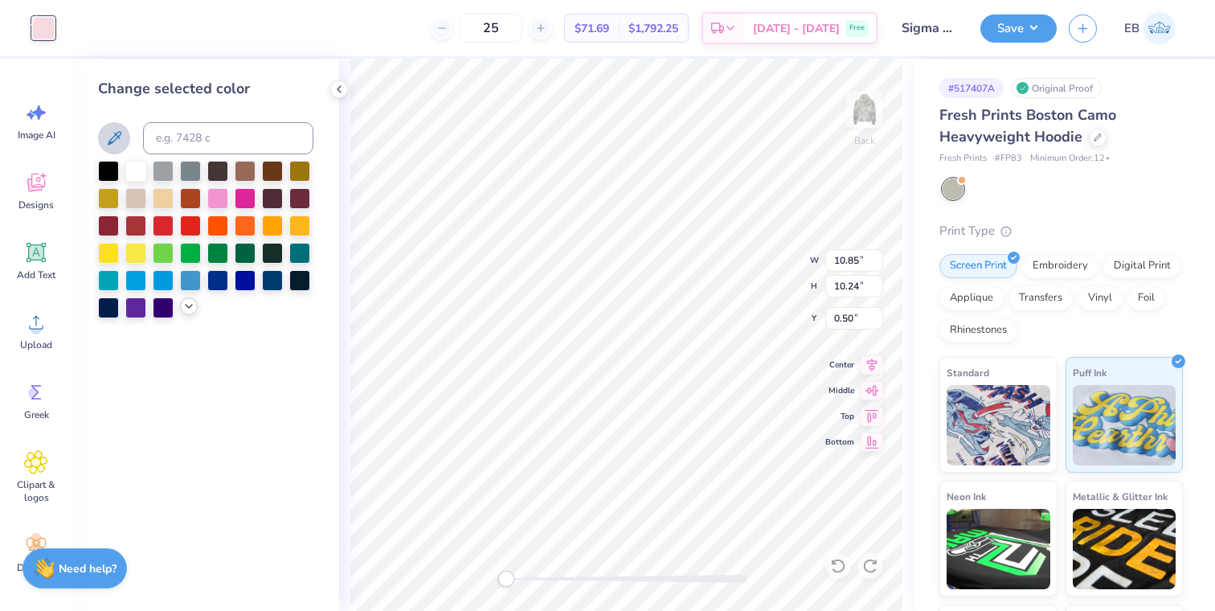
click at [188, 309] on icon at bounding box center [188, 306] width 13 height 13
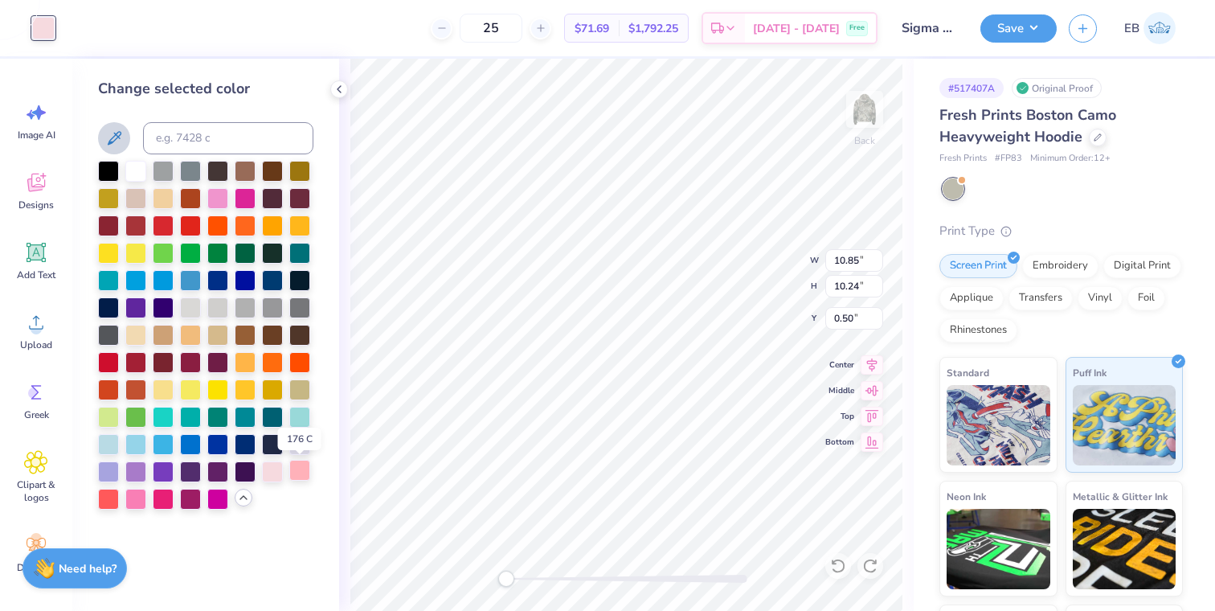
click at [300, 473] on div at bounding box center [299, 470] width 21 height 21
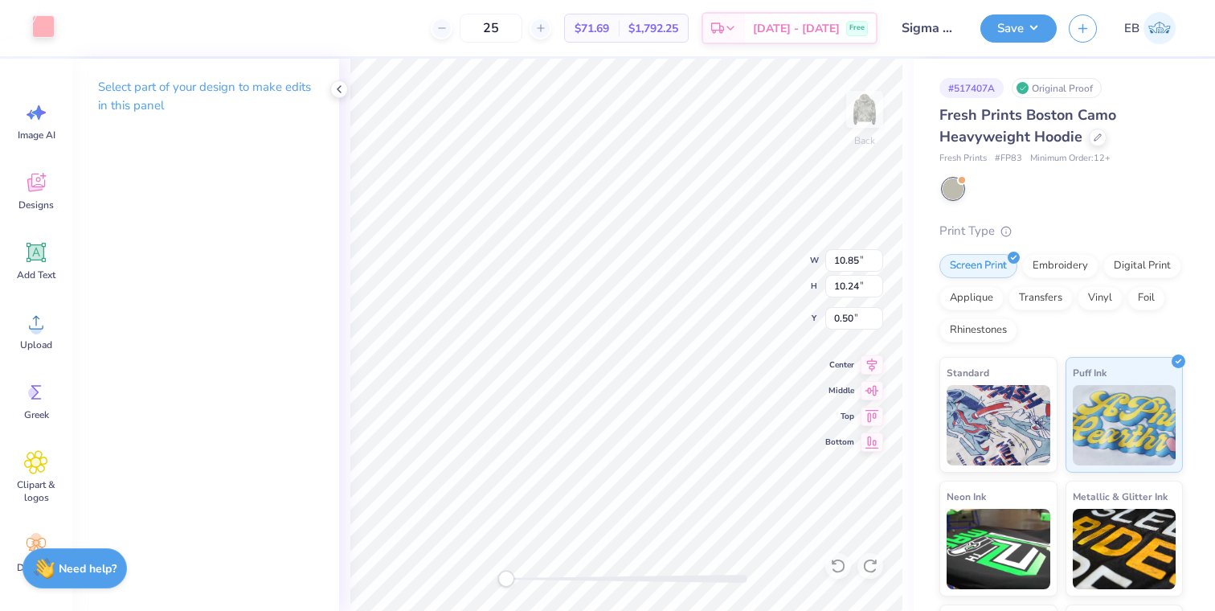
click at [39, 34] on div at bounding box center [43, 26] width 23 height 23
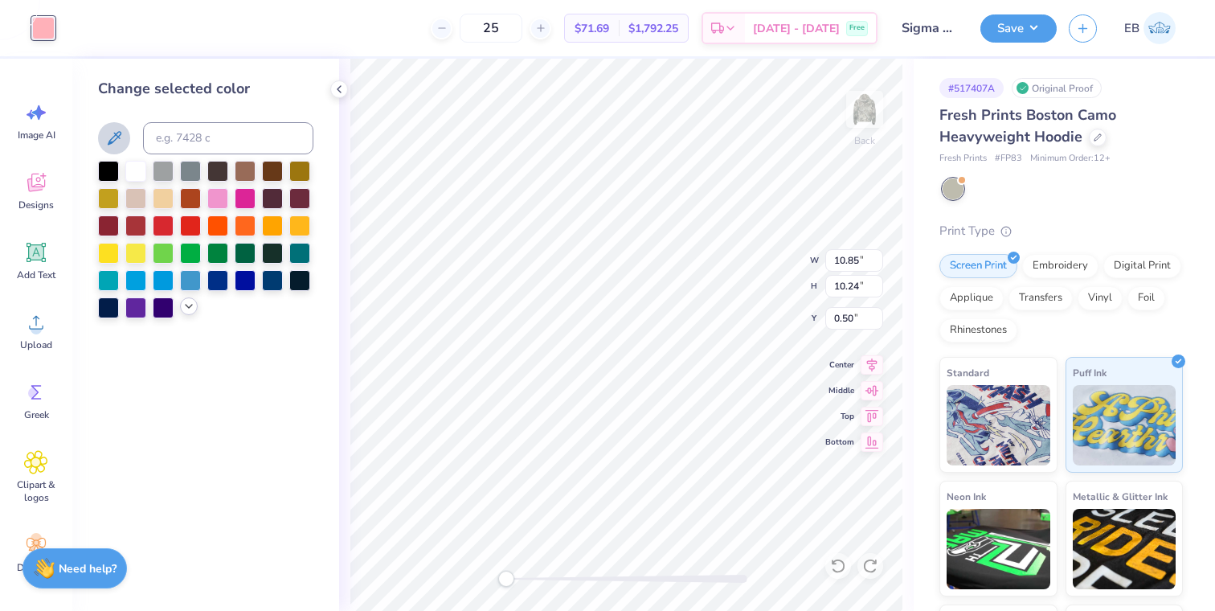
click at [186, 313] on div at bounding box center [189, 306] width 18 height 18
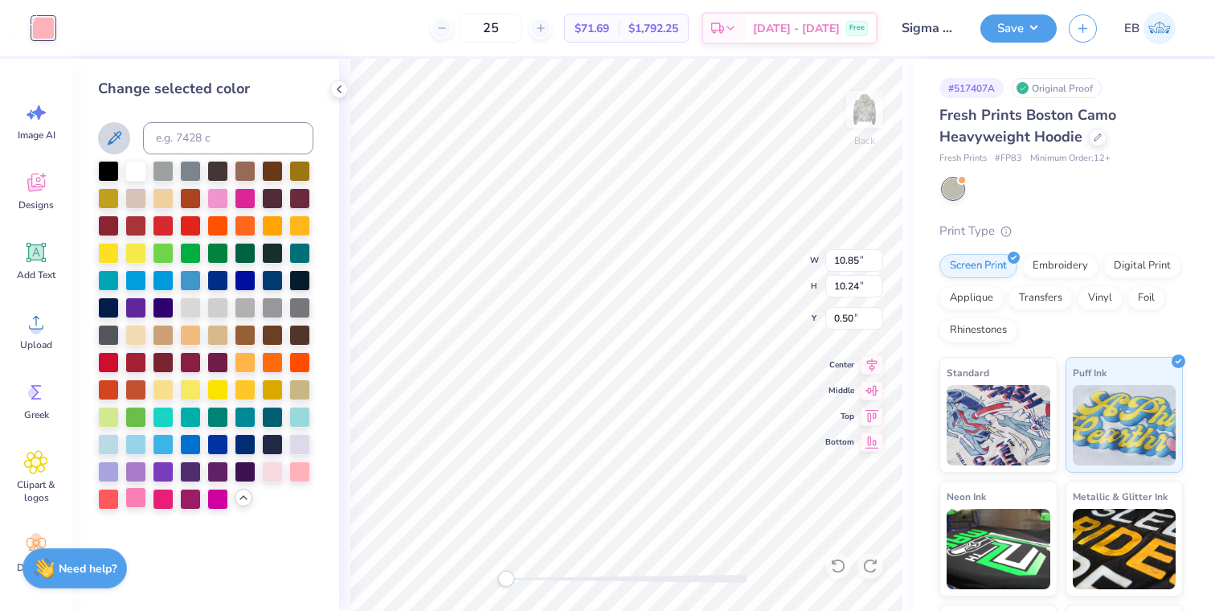
click at [131, 494] on div at bounding box center [135, 497] width 21 height 21
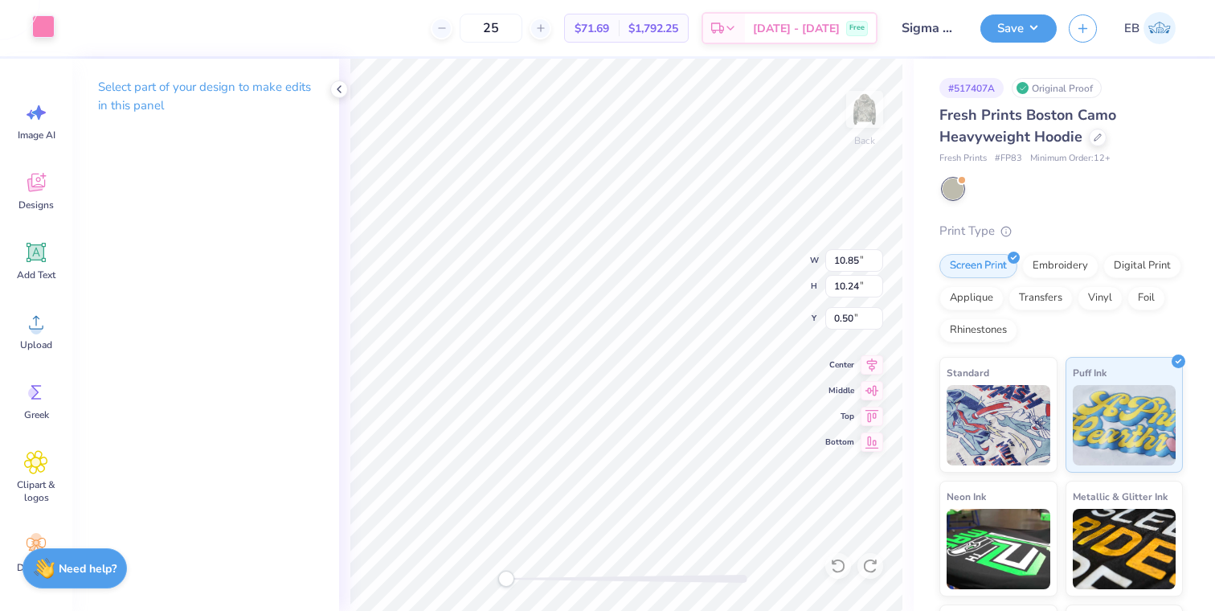
click at [39, 21] on div at bounding box center [43, 26] width 23 height 23
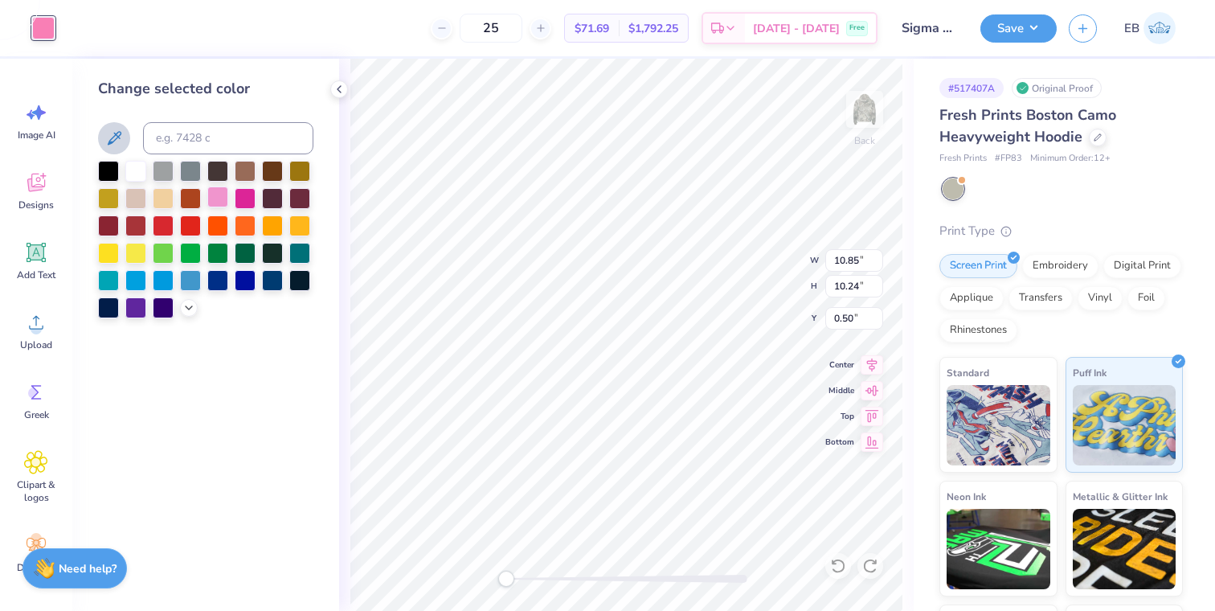
click at [217, 193] on div at bounding box center [217, 196] width 21 height 21
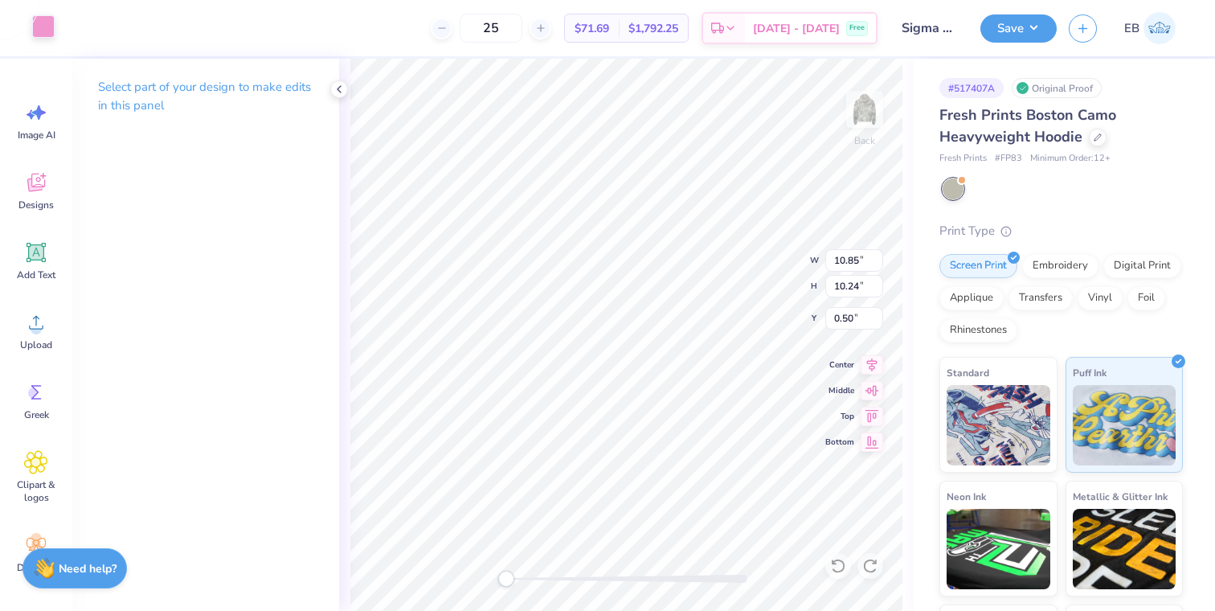
click at [44, 28] on div at bounding box center [43, 26] width 23 height 23
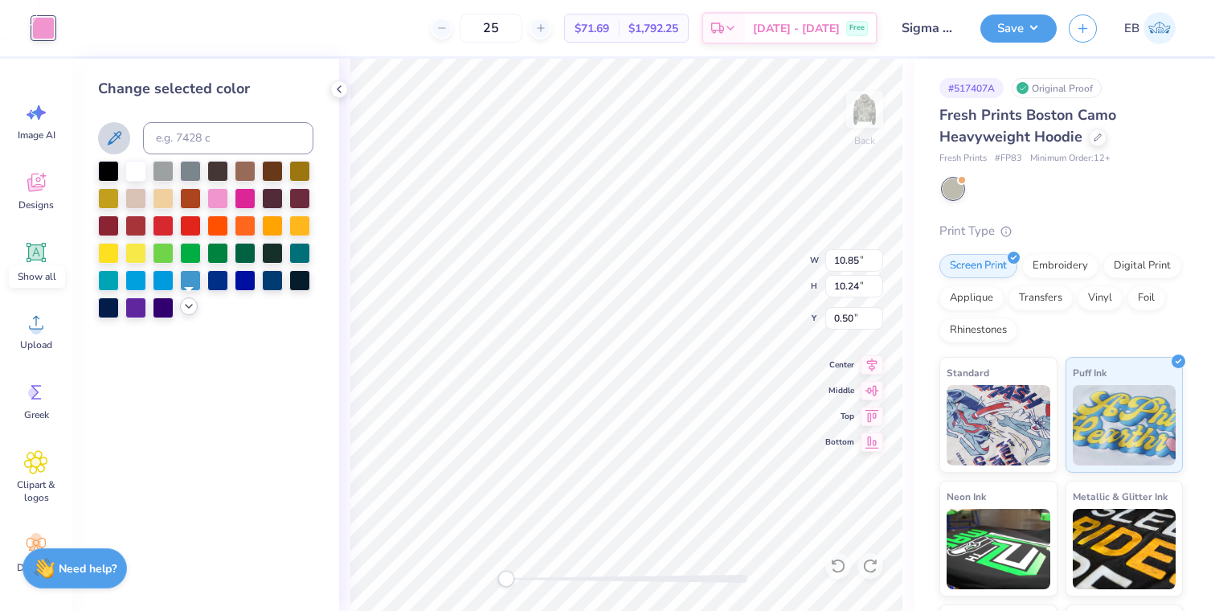
click at [188, 306] on icon at bounding box center [188, 306] width 13 height 13
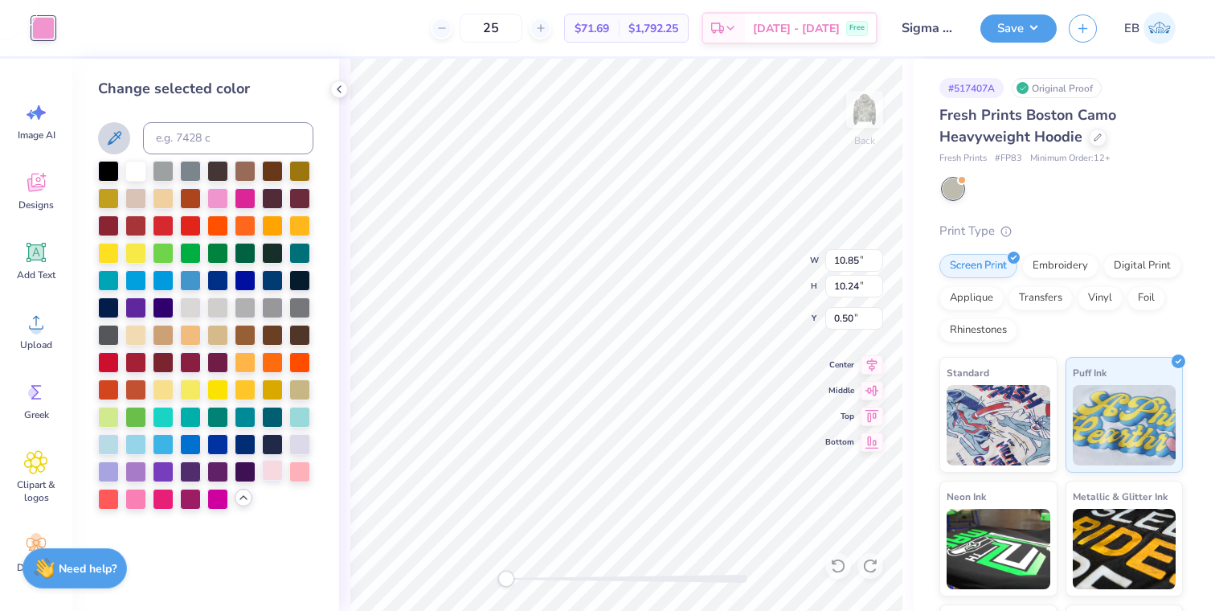
click at [272, 473] on div at bounding box center [272, 470] width 21 height 21
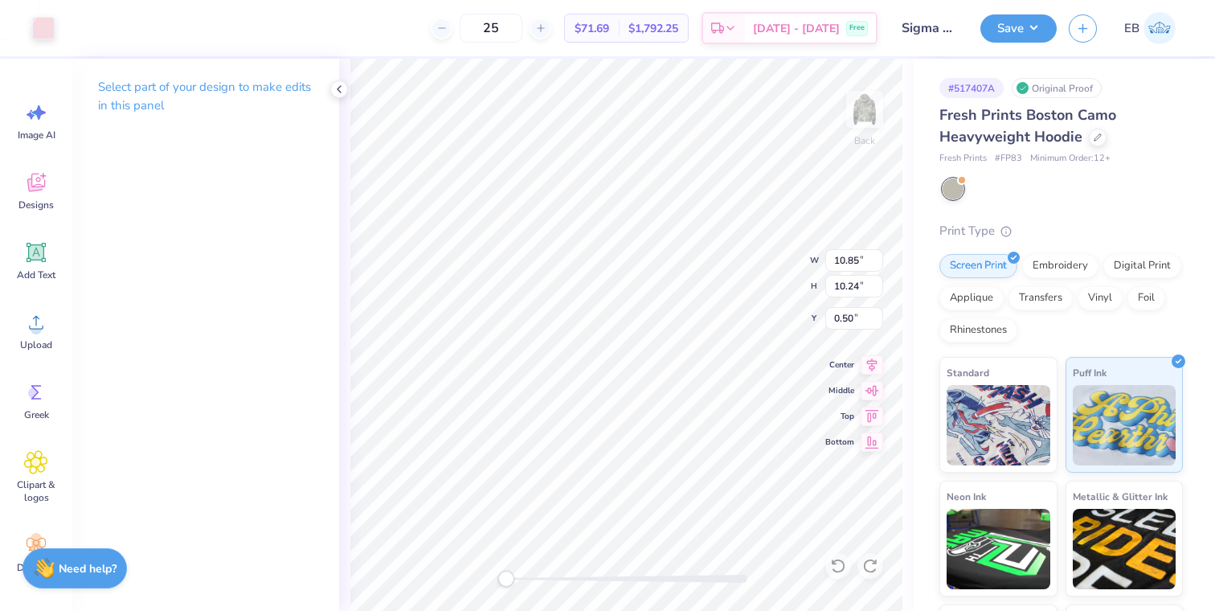
click at [38, 12] on div "Art colors" at bounding box center [27, 28] width 55 height 56
click at [48, 31] on div at bounding box center [43, 26] width 23 height 23
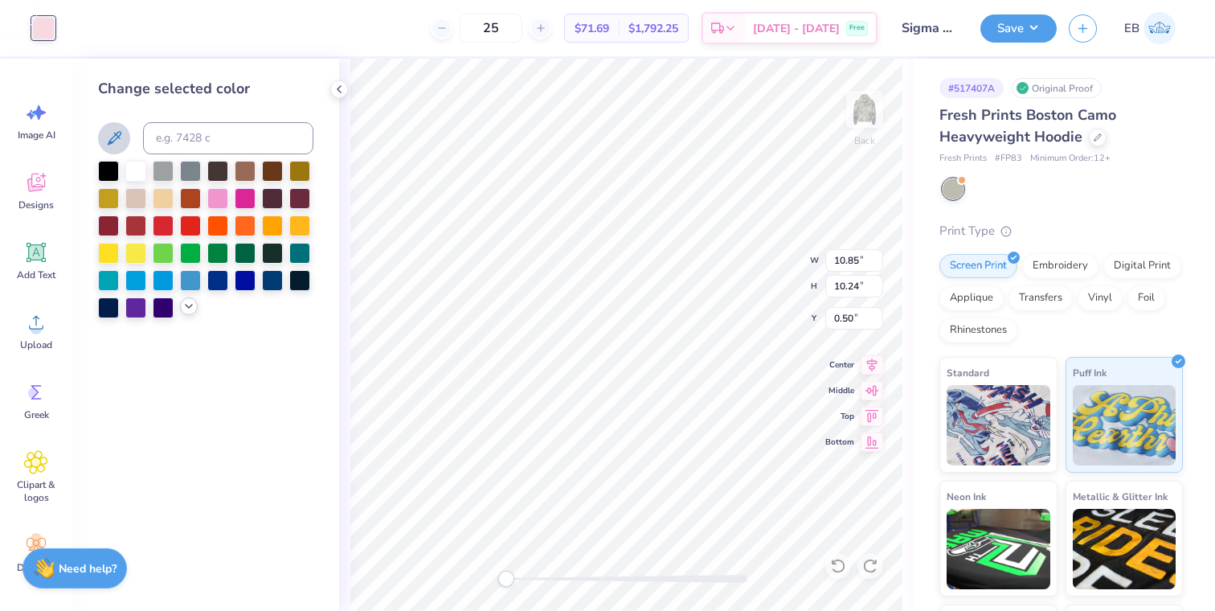
click at [189, 307] on polyline at bounding box center [189, 306] width 6 height 3
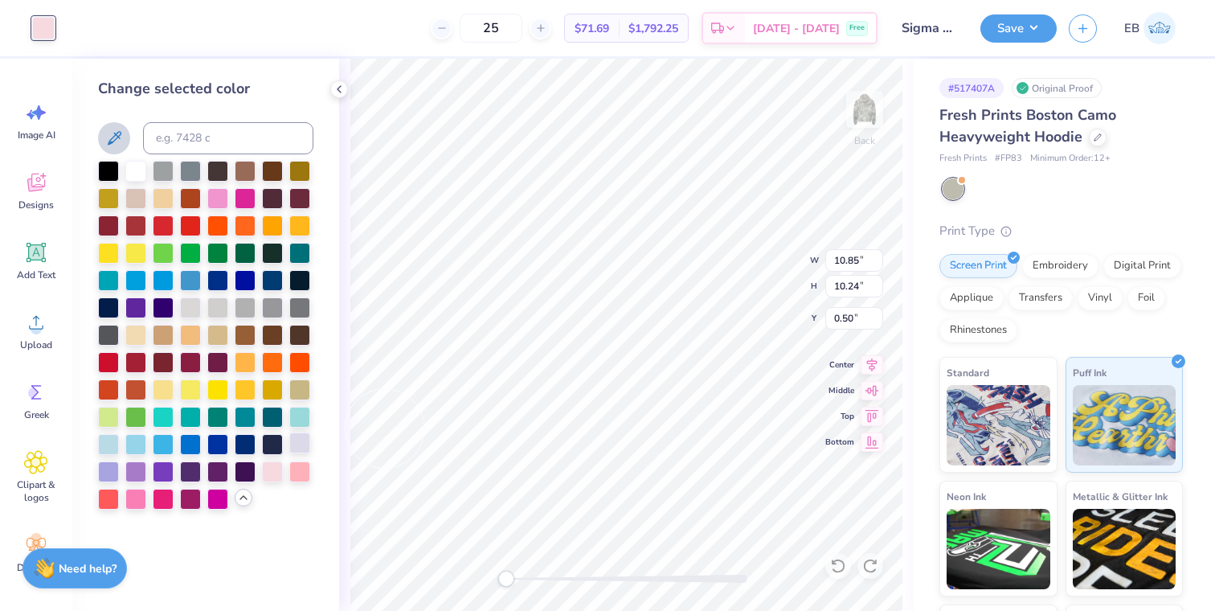
click at [301, 442] on div at bounding box center [299, 442] width 21 height 21
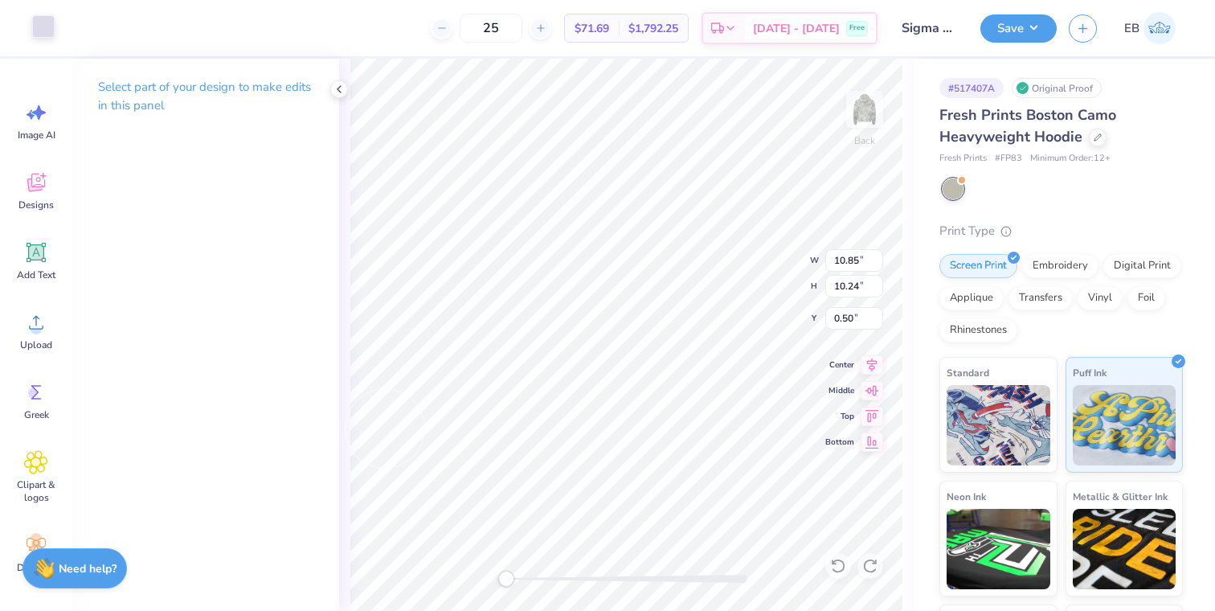
click at [42, 17] on div at bounding box center [43, 26] width 23 height 23
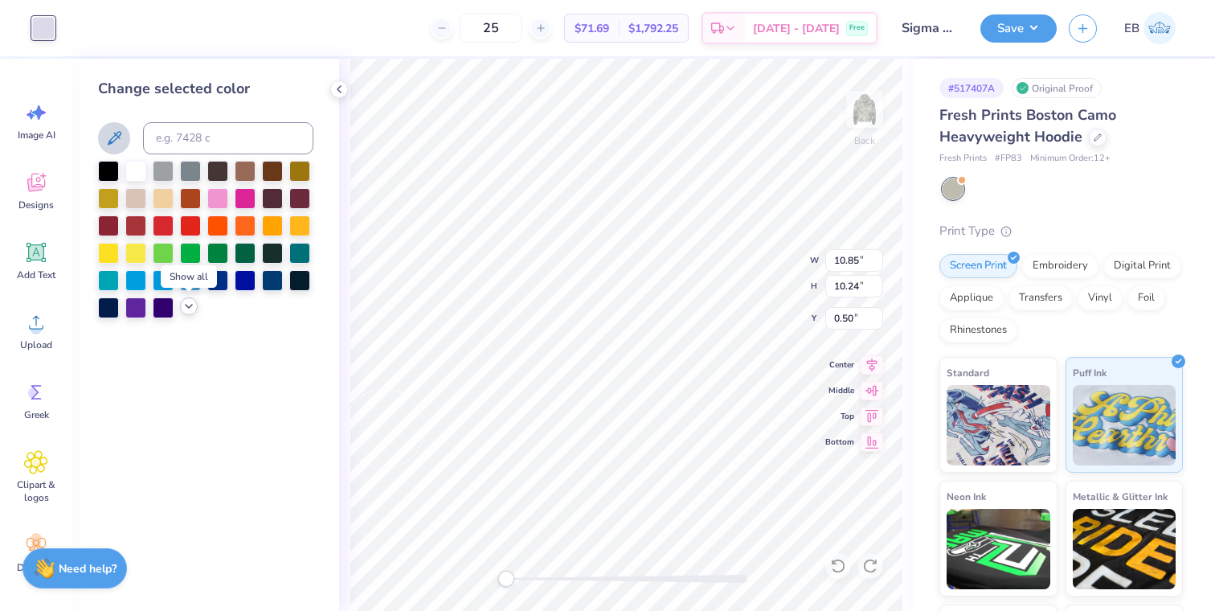
click at [188, 307] on polyline at bounding box center [189, 306] width 6 height 3
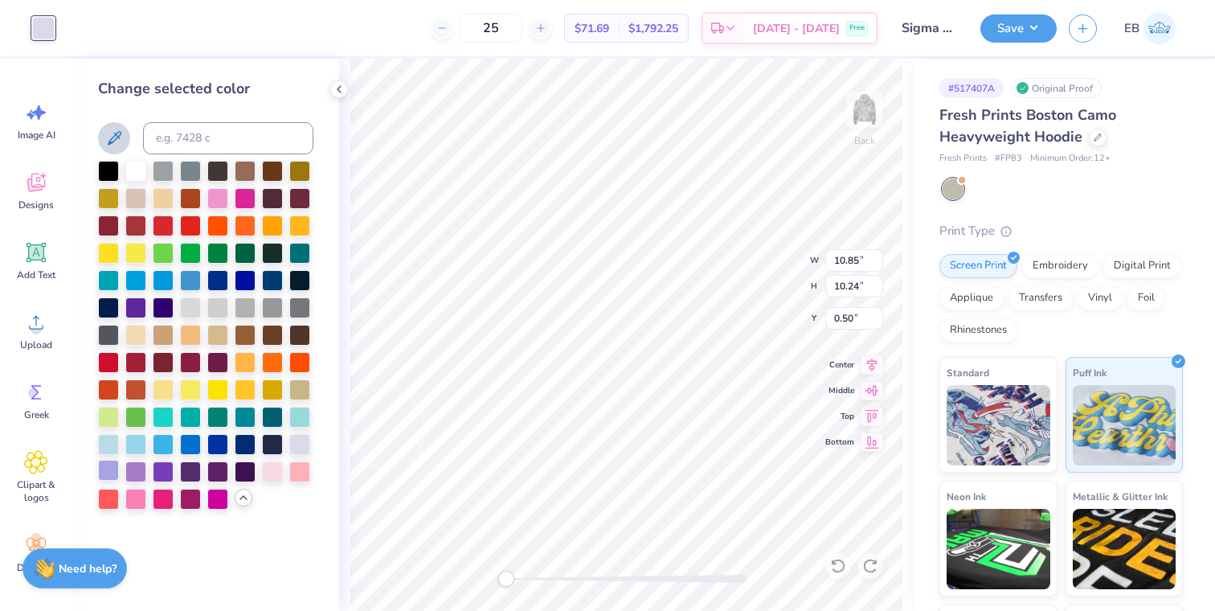
click at [113, 469] on div at bounding box center [108, 470] width 21 height 21
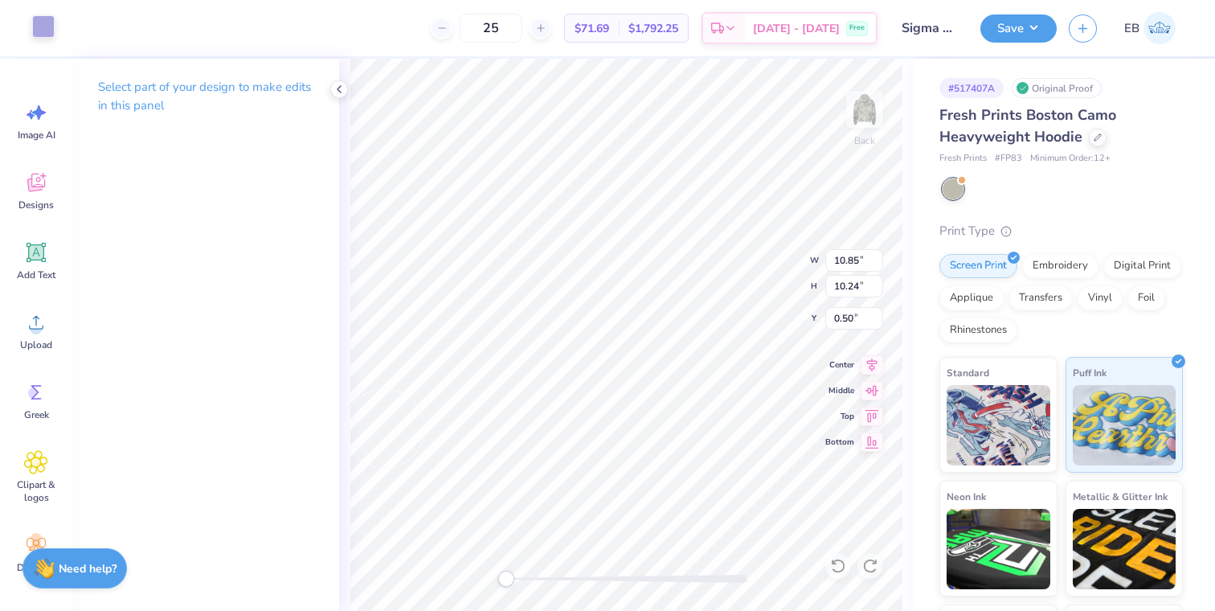
click at [46, 32] on div at bounding box center [43, 26] width 23 height 23
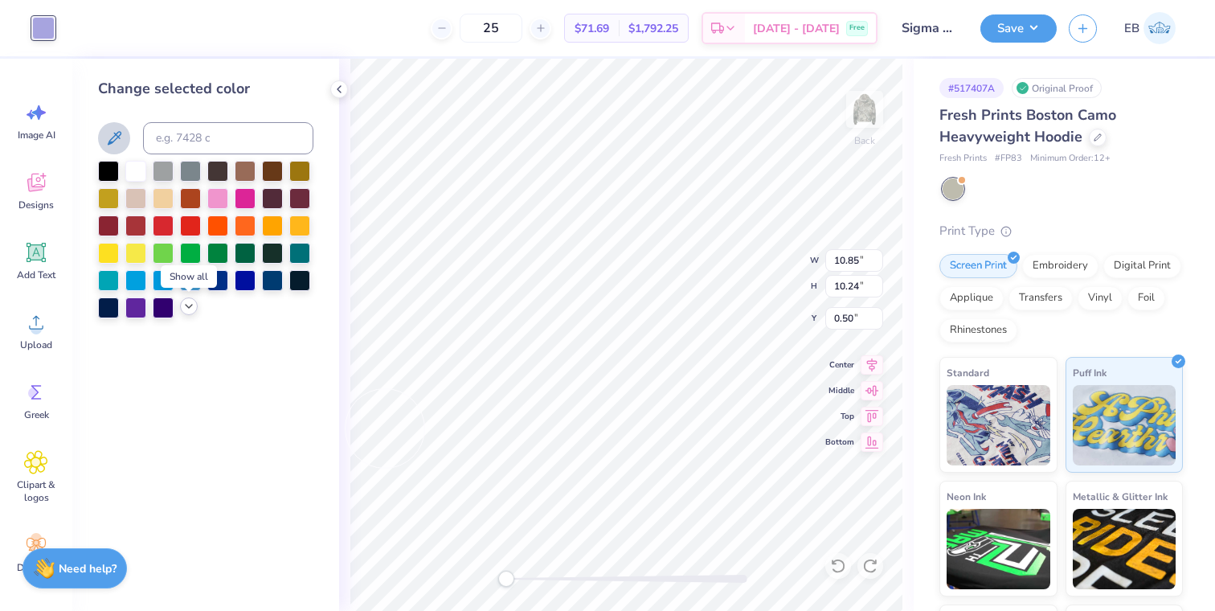
click at [186, 307] on icon at bounding box center [188, 306] width 13 height 13
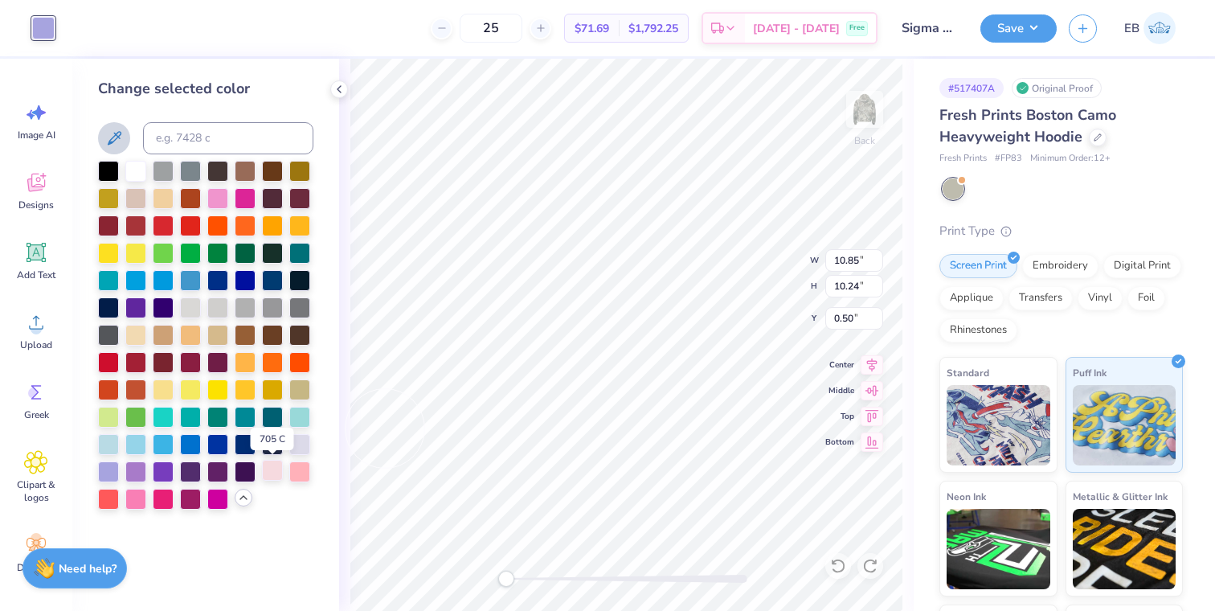
click at [272, 477] on div at bounding box center [272, 470] width 21 height 21
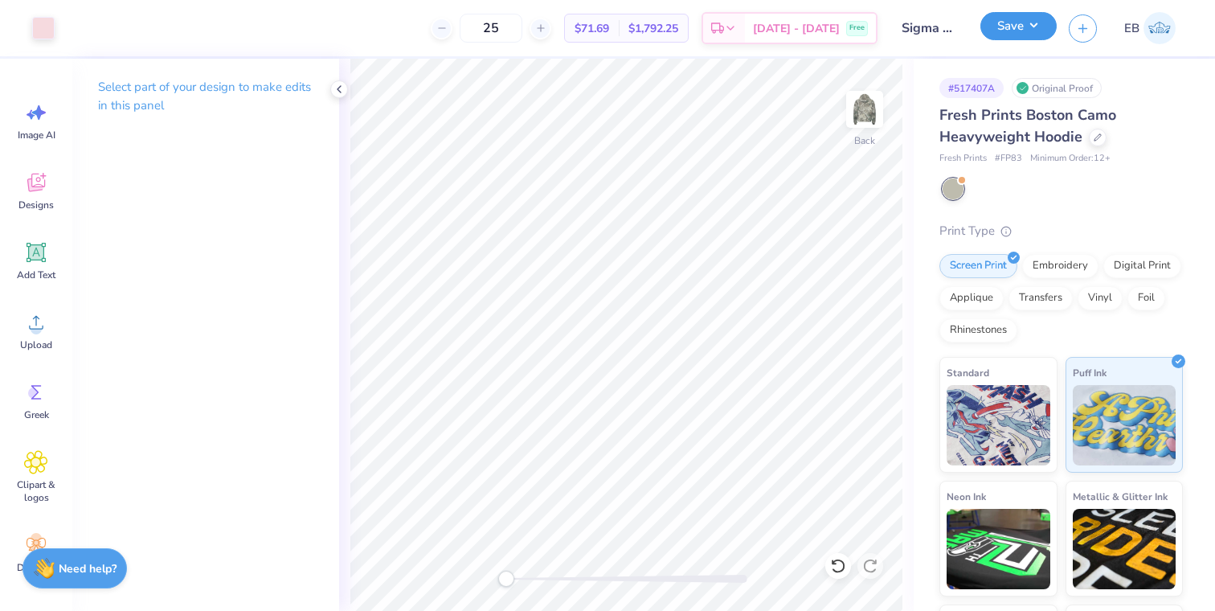
click at [1026, 27] on button "Save" at bounding box center [1019, 26] width 76 height 28
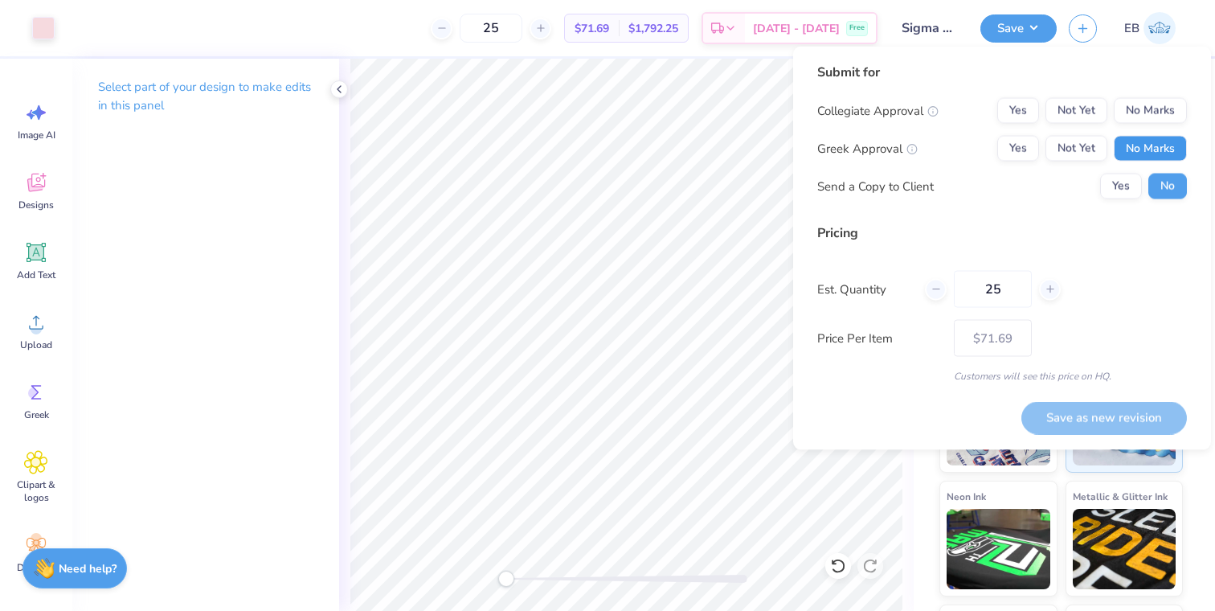
click at [1142, 145] on button "No Marks" at bounding box center [1150, 149] width 73 height 26
click at [1013, 148] on button "Yes" at bounding box center [1019, 149] width 42 height 26
click at [1125, 187] on button "Yes" at bounding box center [1121, 187] width 42 height 26
click at [1153, 188] on button "No" at bounding box center [1168, 187] width 39 height 26
click at [1008, 259] on div "Pricing Est. Quantity 25 Price Per Item $71.69 Customers will see this price on…" at bounding box center [1002, 303] width 370 height 160
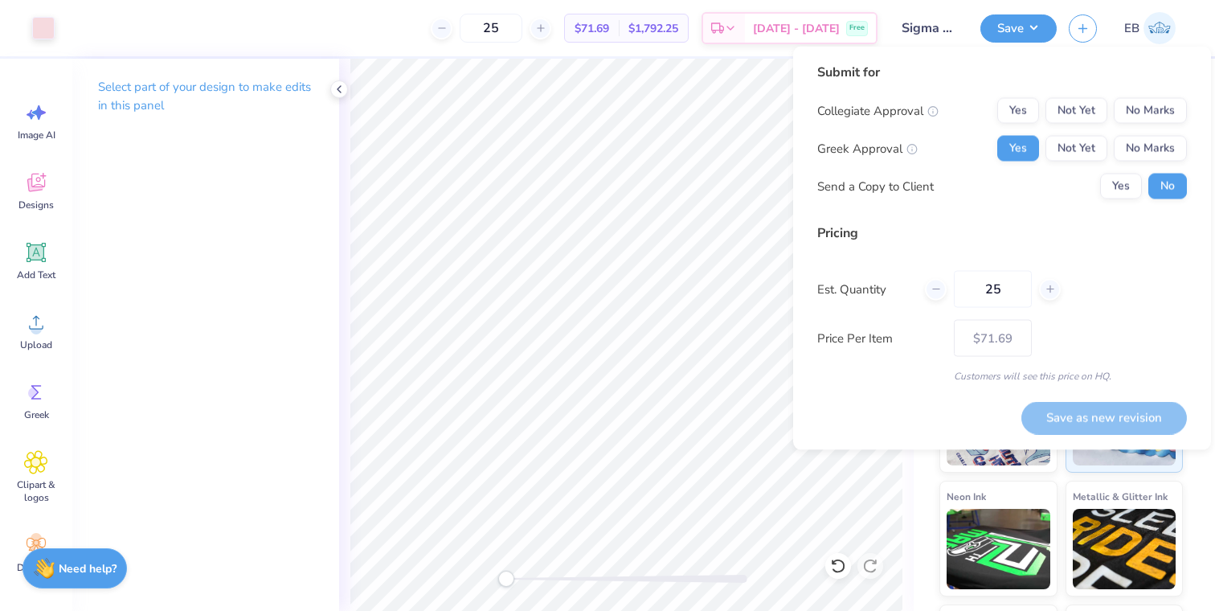
click at [1017, 63] on div "Submit for" at bounding box center [1002, 72] width 370 height 19
click at [1017, 30] on button "Save" at bounding box center [1019, 26] width 76 height 28
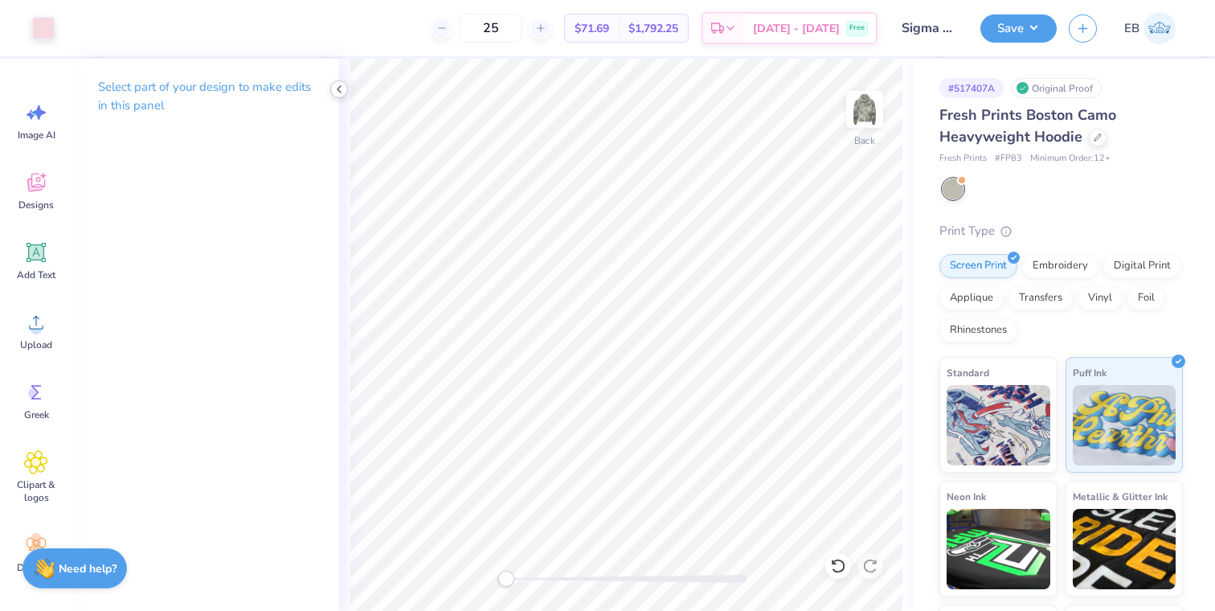
click at [340, 91] on polyline at bounding box center [339, 89] width 3 height 6
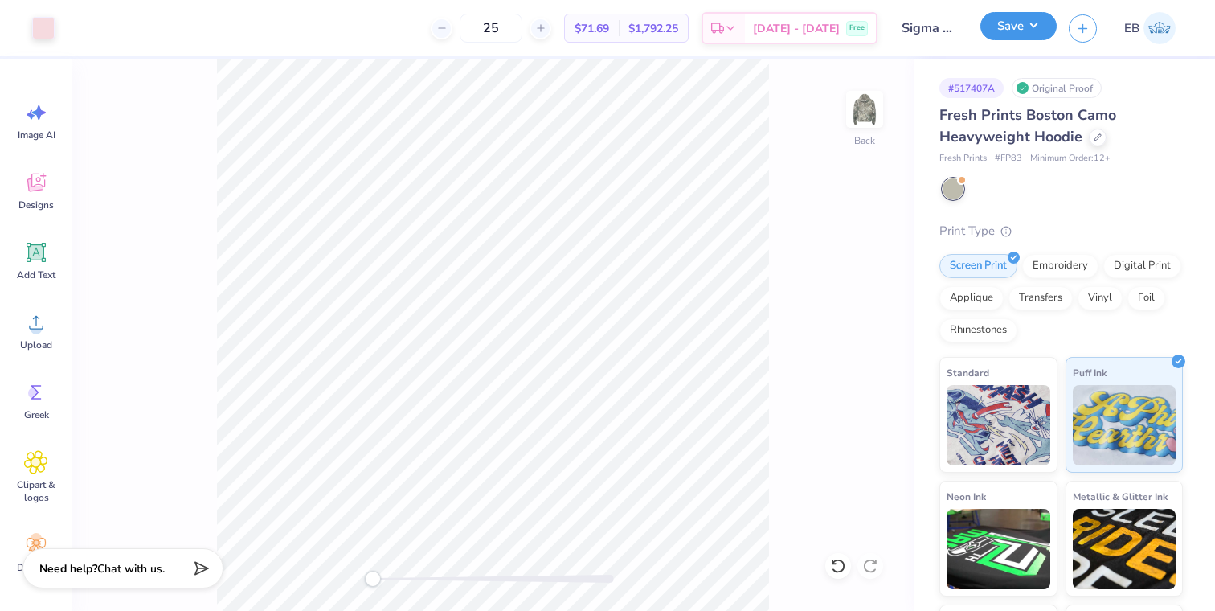
click at [1034, 14] on button "Save" at bounding box center [1019, 26] width 76 height 28
click at [1021, 32] on button "Save" at bounding box center [1019, 26] width 76 height 28
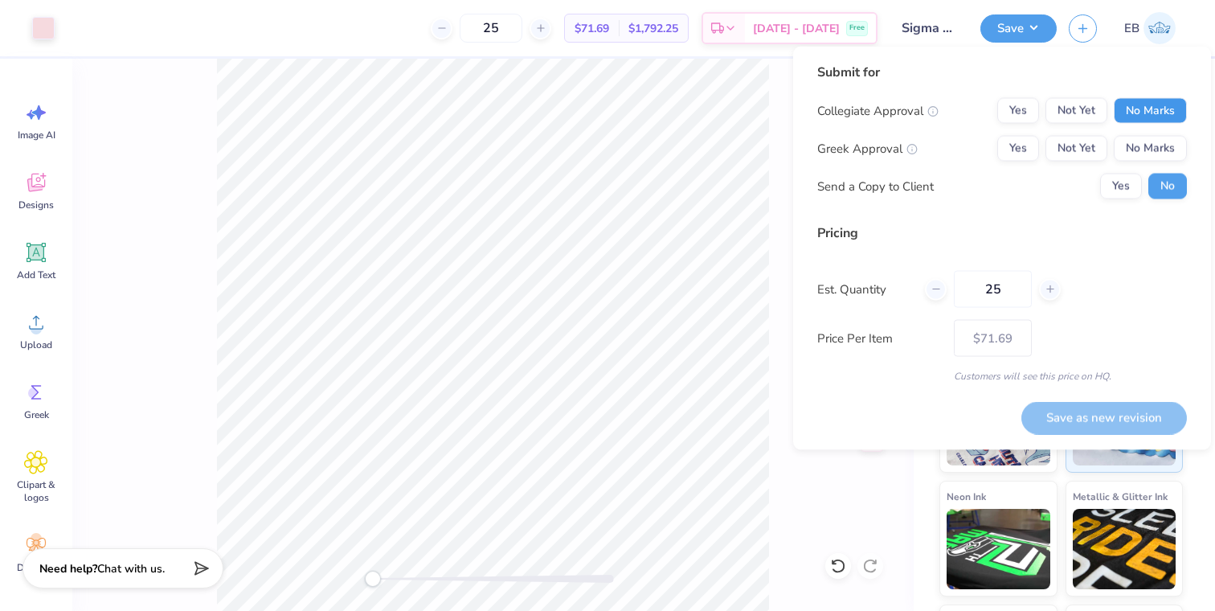
click at [1161, 112] on button "No Marks" at bounding box center [1150, 111] width 73 height 26
click at [1033, 150] on button "Yes" at bounding box center [1019, 149] width 42 height 26
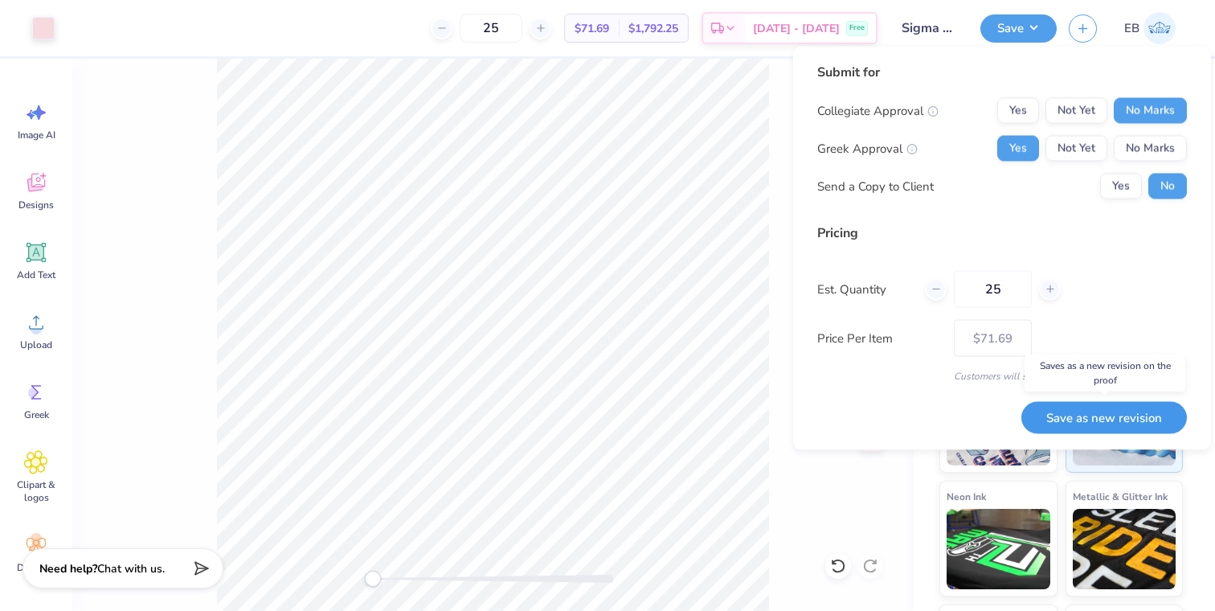
click at [1127, 424] on button "Save as new revision" at bounding box center [1105, 417] width 166 height 33
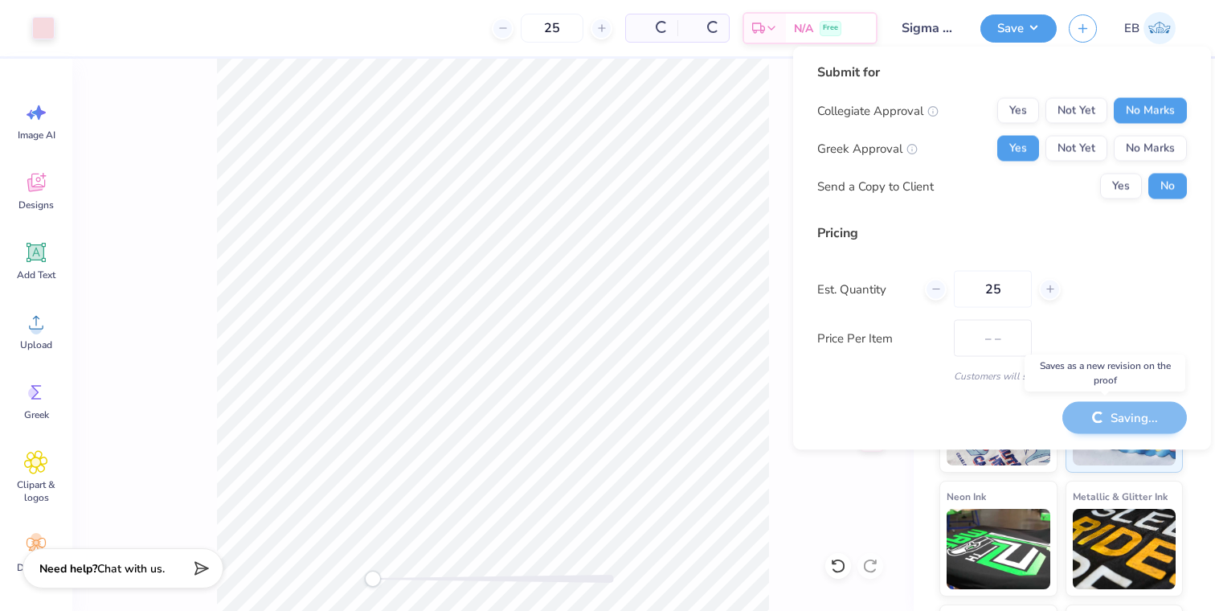
type input "$71.69"
